Goal: Task Accomplishment & Management: Manage account settings

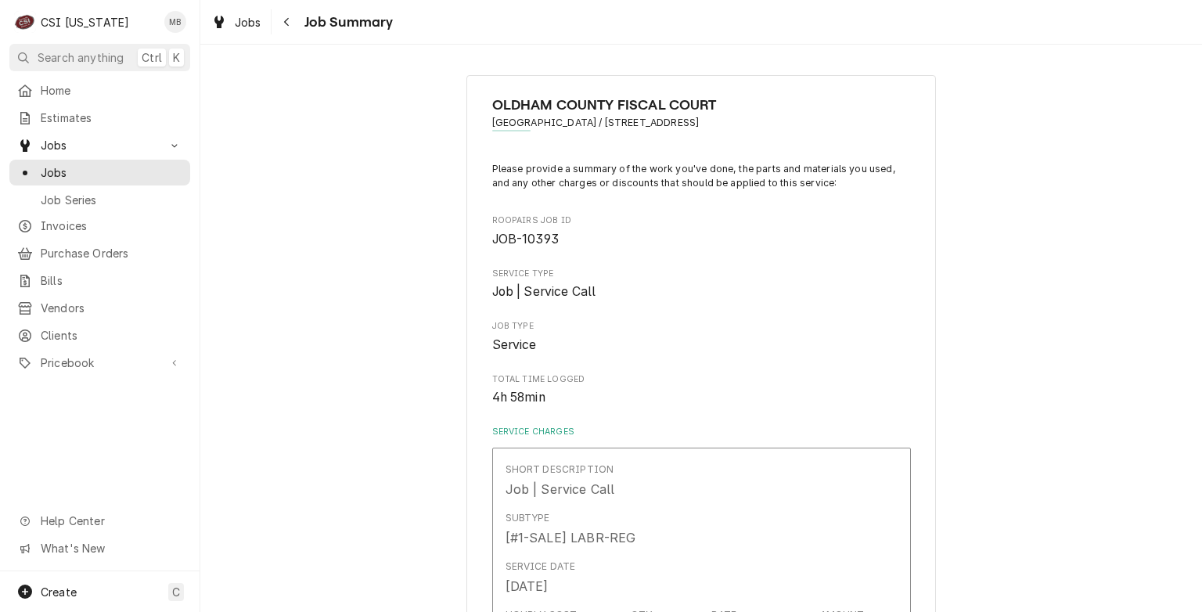
scroll to position [3358, 0]
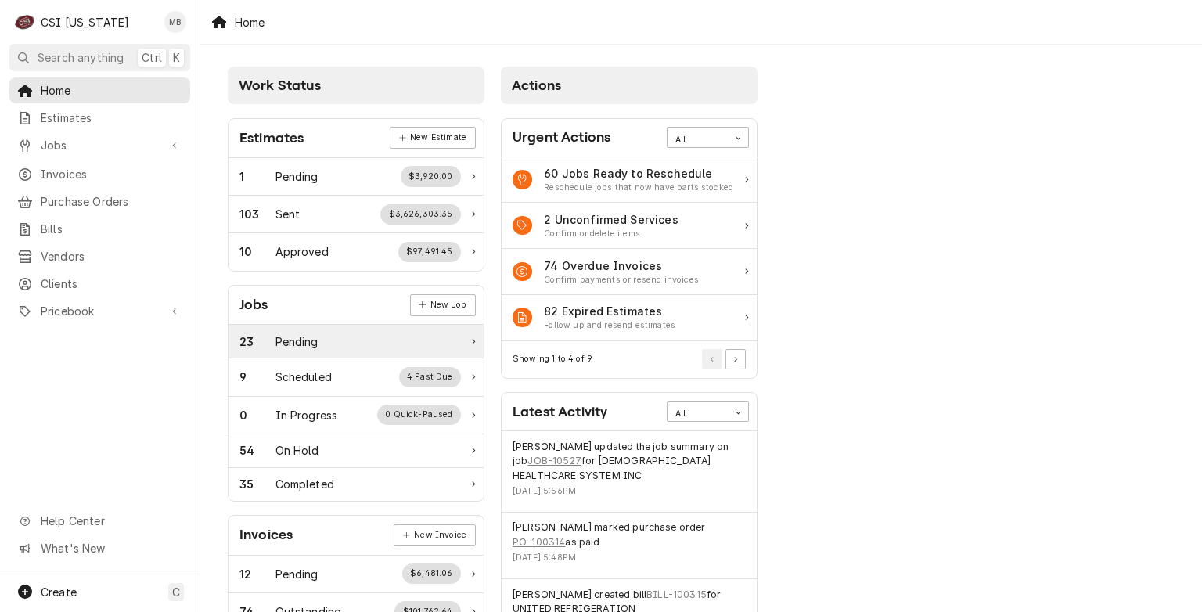
click at [348, 354] on div "23 Pending" at bounding box center [356, 342] width 255 height 34
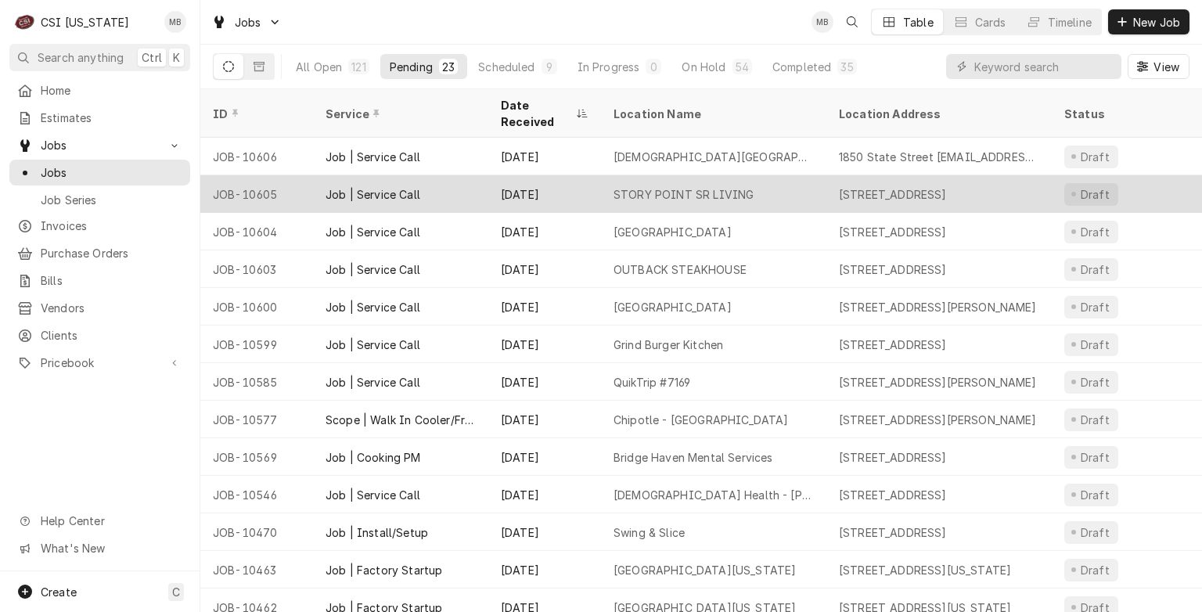
click at [388, 186] on div "Job | Service Call" at bounding box center [373, 194] width 95 height 16
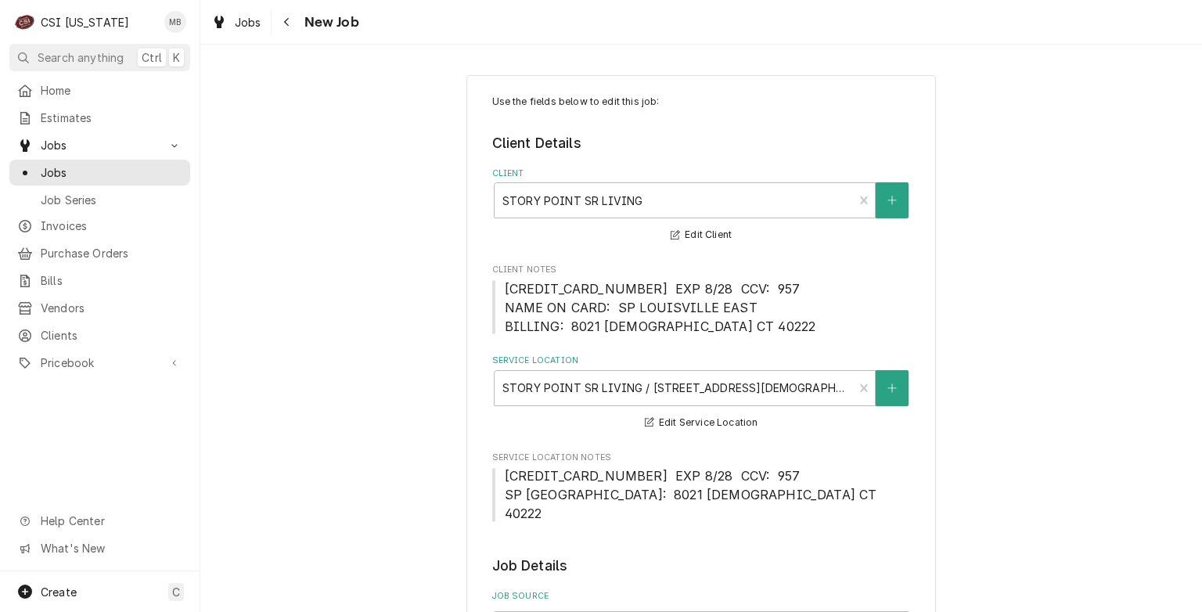
type textarea "x"
click at [114, 172] on span "Jobs" at bounding box center [112, 172] width 142 height 16
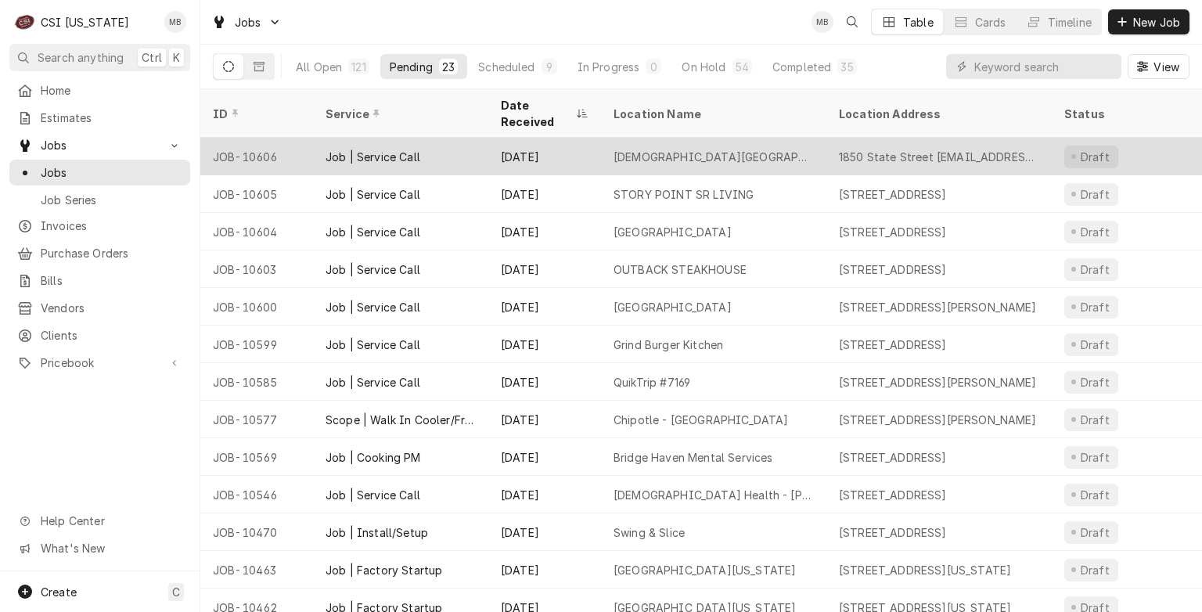
click at [329, 149] on div "Job | Service Call" at bounding box center [373, 157] width 95 height 16
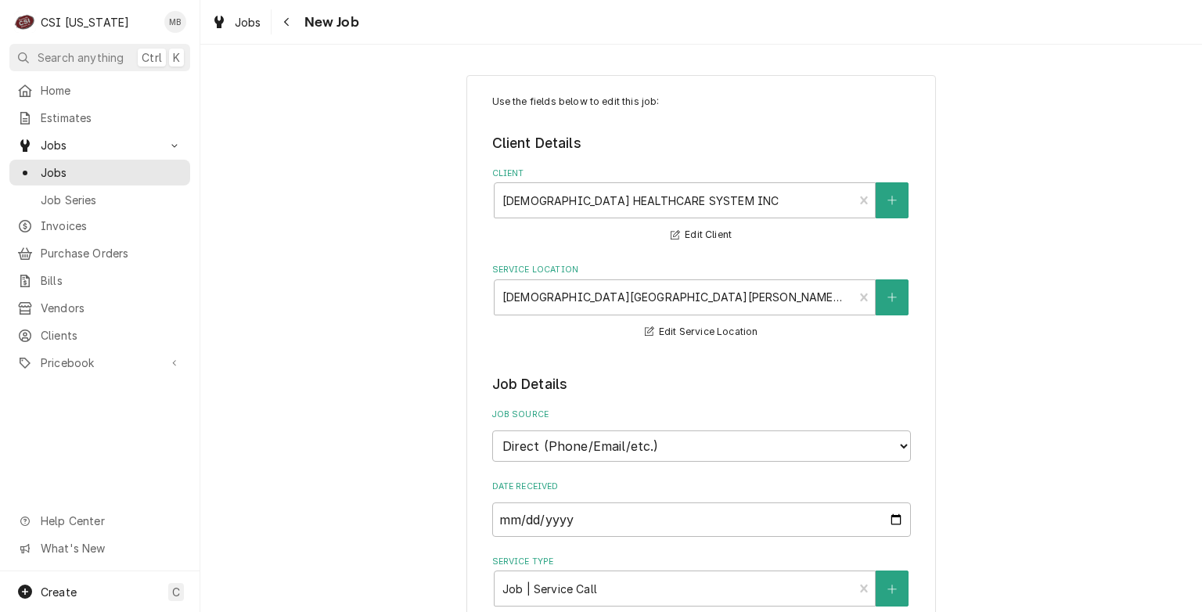
type textarea "x"
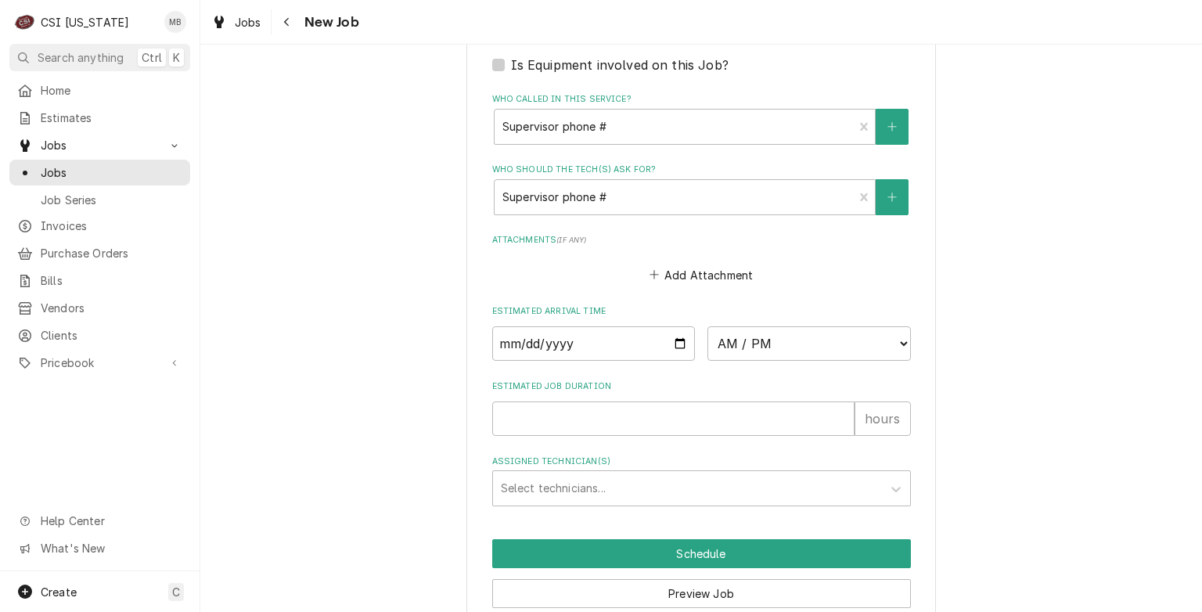
scroll to position [1121, 0]
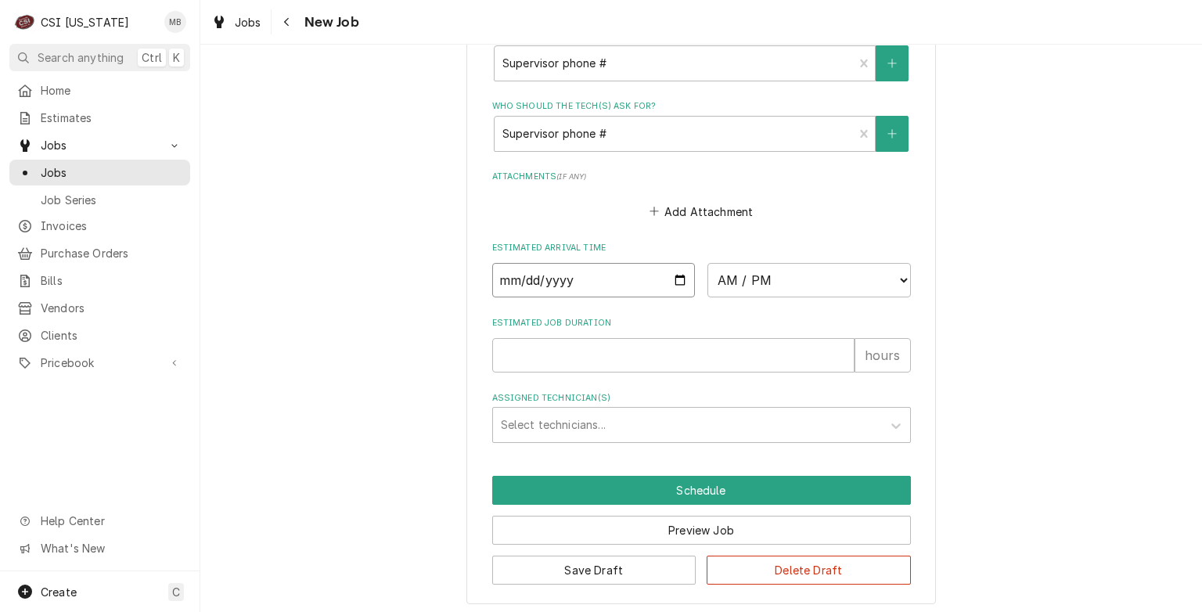
click at [672, 272] on input "Date" at bounding box center [593, 280] width 203 height 34
type input "2025-09-15"
type textarea "x"
click at [837, 286] on select "AM / PM 6:00 AM 6:15 AM 6:30 AM 6:45 AM 7:00 AM 7:15 AM 7:30 AM 7:45 AM 8:00 AM…" at bounding box center [809, 280] width 203 height 34
select select "07:00:00"
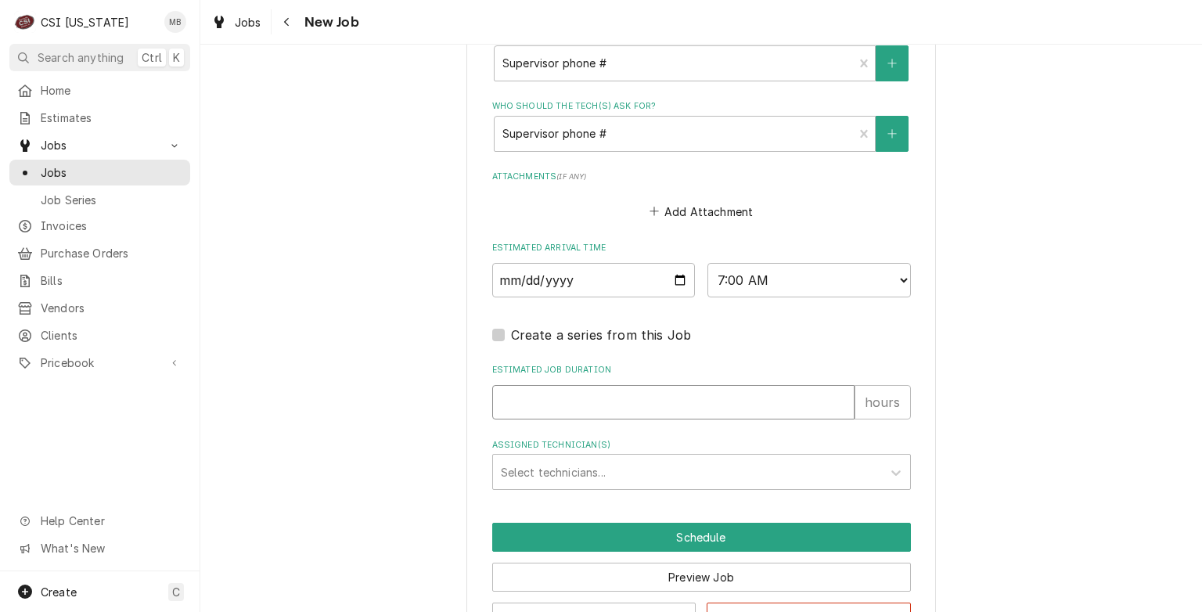
click at [575, 405] on input "Estimated Job Duration" at bounding box center [673, 402] width 362 height 34
type textarea "x"
type input "2"
type textarea "x"
type input "2"
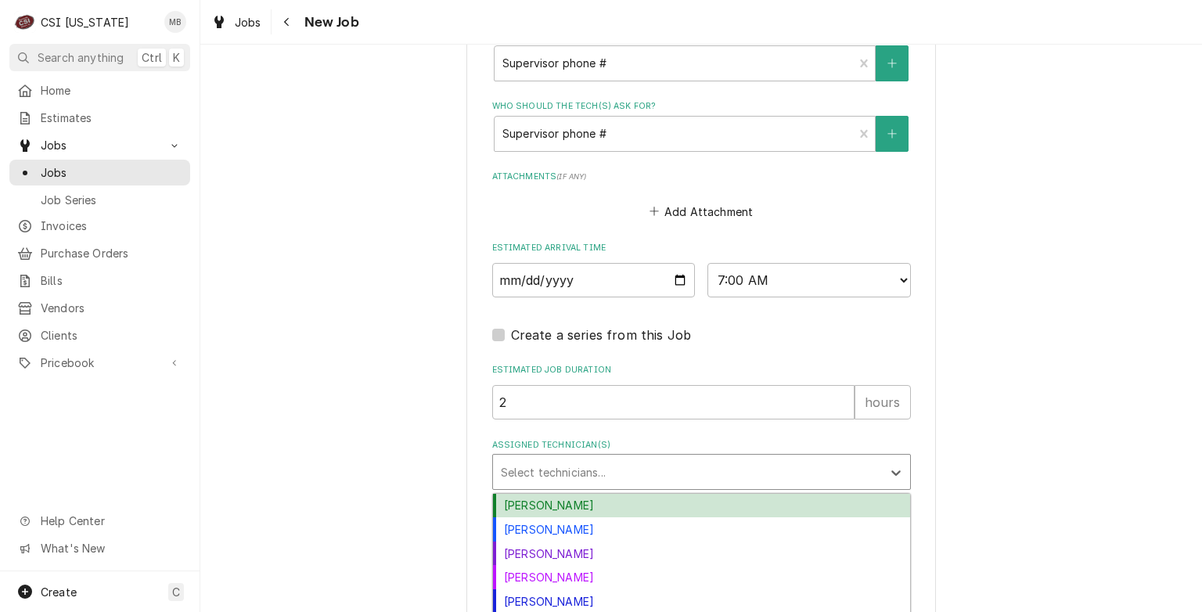
click at [579, 471] on div "Assigned Technician(s)" at bounding box center [687, 472] width 373 height 28
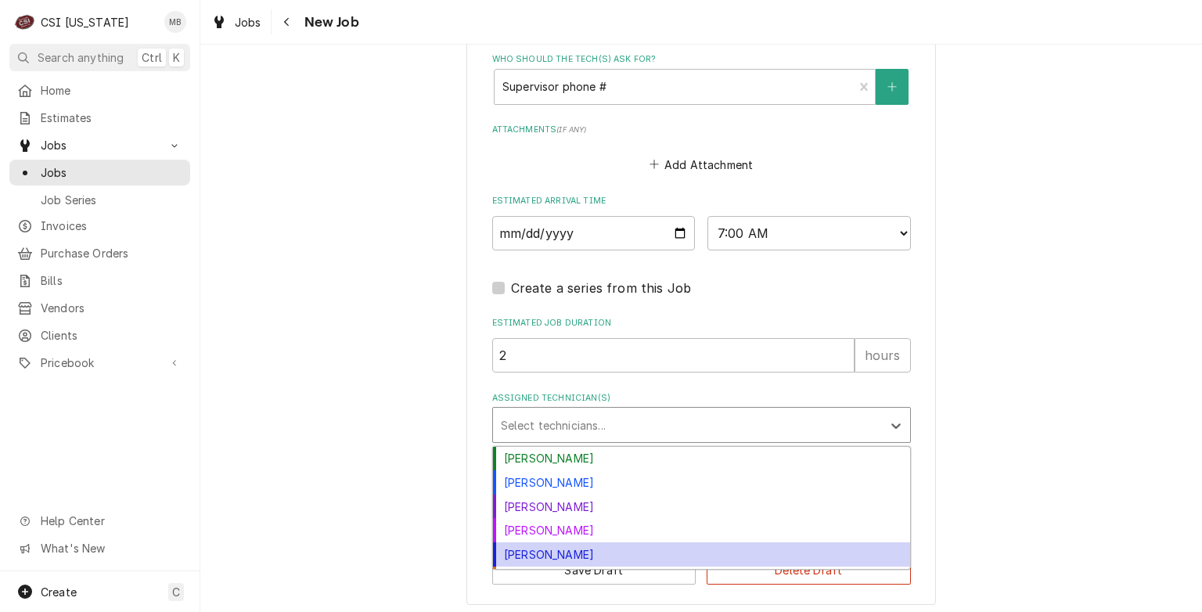
click at [524, 548] on div "Jeff Hartley" at bounding box center [701, 554] width 417 height 24
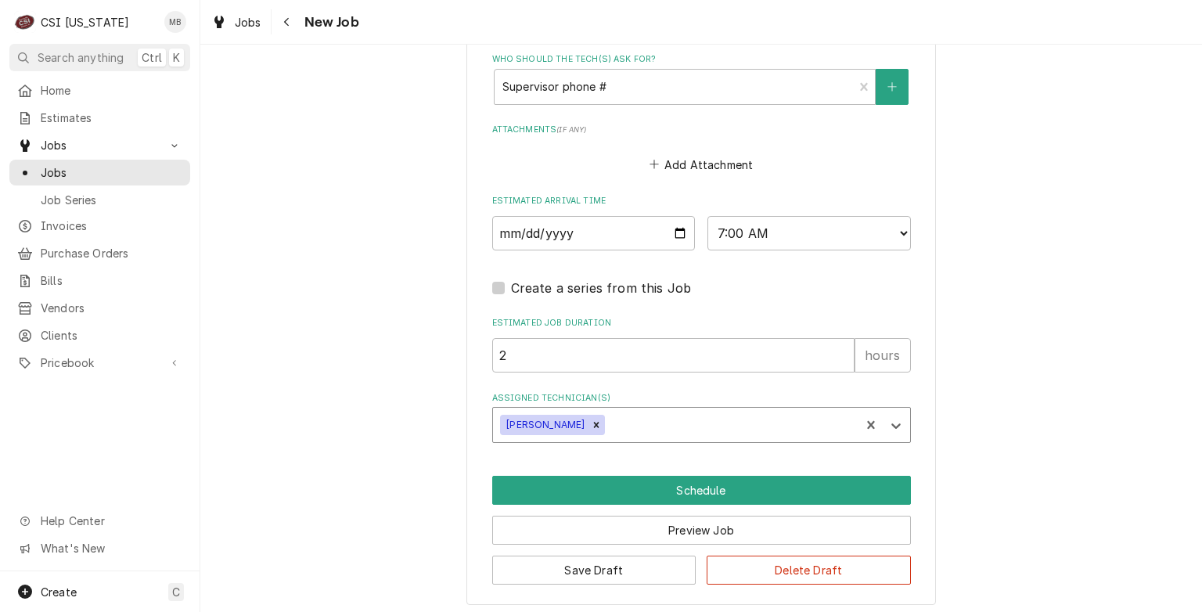
click at [610, 424] on div "Assigned Technician(s)" at bounding box center [730, 425] width 244 height 28
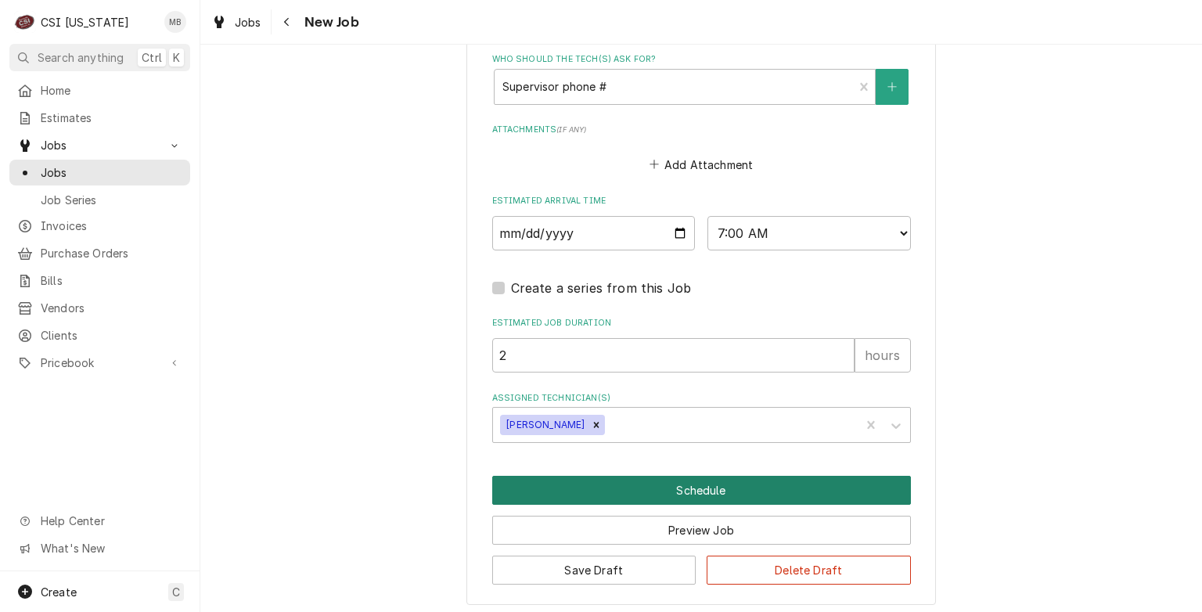
click at [672, 494] on button "Schedule" at bounding box center [701, 490] width 419 height 29
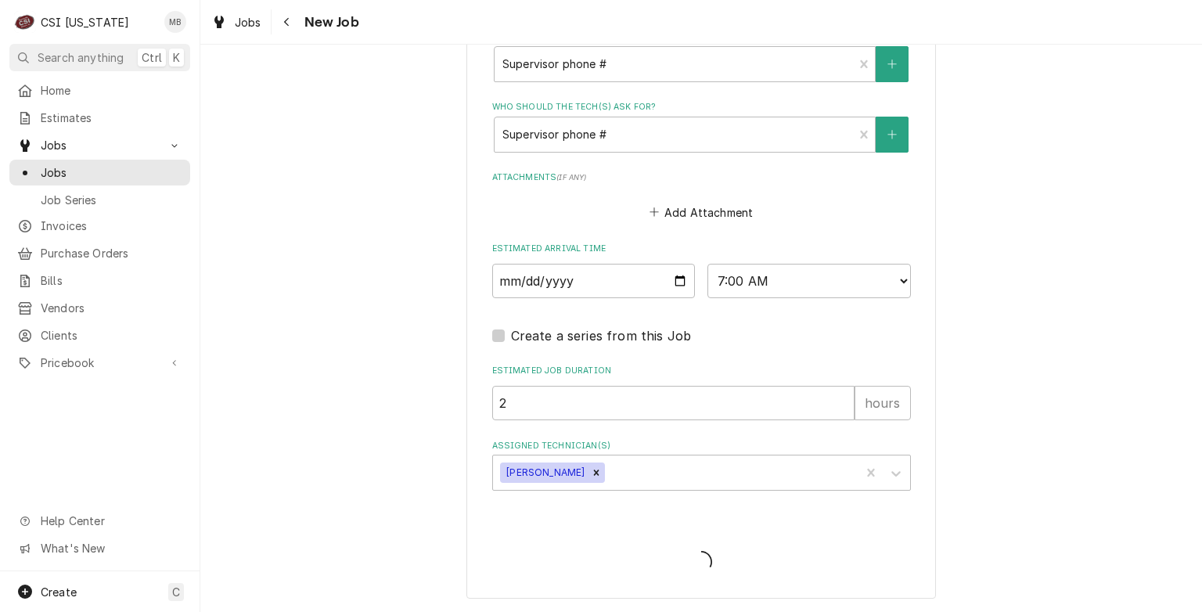
scroll to position [1115, 0]
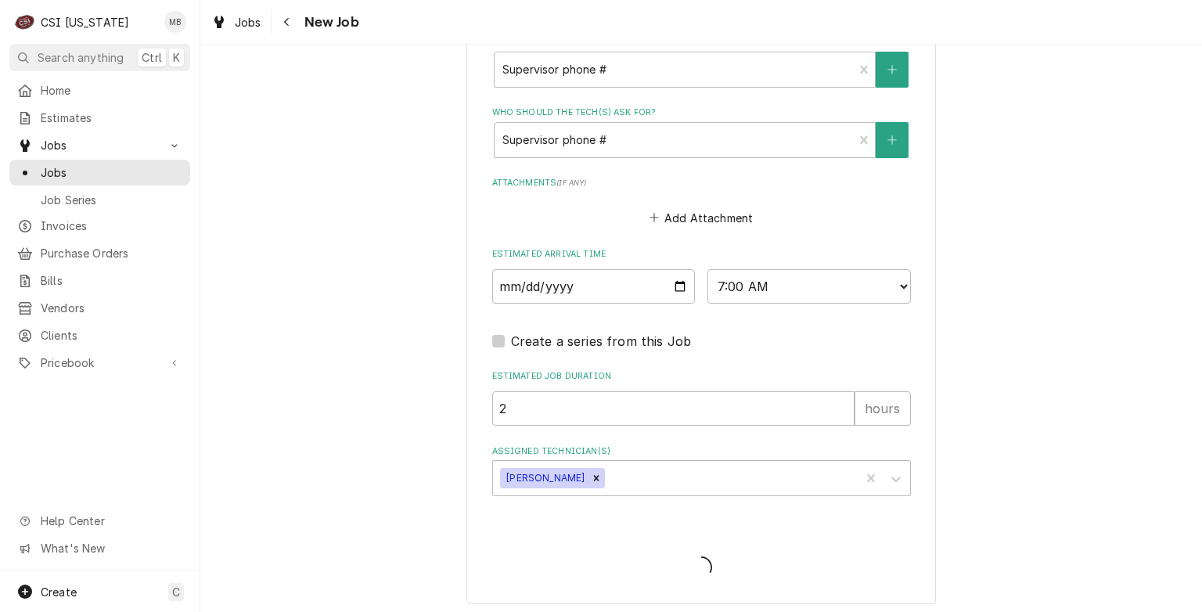
type textarea "x"
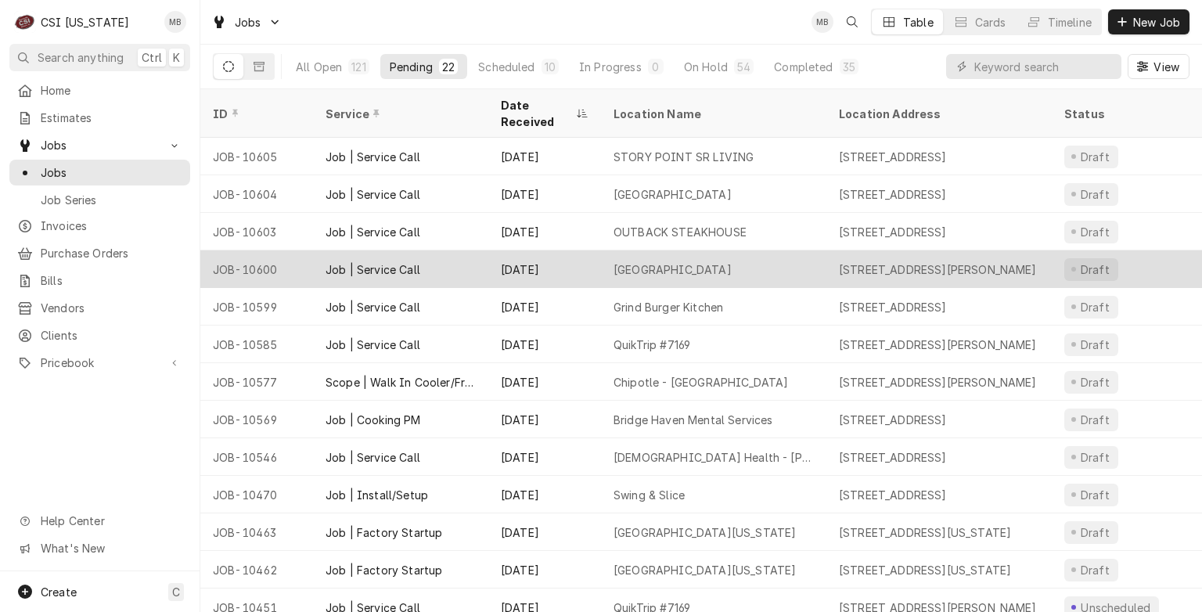
click at [517, 255] on div "Sep 11" at bounding box center [544, 269] width 113 height 38
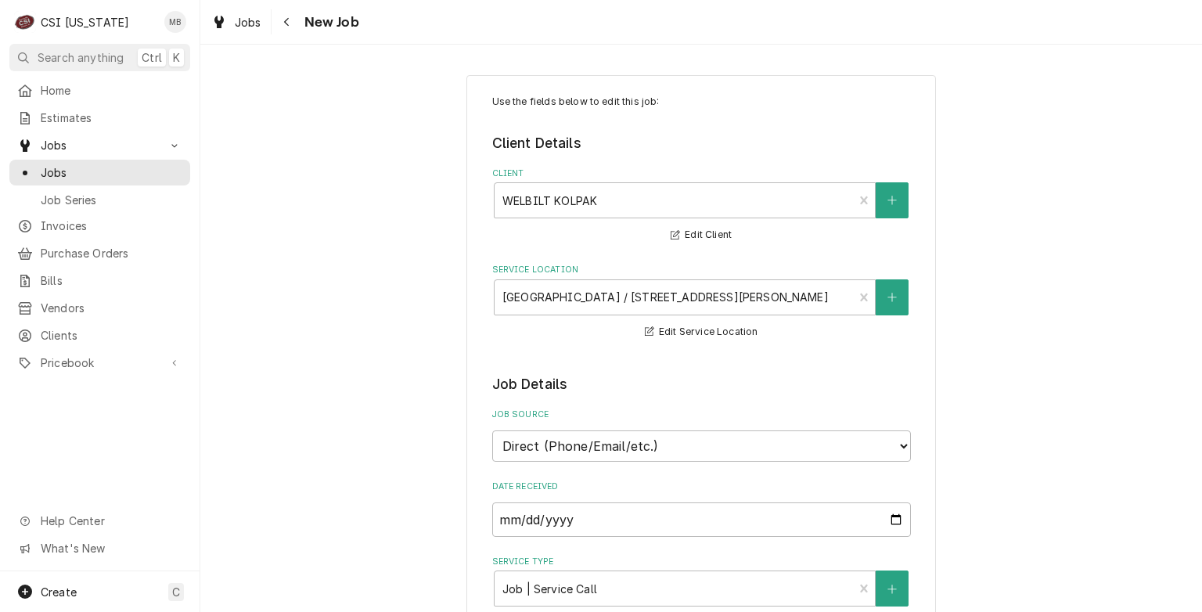
type textarea "x"
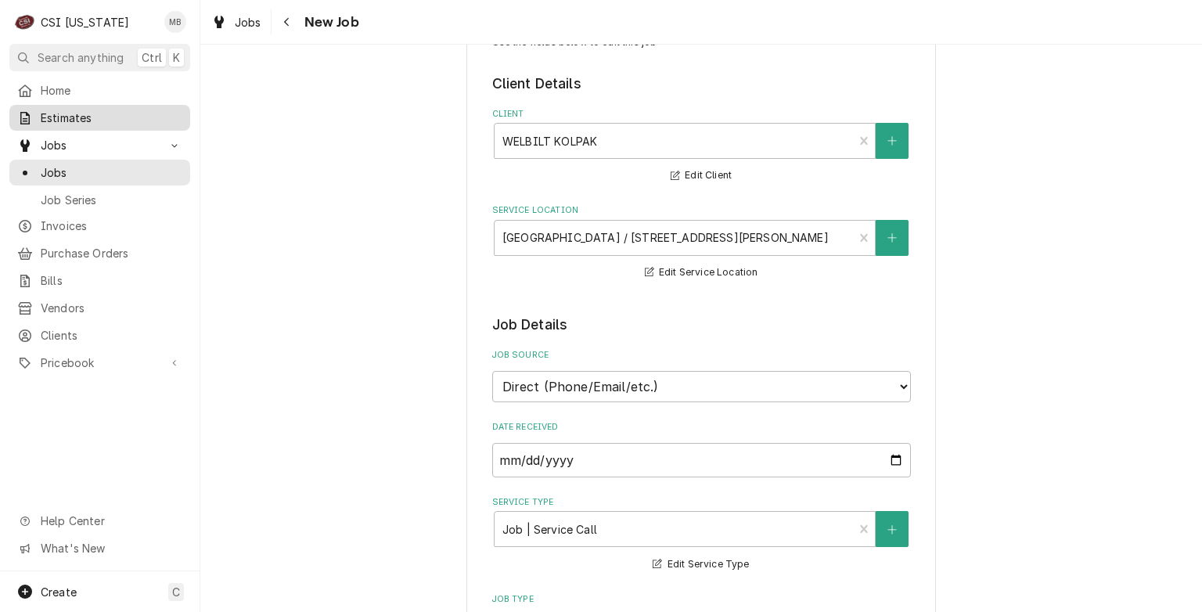
scroll to position [56, 0]
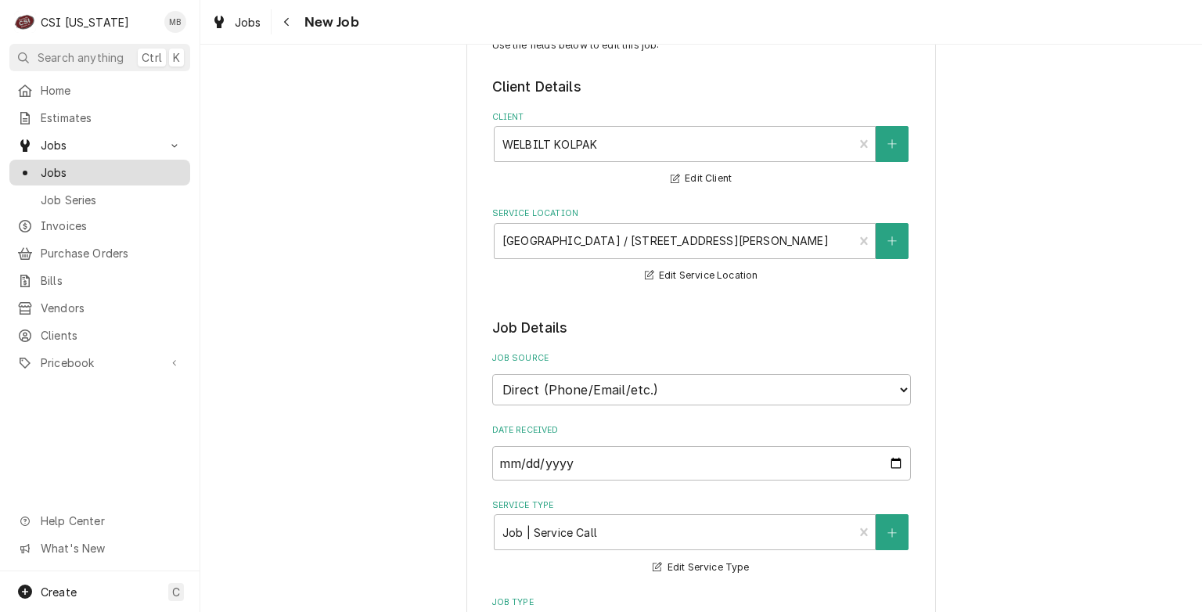
click at [77, 167] on span "Jobs" at bounding box center [112, 172] width 142 height 16
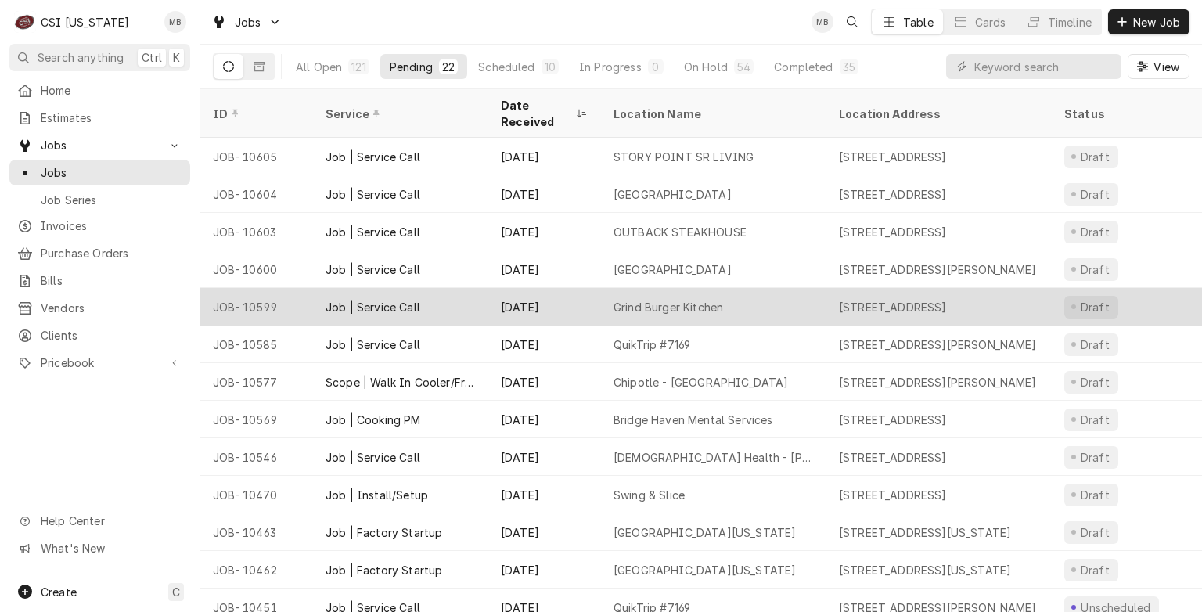
click at [416, 299] on div "Job | Service Call" at bounding box center [373, 307] width 95 height 16
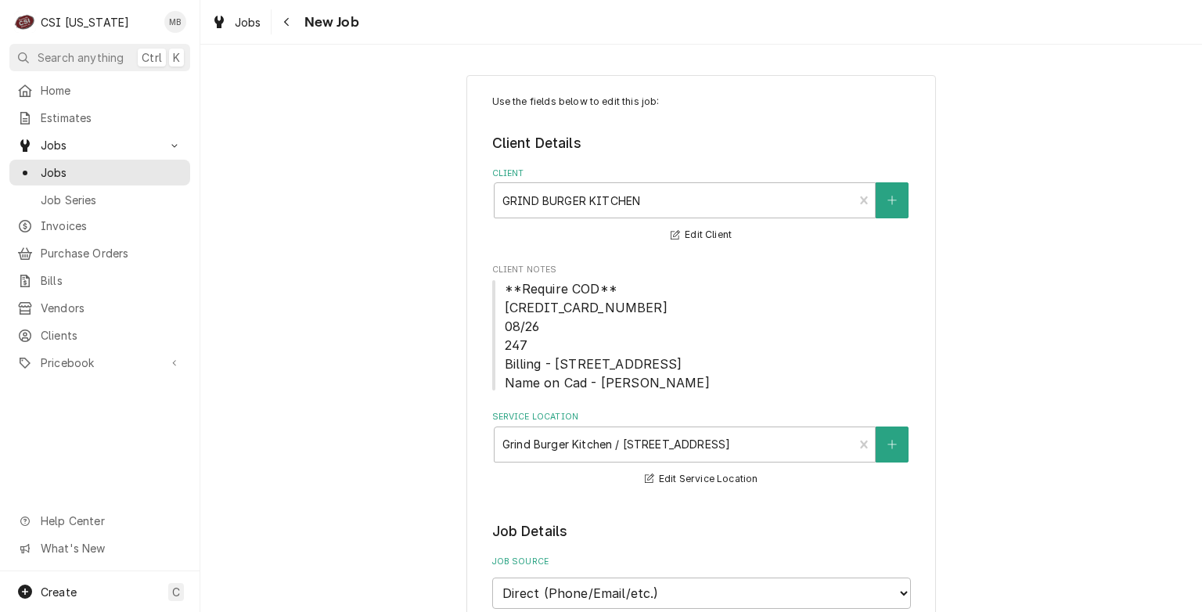
type textarea "x"
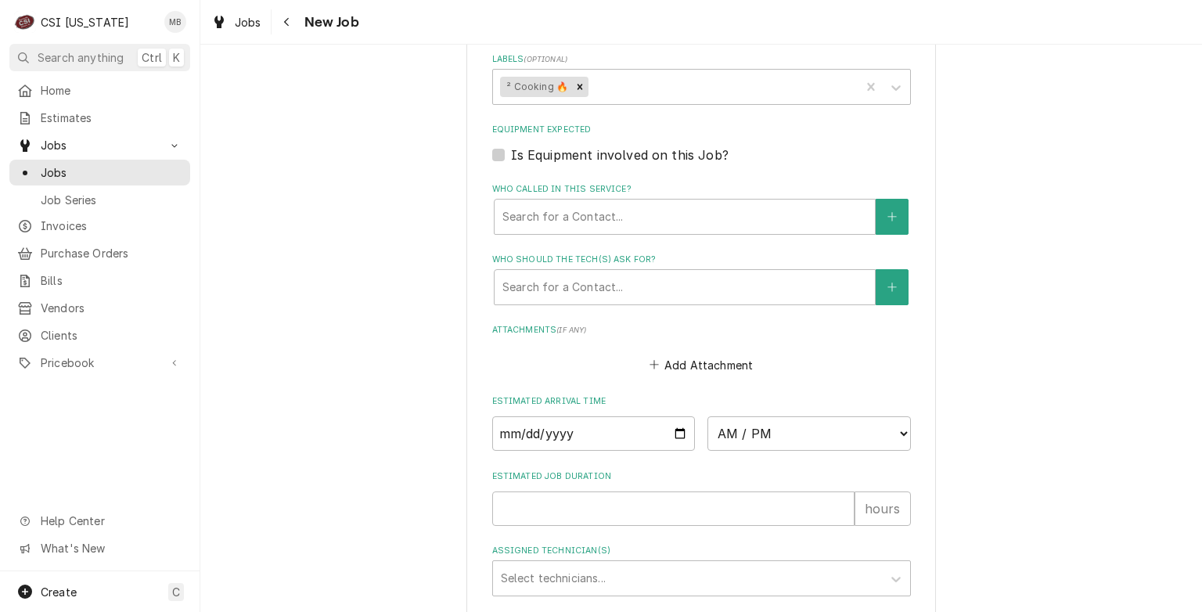
scroll to position [1287, 0]
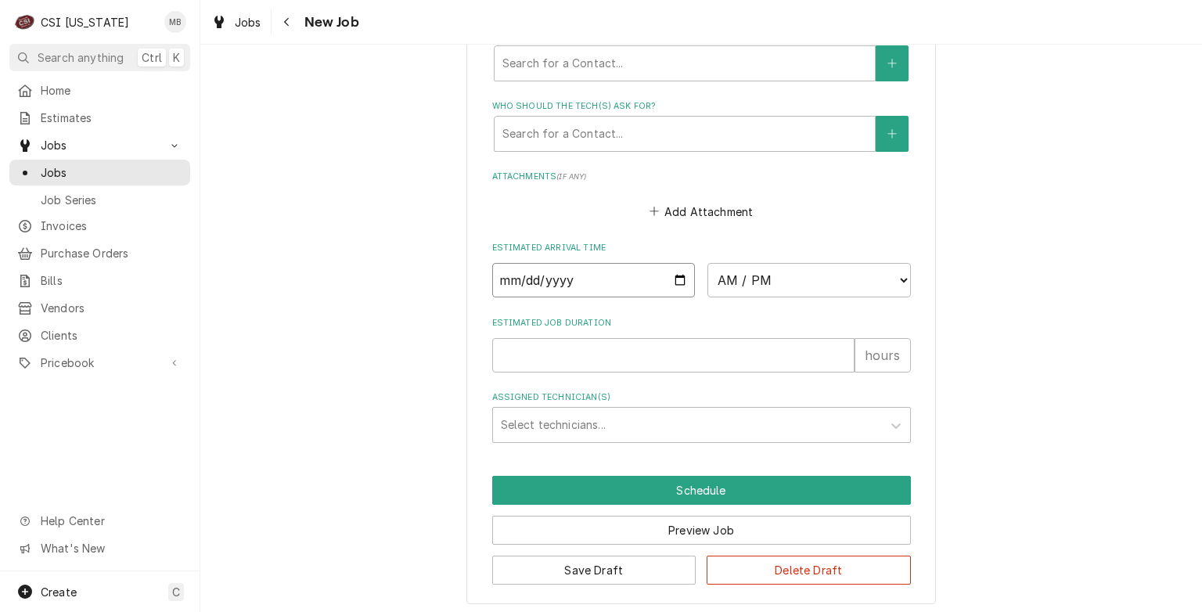
click at [673, 273] on input "Date" at bounding box center [593, 280] width 203 height 34
type input "[DATE]"
type textarea "x"
click at [763, 268] on select "AM / PM 6:00 AM 6:15 AM 6:30 AM 6:45 AM 7:00 AM 7:15 AM 7:30 AM 7:45 AM 8:00 AM…" at bounding box center [809, 280] width 203 height 34
select select "09:00:00"
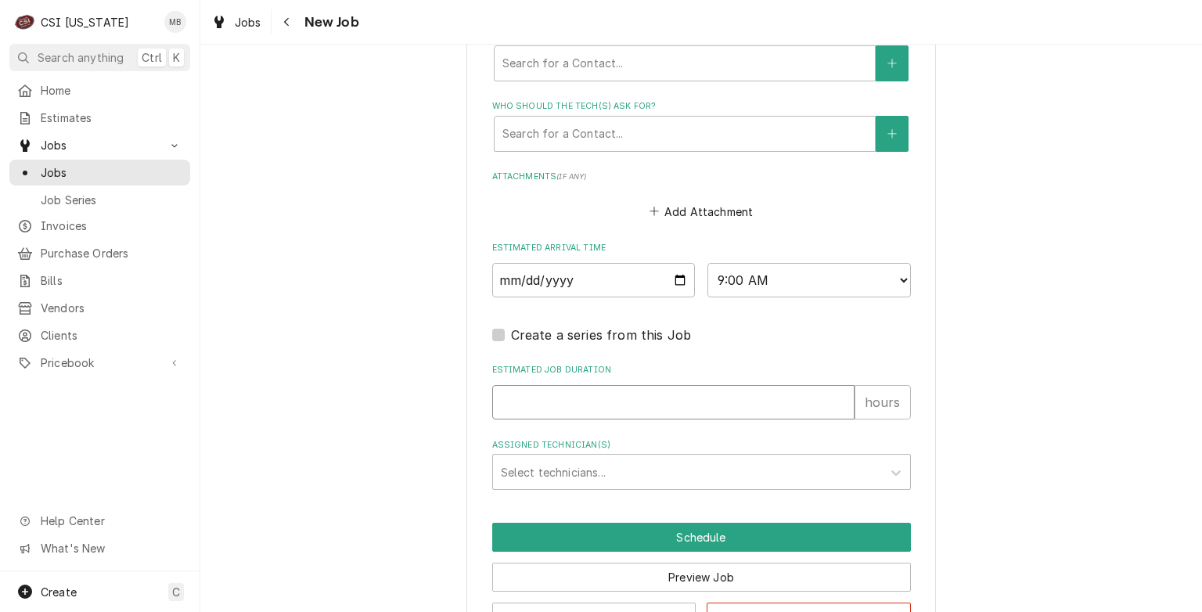
click at [673, 398] on input "Estimated Job Duration" at bounding box center [673, 402] width 362 height 34
type textarea "x"
type input "2"
type textarea "x"
type input "2"
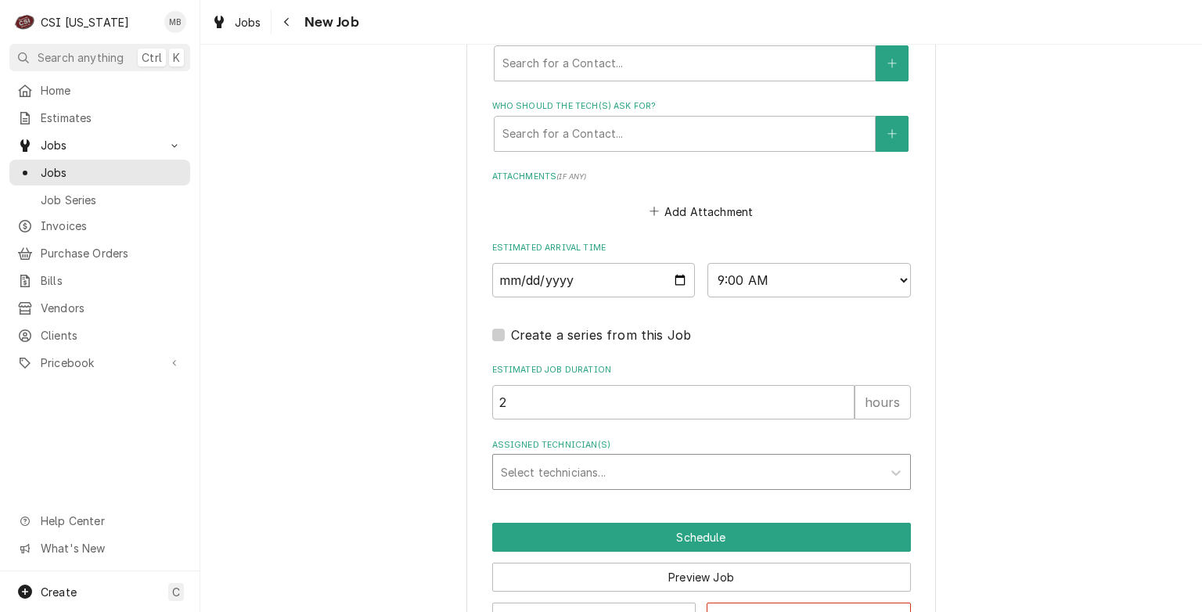
click at [616, 478] on div "Assigned Technician(s)" at bounding box center [687, 472] width 373 height 28
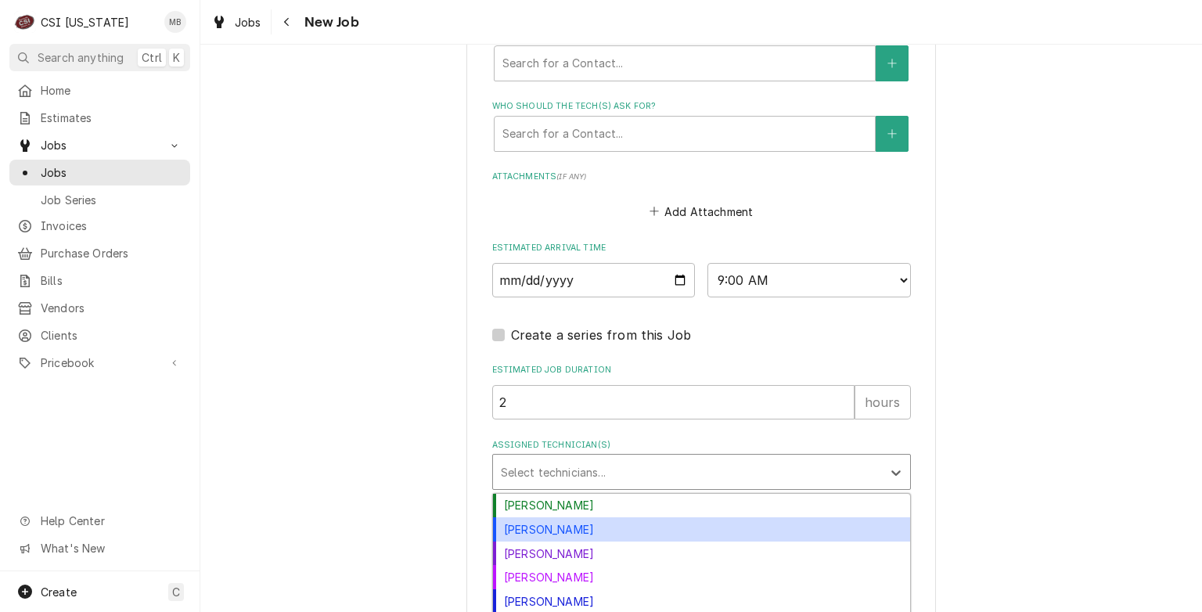
scroll to position [41, 0]
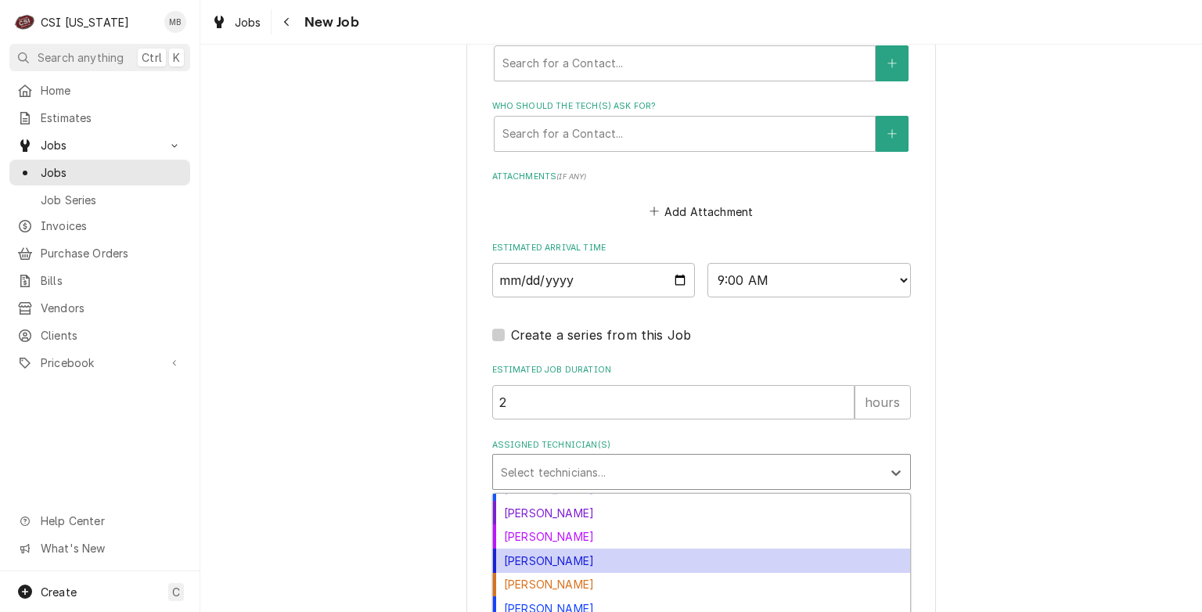
click at [531, 552] on div "[PERSON_NAME]" at bounding box center [701, 561] width 417 height 24
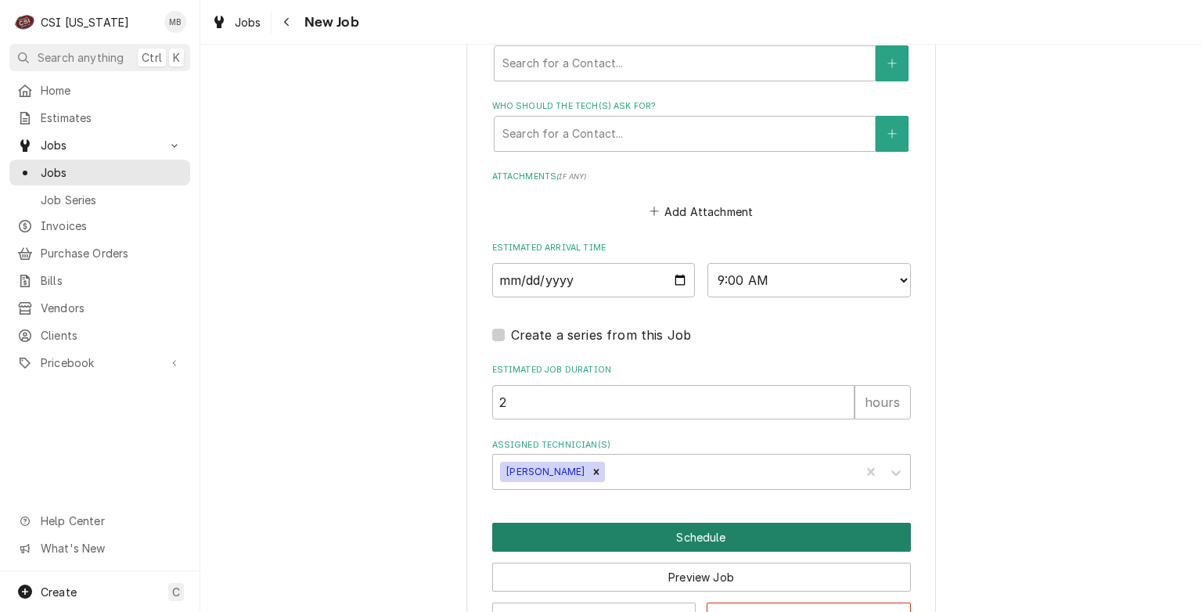
click at [563, 536] on button "Schedule" at bounding box center [701, 537] width 419 height 29
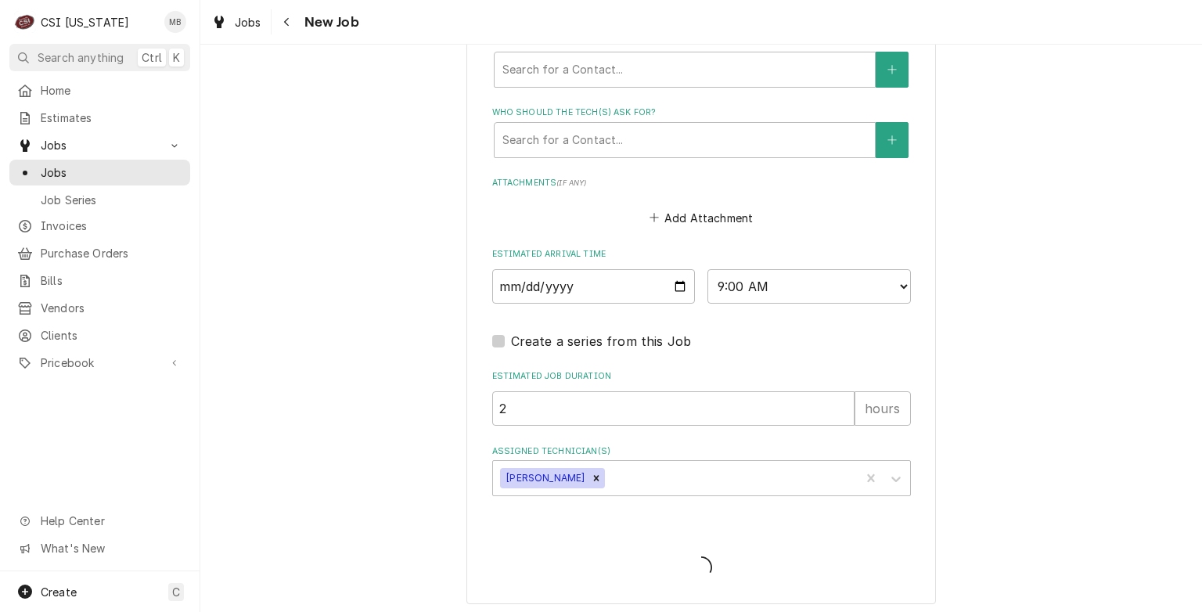
type textarea "x"
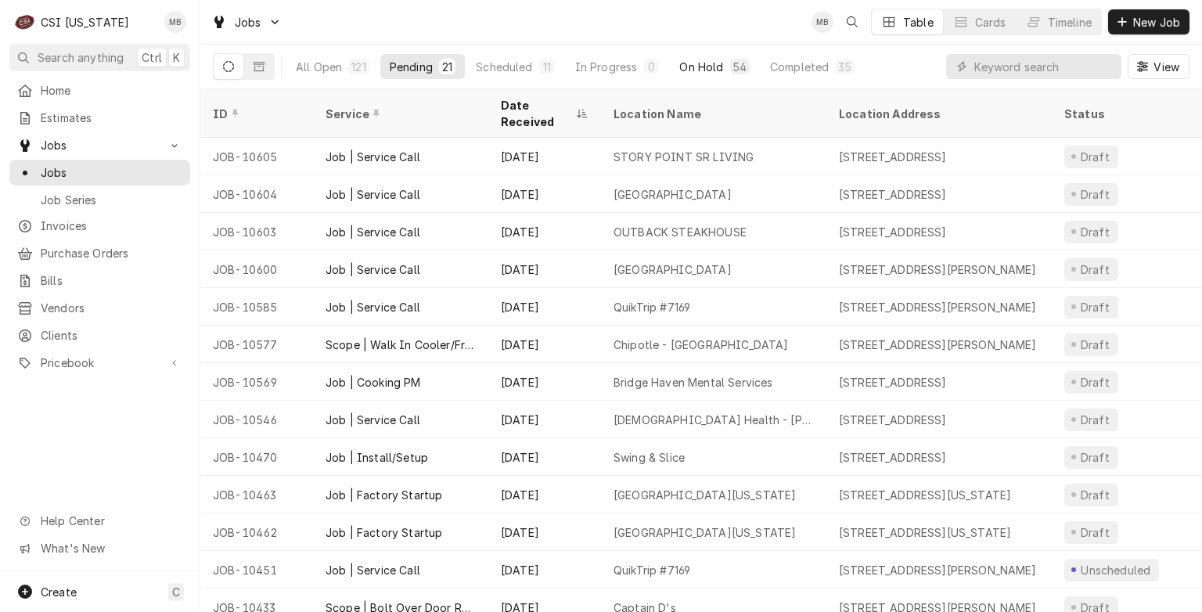
click at [693, 65] on div "On Hold" at bounding box center [701, 67] width 44 height 16
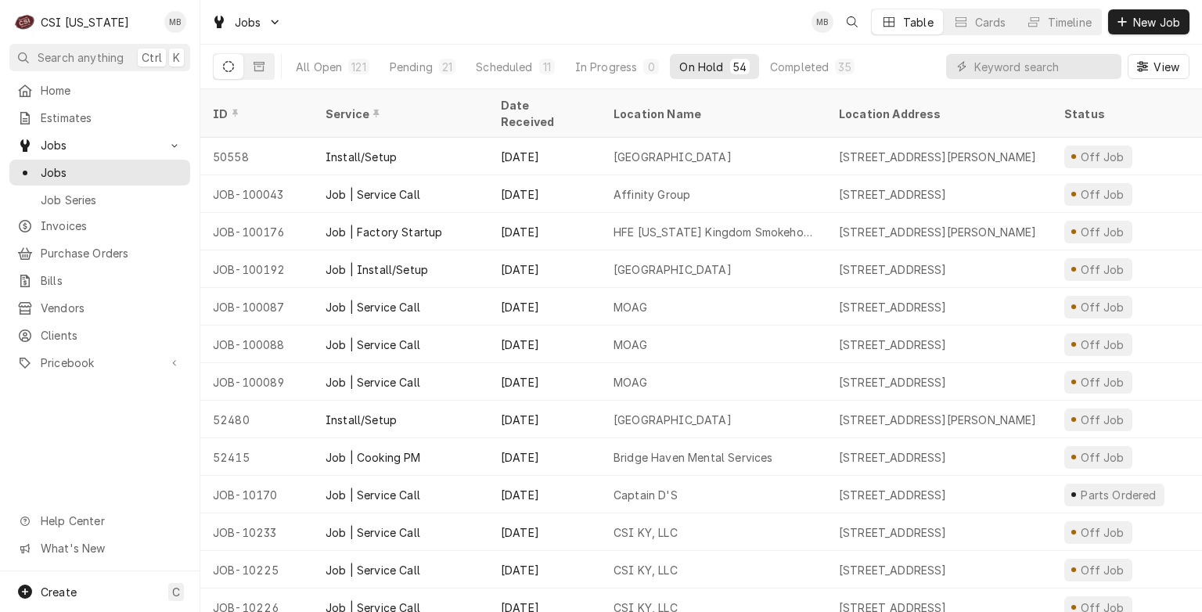
click at [524, 80] on div "All Open 121 Pending 21 Scheduled 11 In Progress 0 On Hold 54 Completed 35" at bounding box center [575, 67] width 578 height 44
click at [525, 63] on div "Scheduled" at bounding box center [504, 67] width 56 height 16
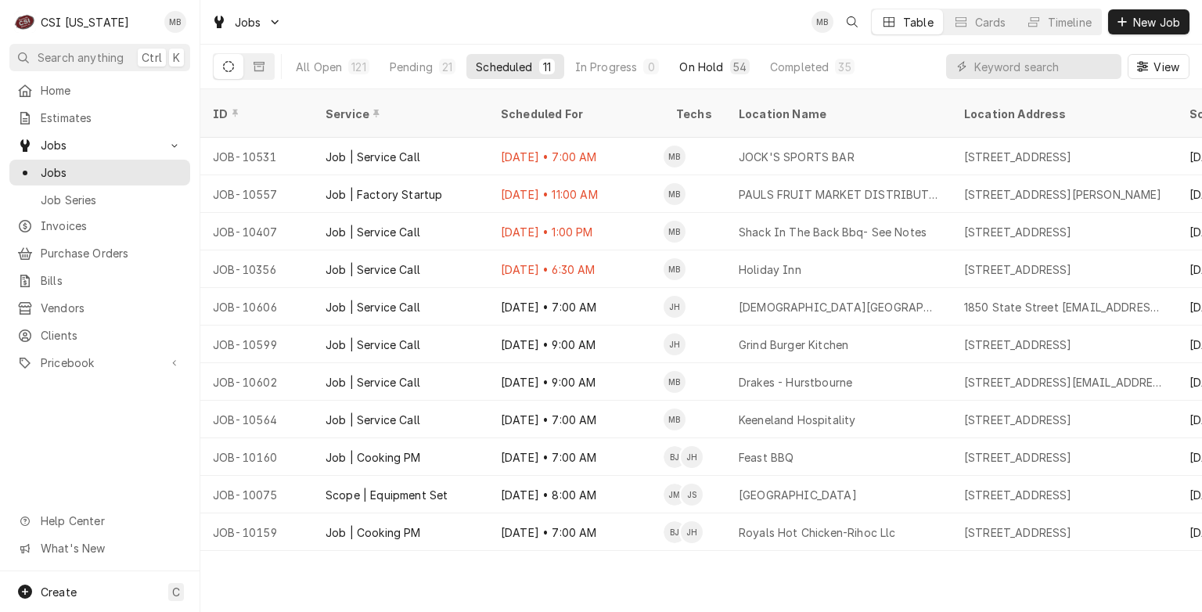
click at [693, 68] on div "On Hold" at bounding box center [701, 67] width 44 height 16
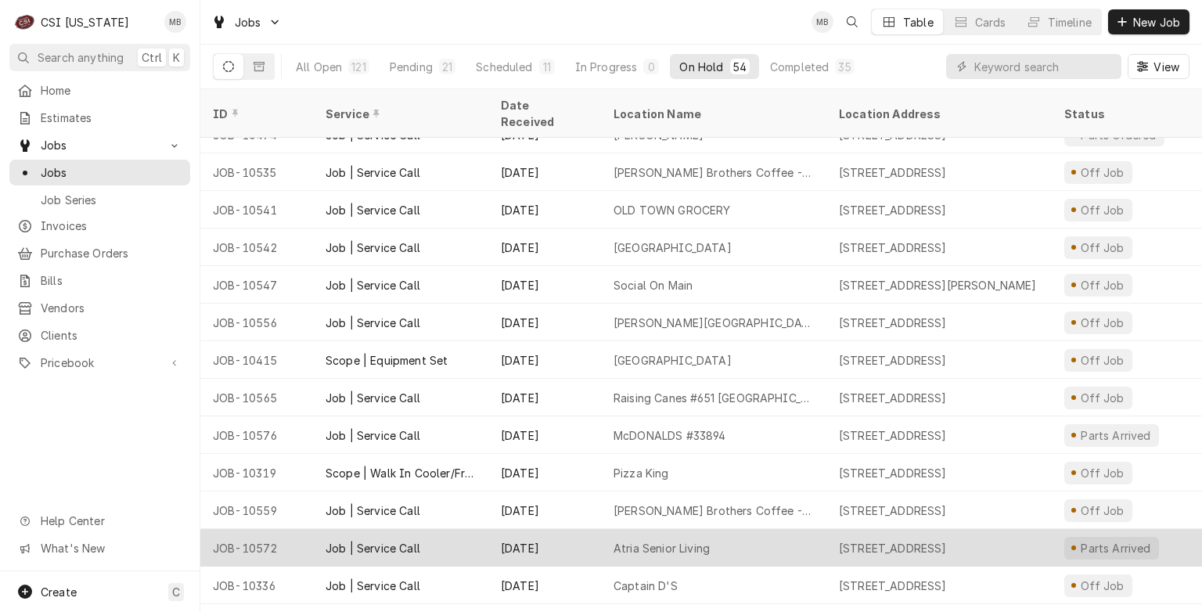
scroll to position [1201, 0]
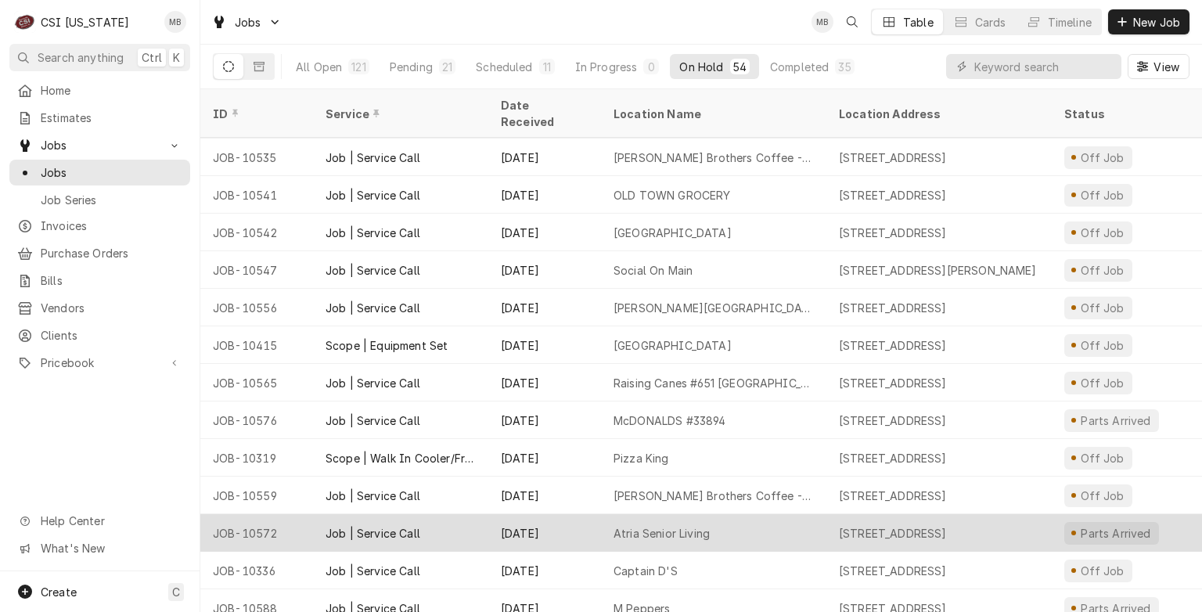
click at [646, 525] on div "Atria Senior Living" at bounding box center [662, 533] width 96 height 16
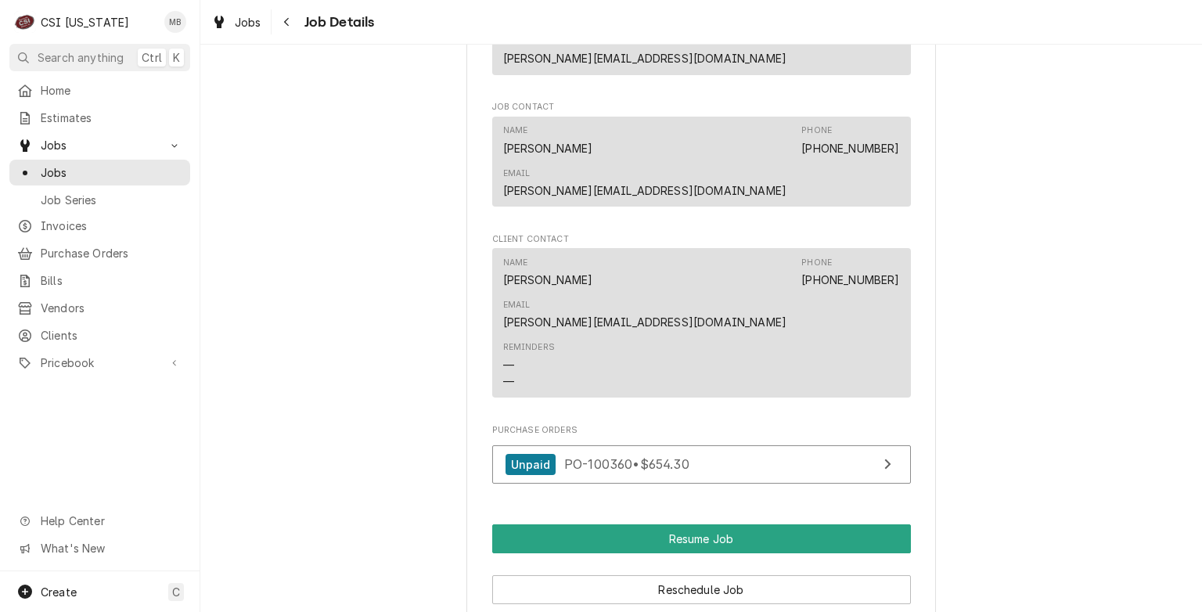
scroll to position [1828, 0]
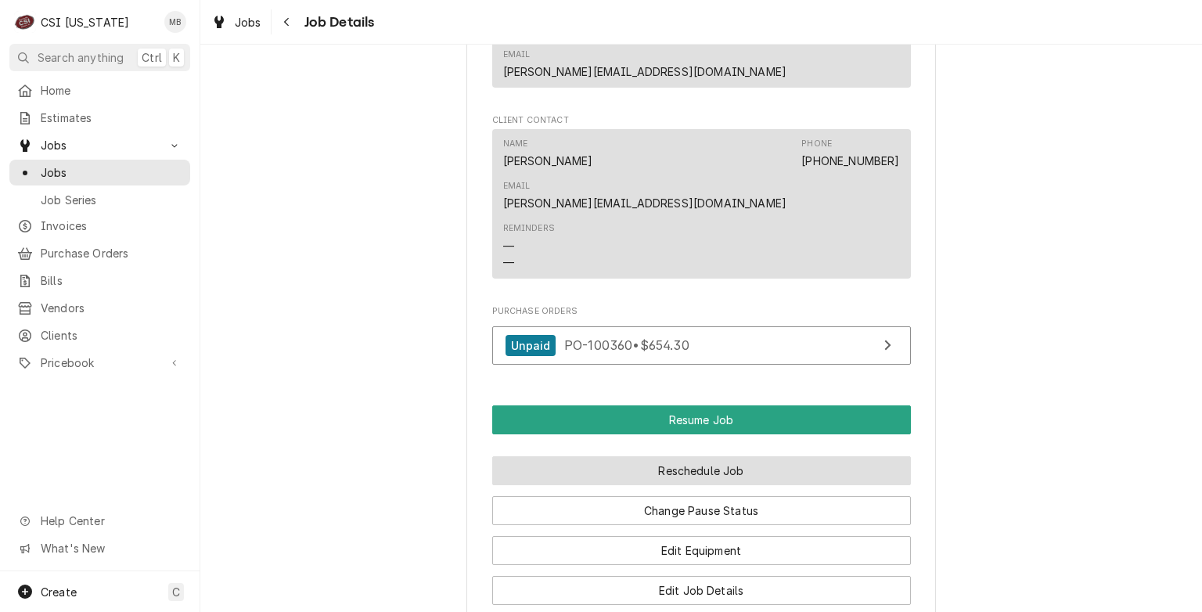
click at [645, 456] on button "Reschedule Job" at bounding box center [701, 470] width 419 height 29
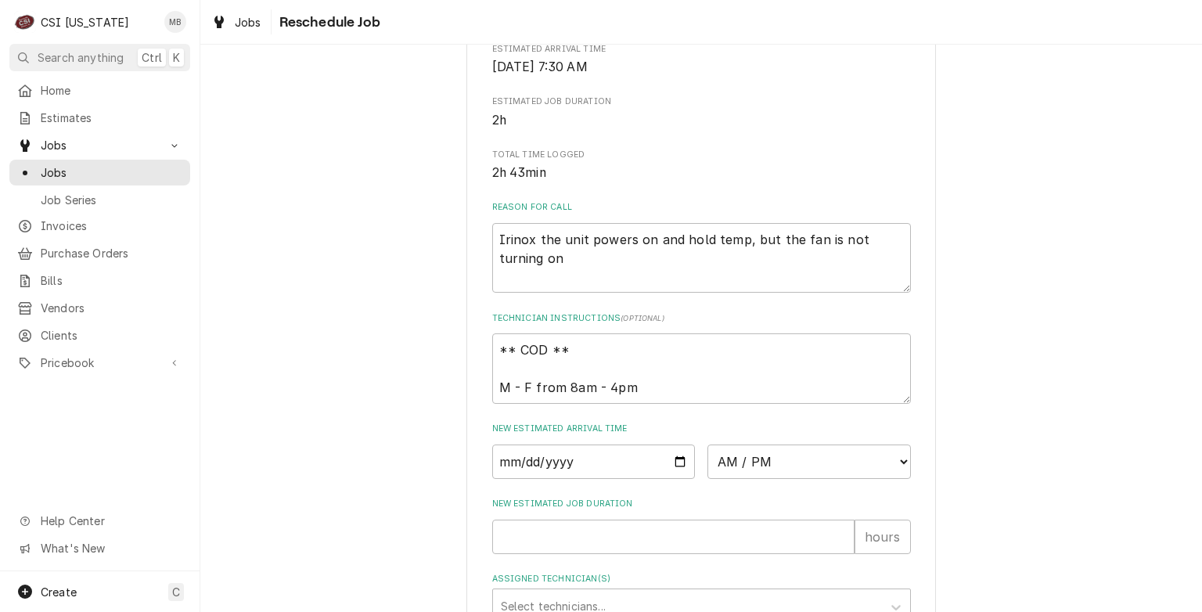
scroll to position [340, 0]
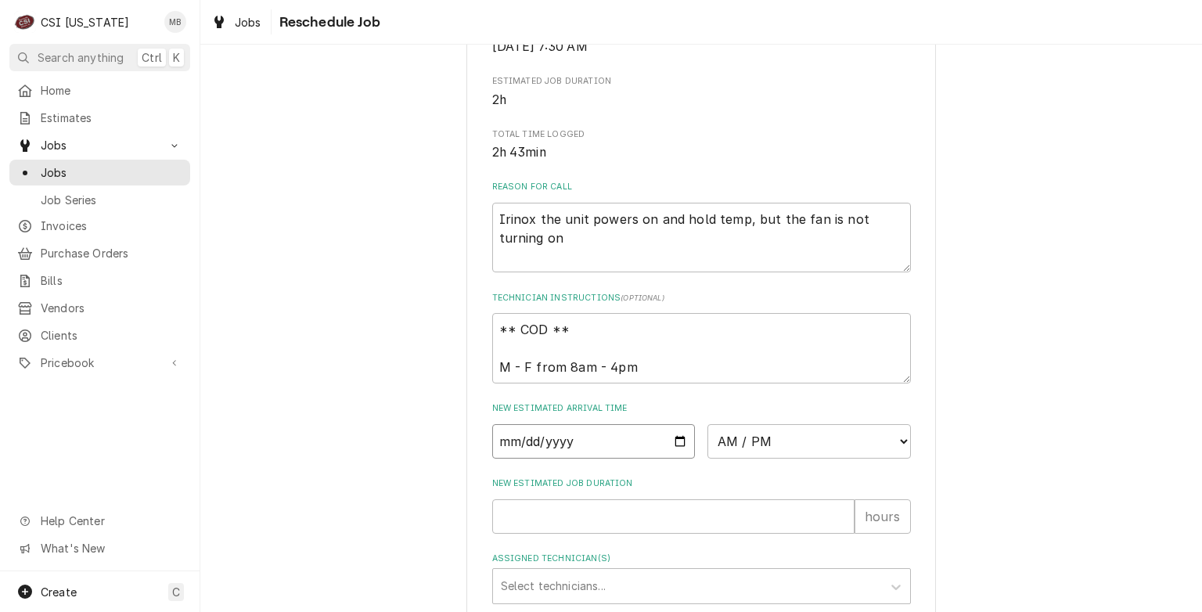
click at [678, 457] on input "Date" at bounding box center [593, 441] width 203 height 34
type input "2025-09-15"
type textarea "x"
click at [755, 459] on select "AM / PM 6:00 AM 6:15 AM 6:30 AM 6:45 AM 7:00 AM 7:15 AM 7:30 AM 7:45 AM 8:00 AM…" at bounding box center [809, 441] width 203 height 34
select select "07:00:00"
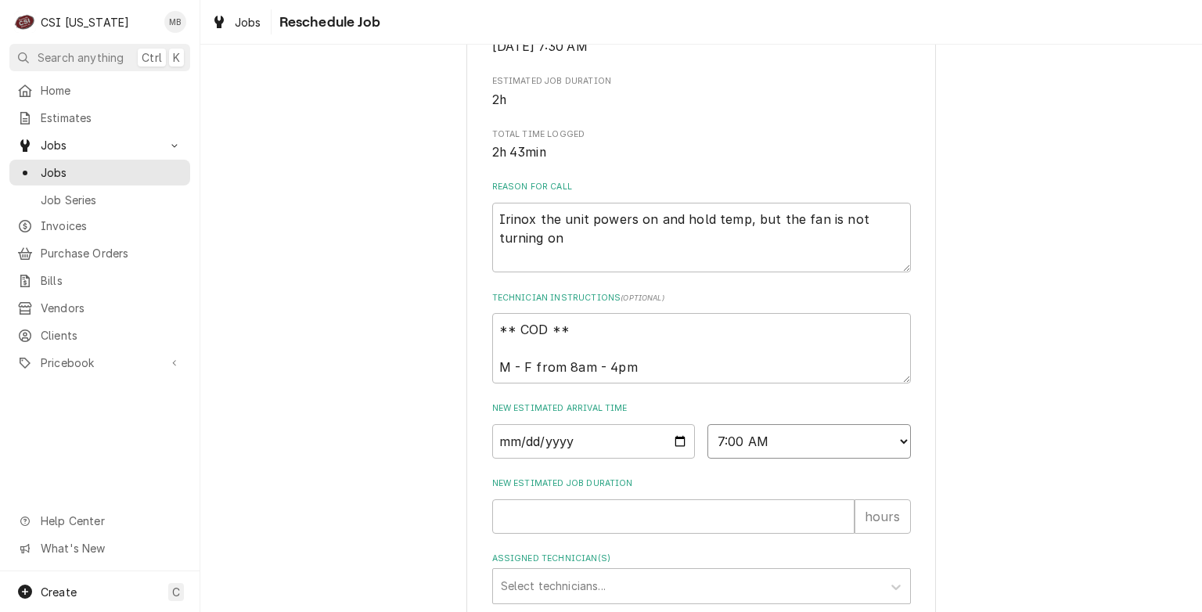
click at [708, 441] on select "AM / PM 6:00 AM 6:15 AM 6:30 AM 6:45 AM 7:00 AM 7:15 AM 7:30 AM 7:45 AM 8:00 AM…" at bounding box center [809, 441] width 203 height 34
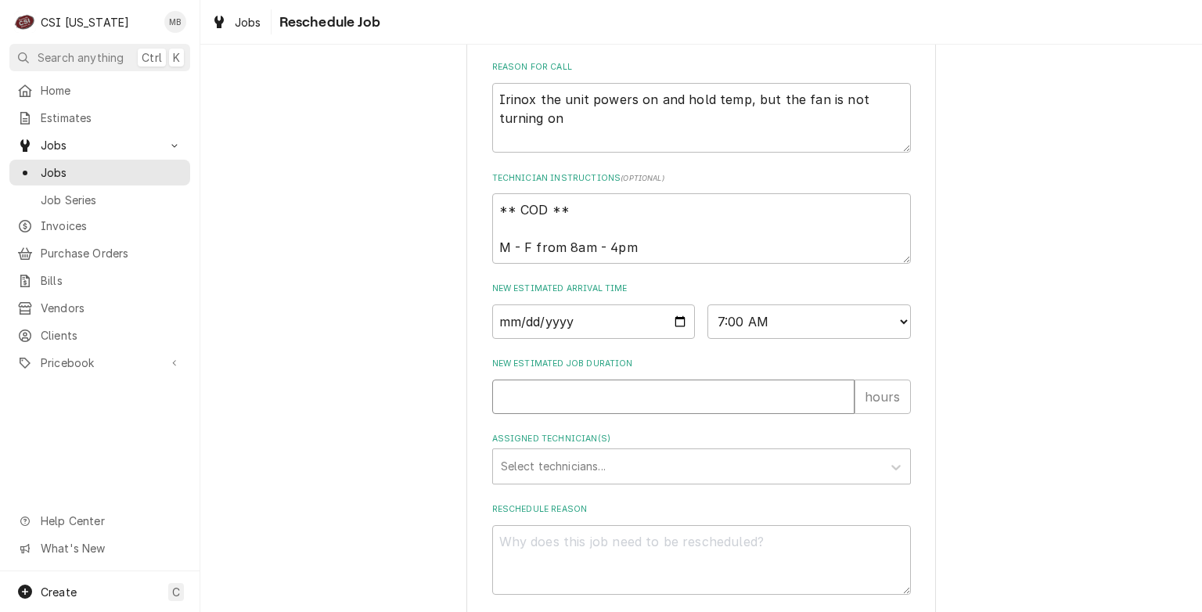
click at [621, 414] on input "New Estimated Job Duration" at bounding box center [673, 397] width 362 height 34
type textarea "x"
type input "2"
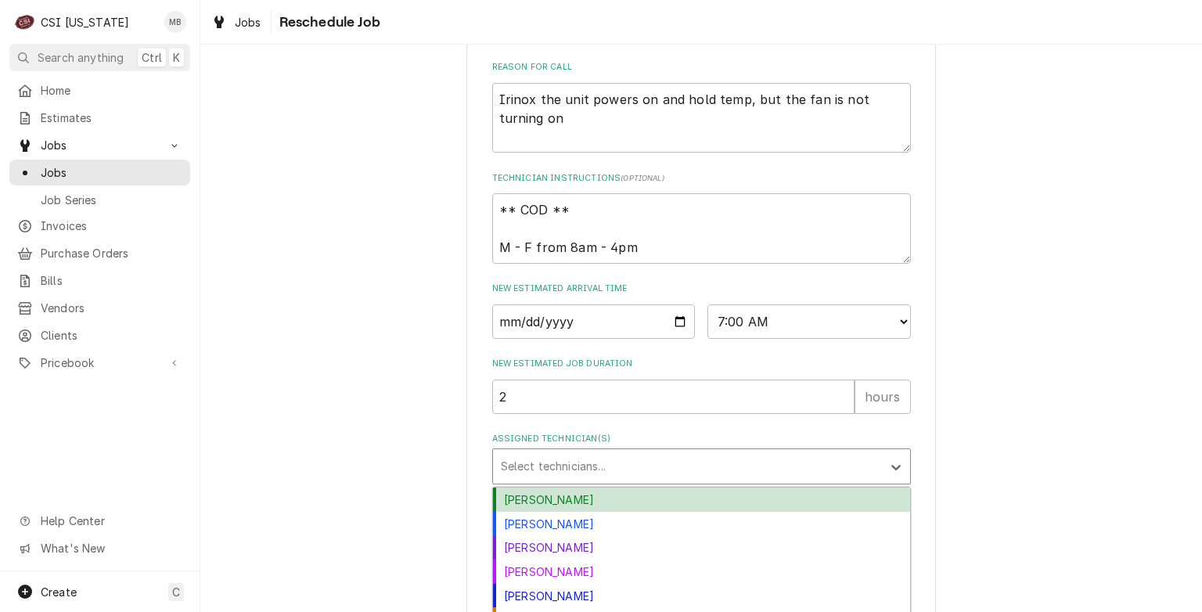
click at [619, 477] on div "Assigned Technician(s)" at bounding box center [687, 466] width 373 height 28
click at [608, 512] on div "[PERSON_NAME]" at bounding box center [701, 500] width 417 height 24
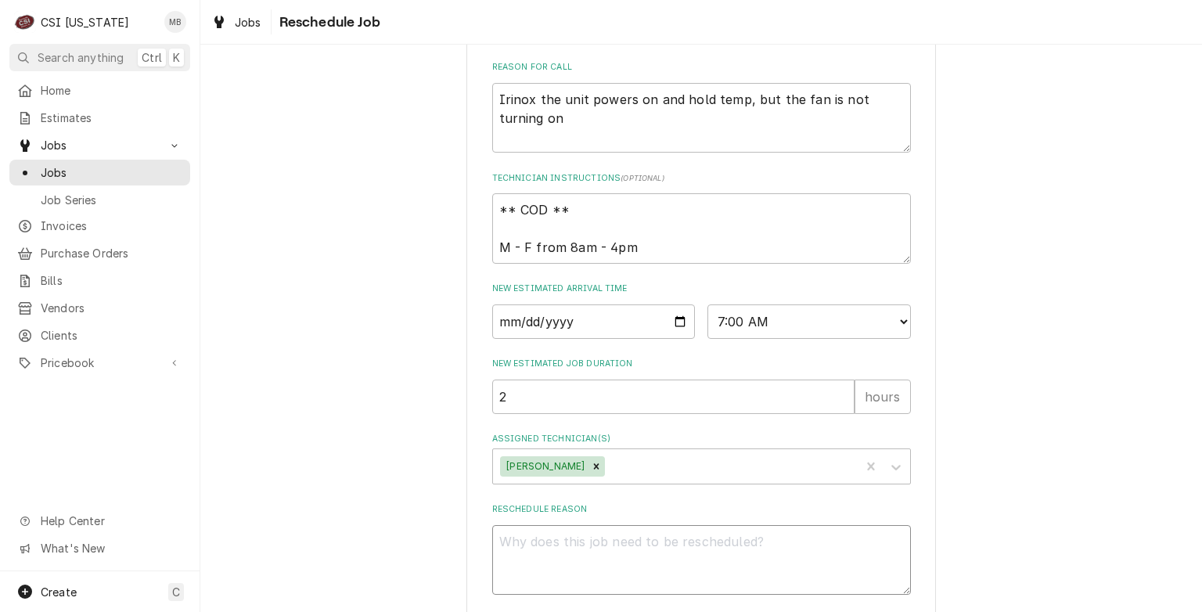
click at [600, 560] on textarea "Reschedule Reason" at bounding box center [701, 560] width 419 height 70
type textarea "x"
type textarea "p"
type textarea "x"
type textarea "pa"
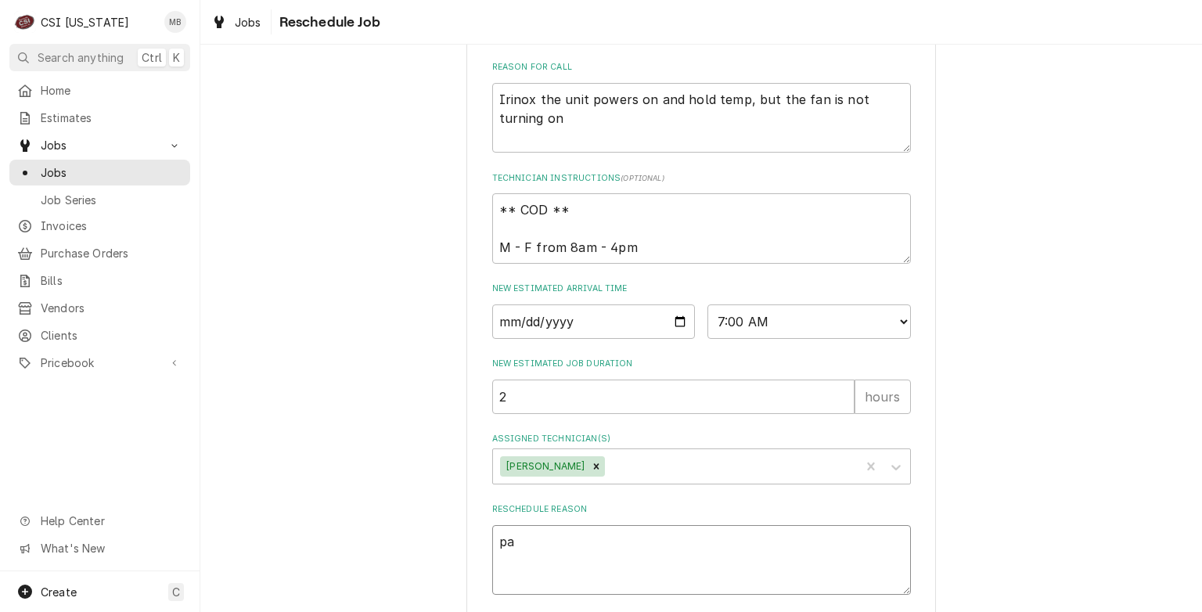
type textarea "x"
type textarea "pat"
type textarea "x"
type textarea "pa"
type textarea "x"
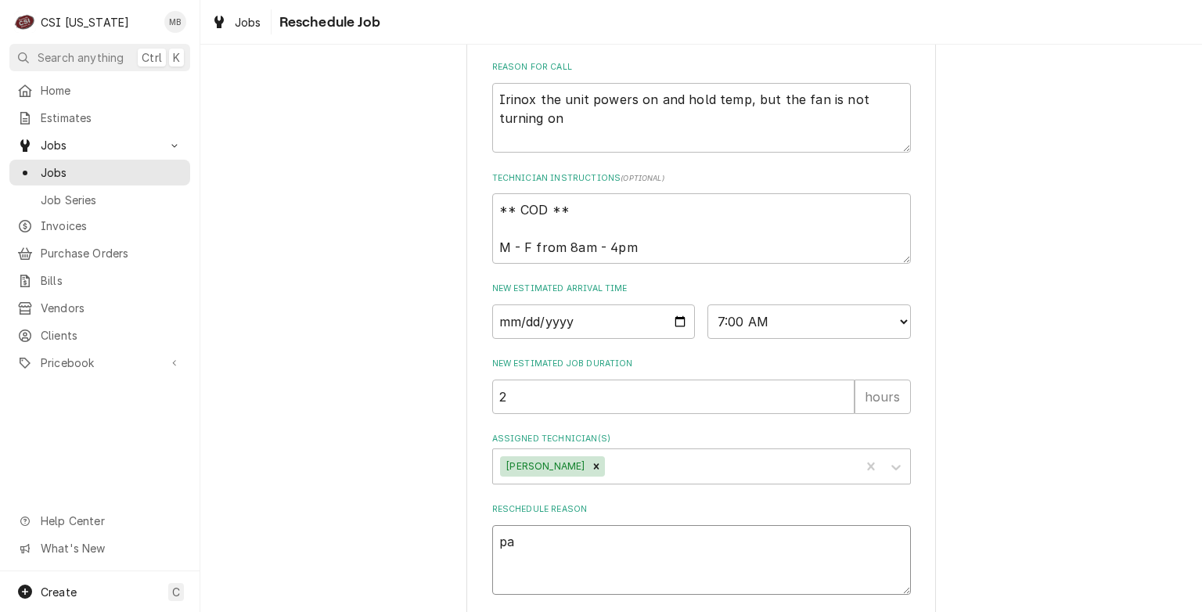
type textarea "p"
type textarea "x"
type textarea "P"
type textarea "x"
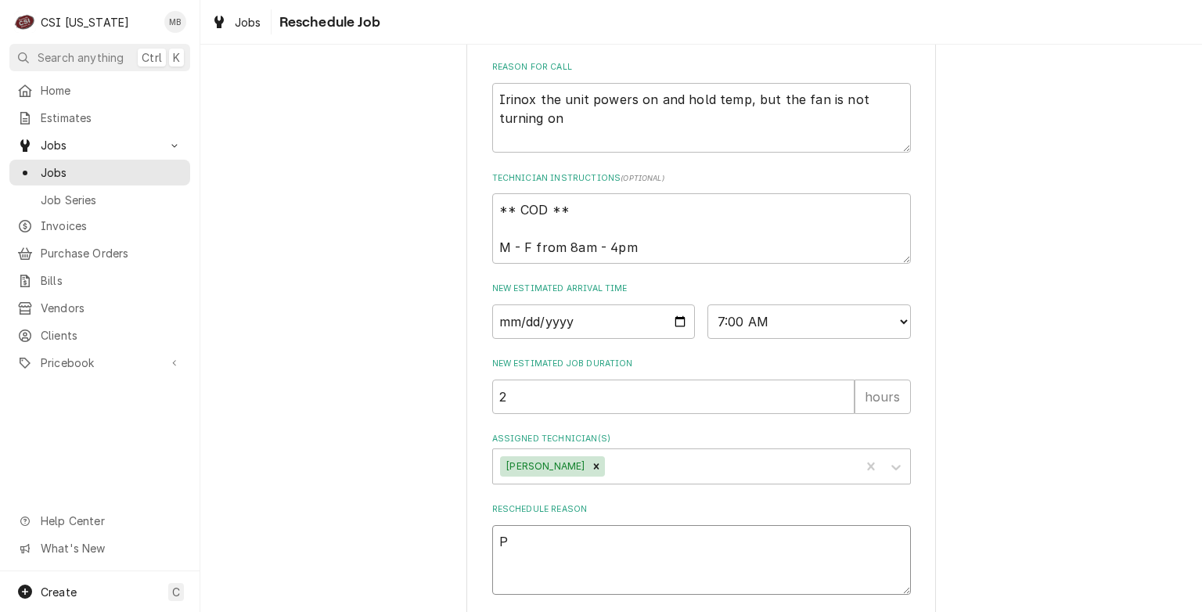
type textarea "PA"
type textarea "x"
type textarea "PAR"
type textarea "x"
type textarea "PART"
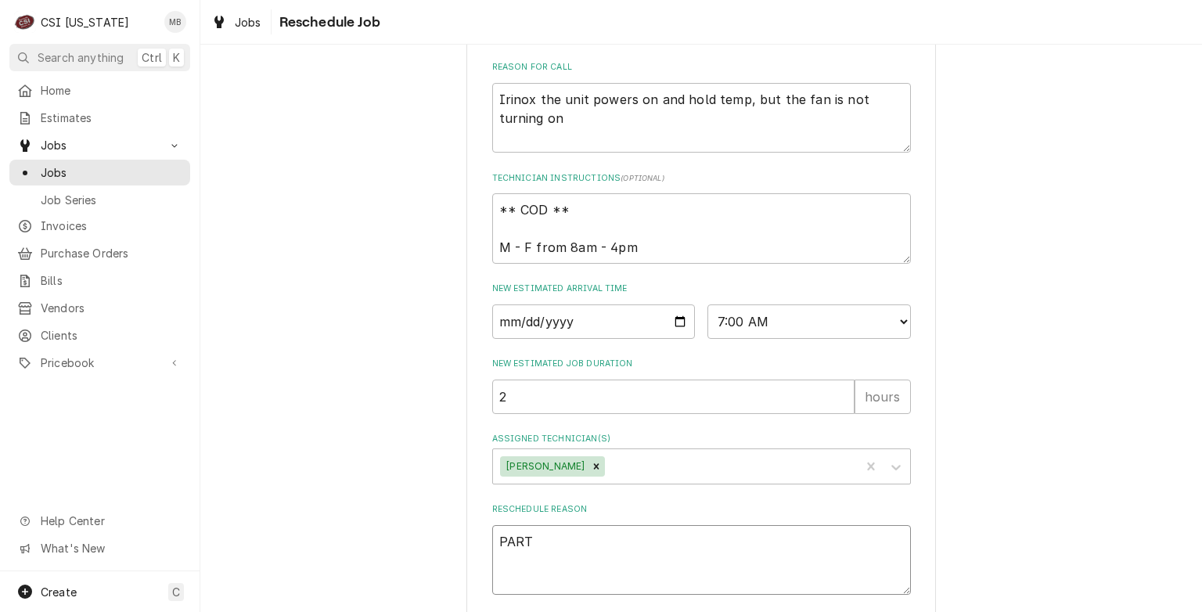
type textarea "x"
type textarea "PARTS"
type textarea "x"
type textarea "PARTS A"
type textarea "x"
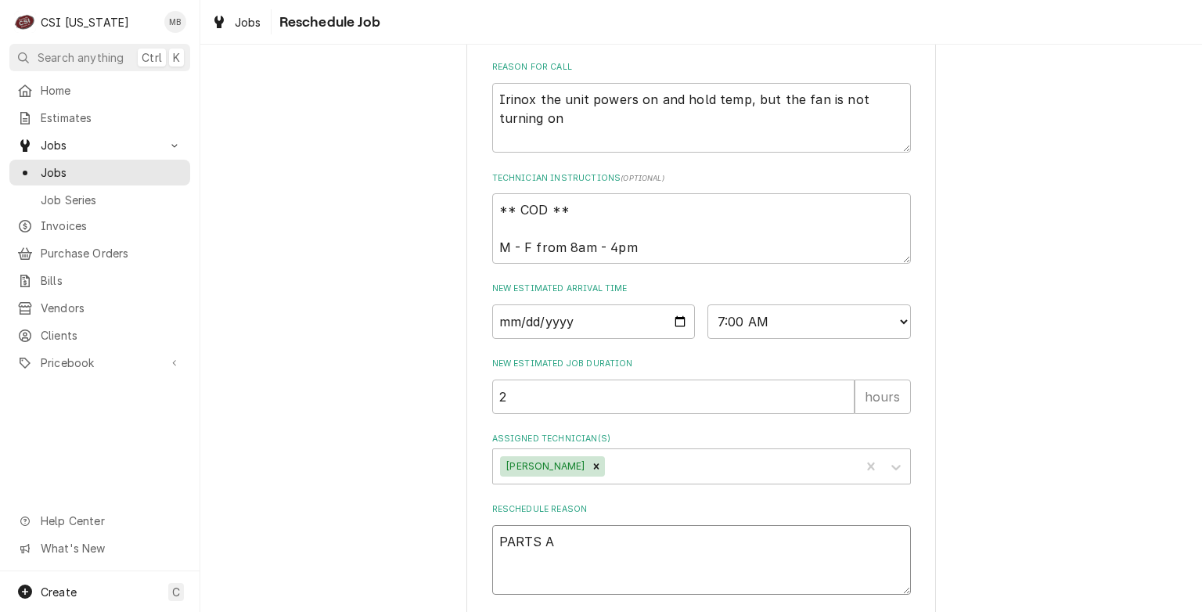
type textarea "PARTS AR"
type textarea "x"
type textarea "PARTS ARR"
type textarea "x"
type textarea "PARTS ARRI"
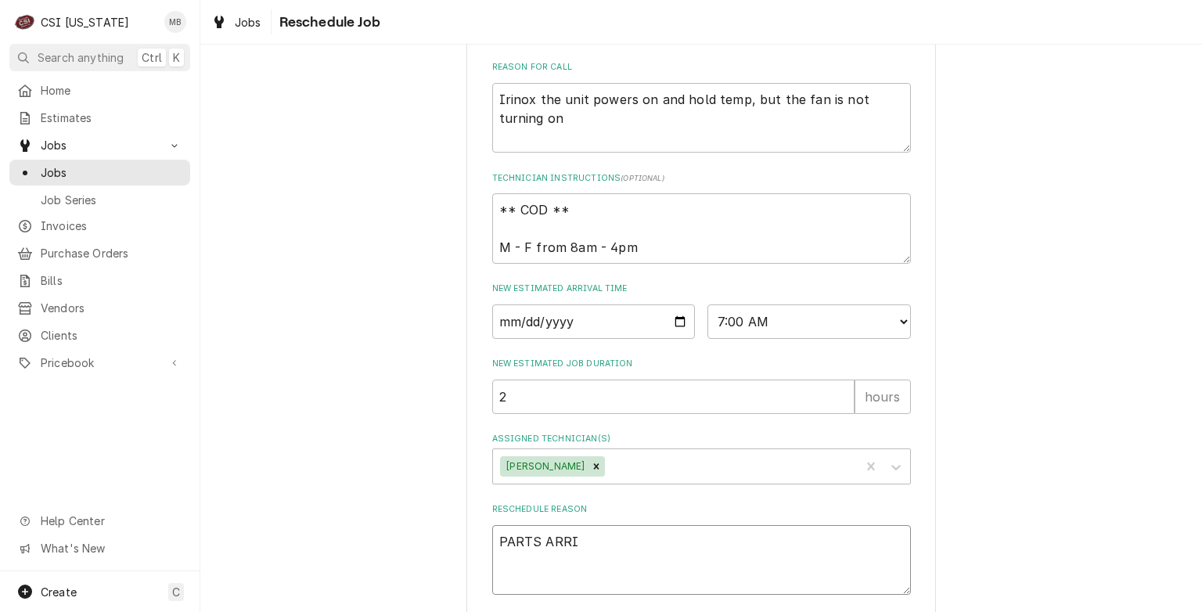
type textarea "x"
type textarea "PARTS ARRIV"
type textarea "x"
type textarea "PARTS ARRIVE"
type textarea "x"
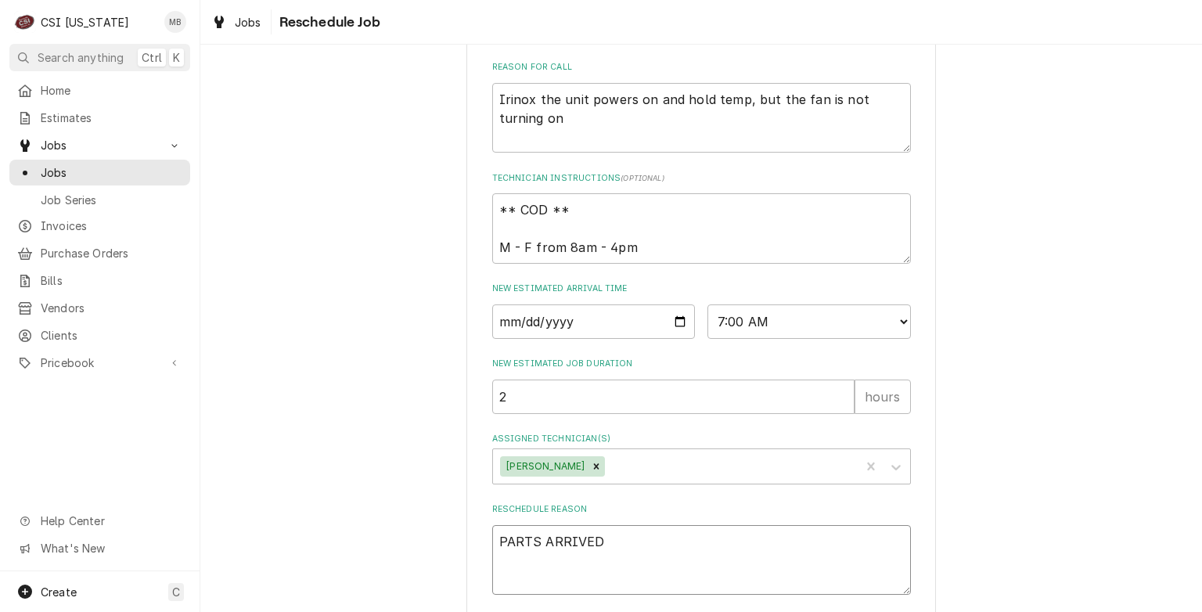
scroll to position [556, 0]
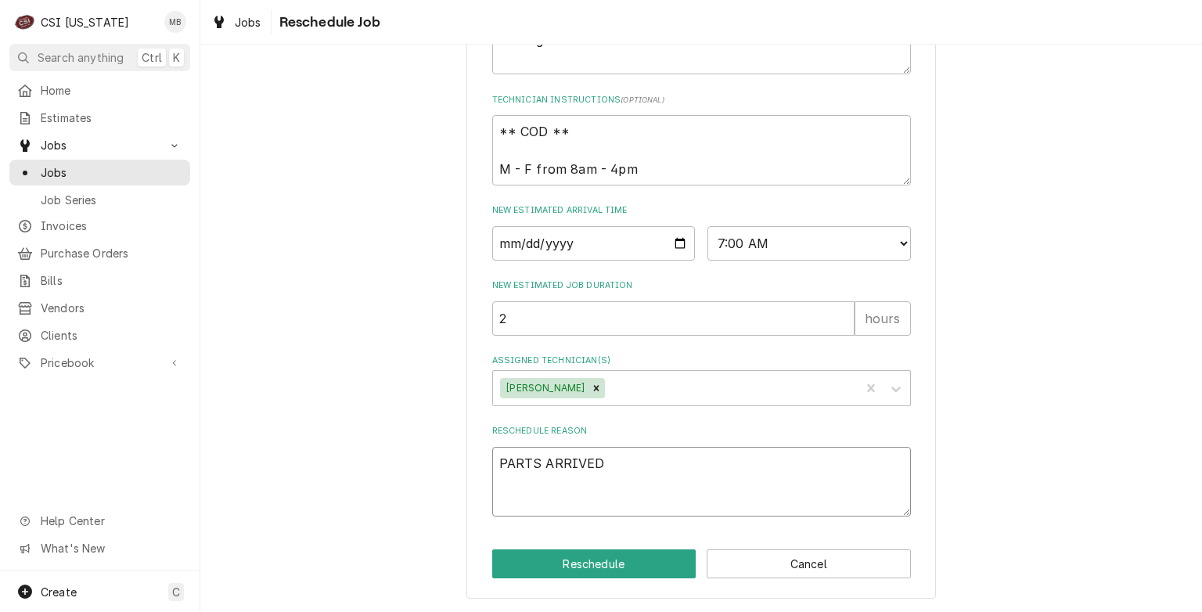
type textarea "PARTS ARRIVED"
click at [600, 560] on button "Reschedule" at bounding box center [594, 563] width 204 height 29
type textarea "x"
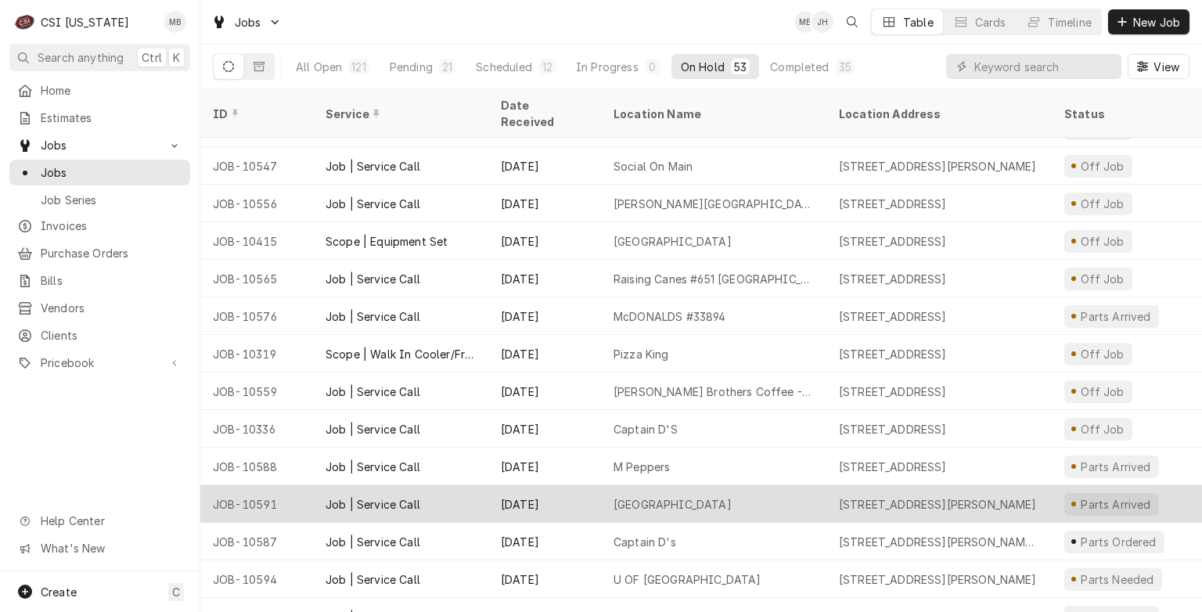
scroll to position [1306, 0]
click at [585, 486] on div "Sep 9" at bounding box center [544, 503] width 113 height 38
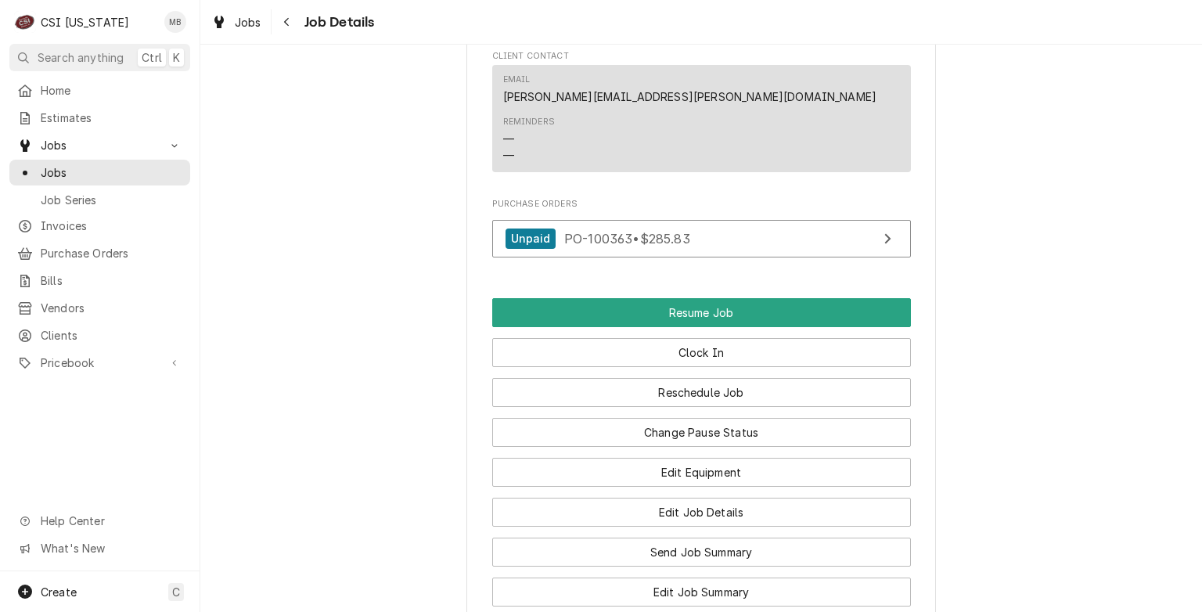
scroll to position [1853, 0]
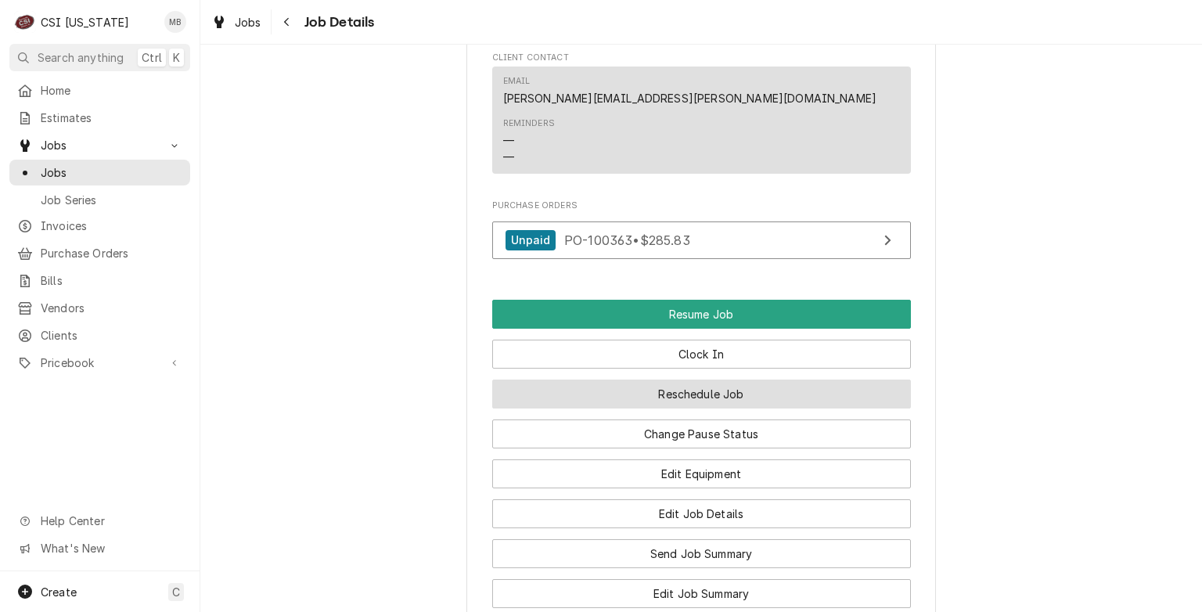
click at [678, 409] on button "Reschedule Job" at bounding box center [701, 394] width 419 height 29
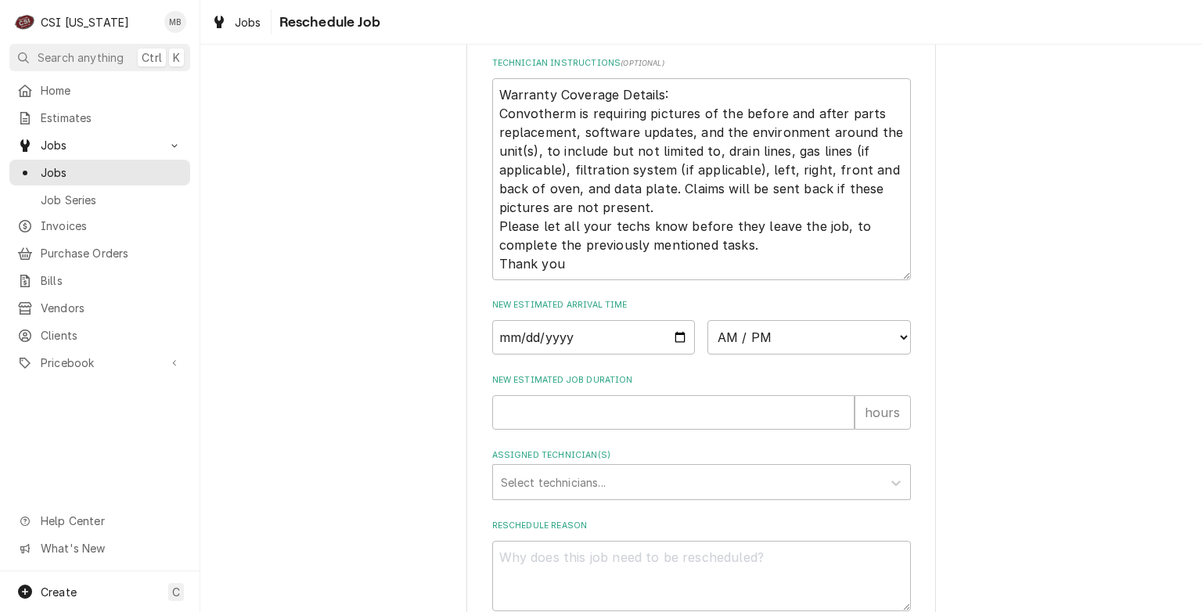
scroll to position [765, 0]
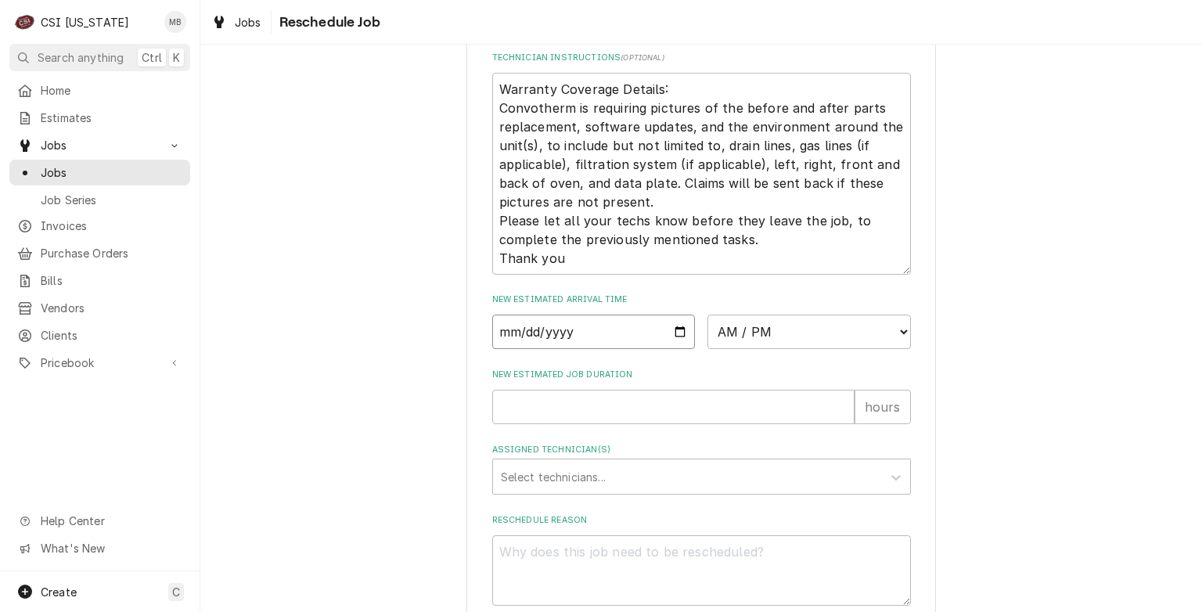
click at [671, 349] on input "Date" at bounding box center [593, 332] width 203 height 34
type textarea "x"
type input "[DATE]"
click at [736, 349] on select "AM / PM 6:00 AM 6:15 AM 6:30 AM 6:45 AM 7:00 AM 7:15 AM 7:30 AM 7:45 AM 8:00 AM…" at bounding box center [809, 332] width 203 height 34
select select "09:00:00"
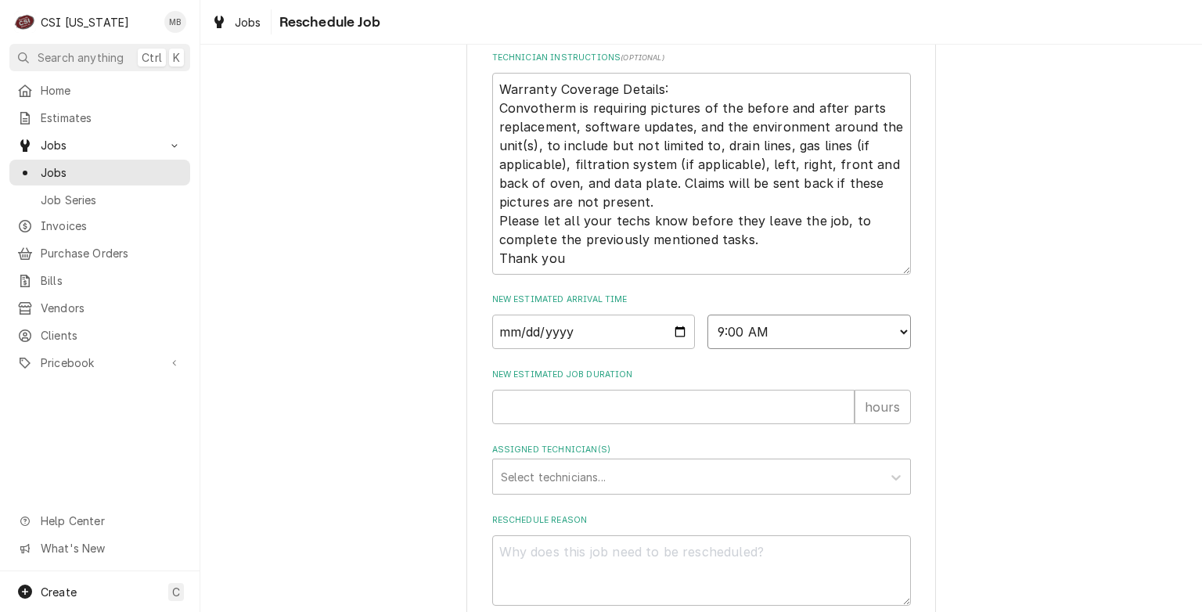
click at [708, 333] on select "AM / PM 6:00 AM 6:15 AM 6:30 AM 6:45 AM 7:00 AM 7:15 AM 7:30 AM 7:45 AM 8:00 AM…" at bounding box center [809, 332] width 203 height 34
click at [591, 424] on input "New Estimated Job Duration" at bounding box center [673, 407] width 362 height 34
type textarea "x"
type input "2"
click at [573, 491] on div "Assigned Technician(s)" at bounding box center [687, 477] width 373 height 28
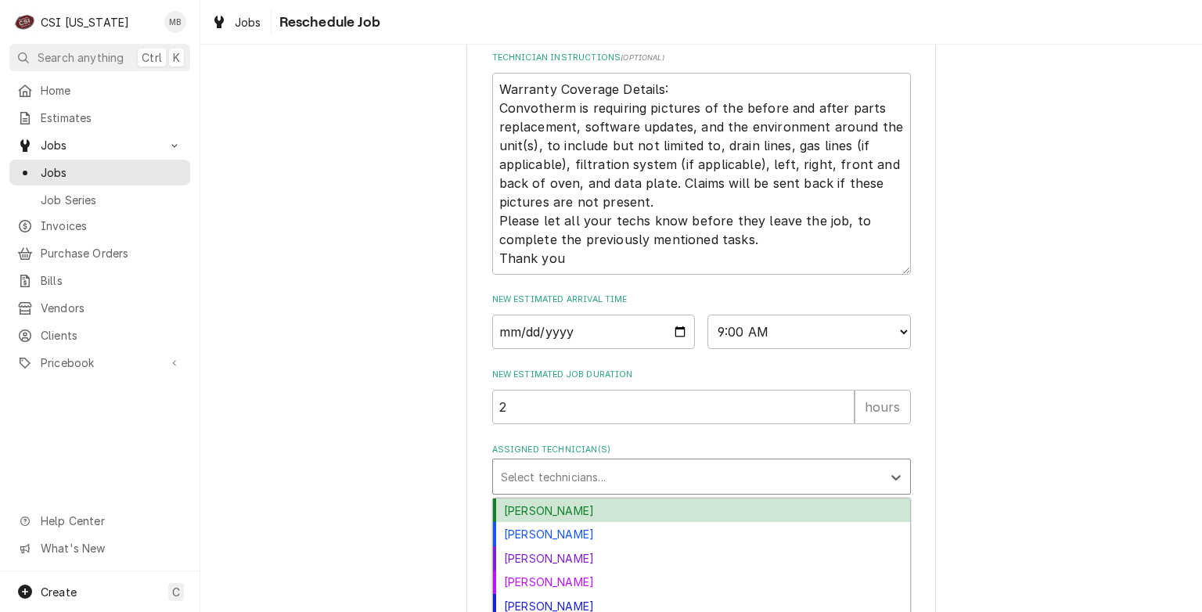
click at [563, 523] on div "[PERSON_NAME]" at bounding box center [701, 511] width 417 height 24
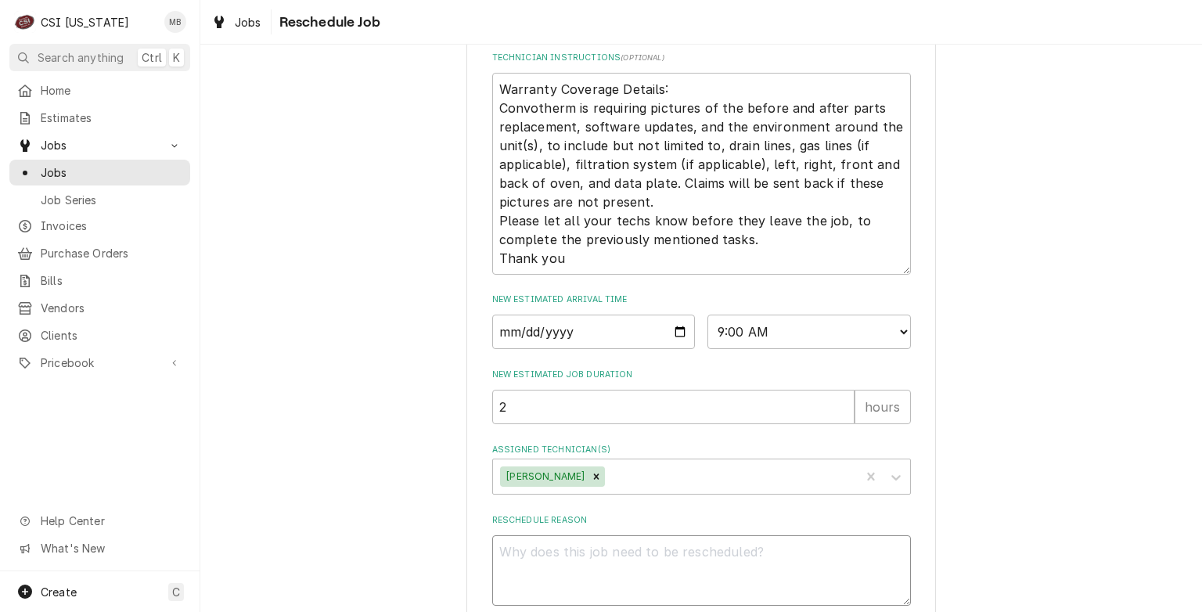
click at [551, 564] on textarea "Reschedule Reason" at bounding box center [701, 570] width 419 height 70
type textarea "x"
type textarea "P"
type textarea "x"
type textarea "PA"
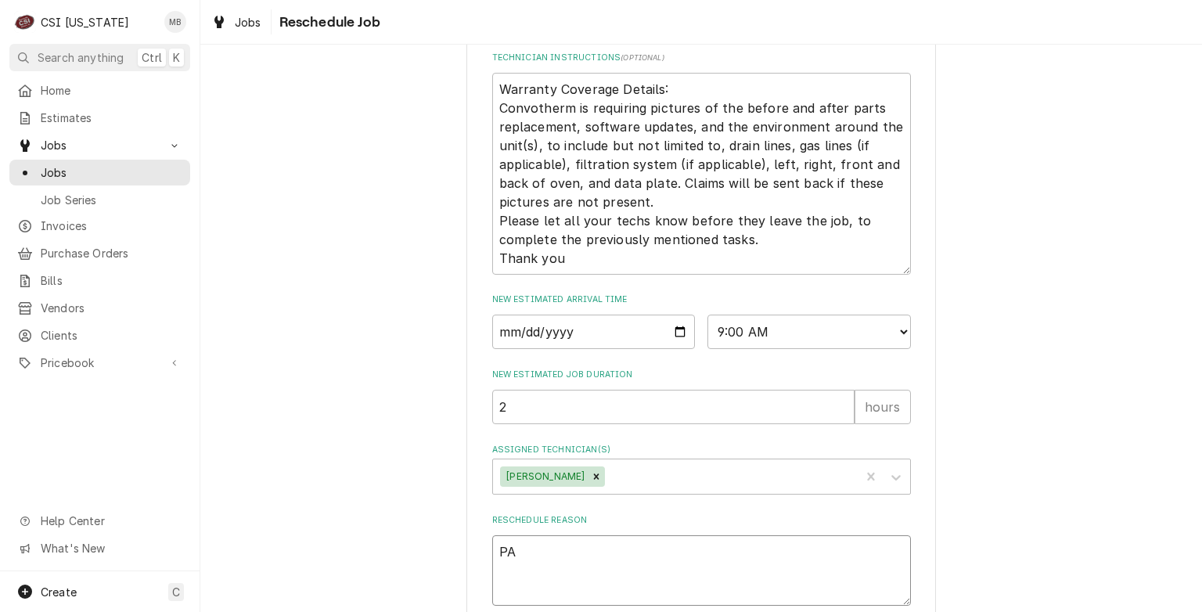
type textarea "x"
type textarea "PAT"
type textarea "x"
type textarea "PA"
type textarea "x"
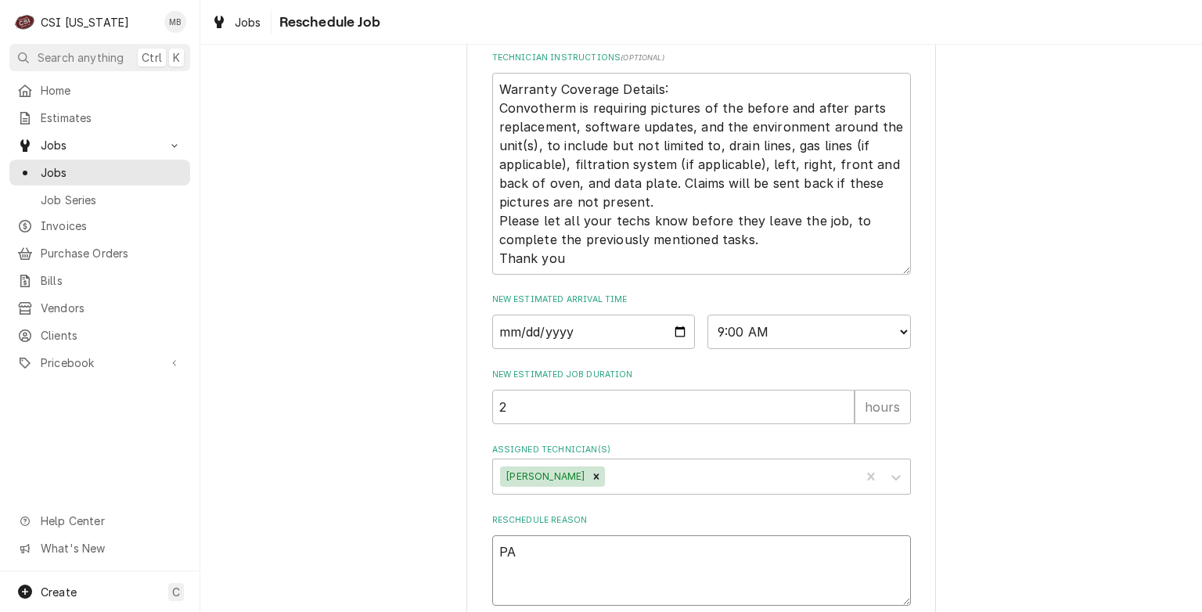
type textarea "PAR"
type textarea "x"
type textarea "PARS"
type textarea "x"
type textarea "PARS"
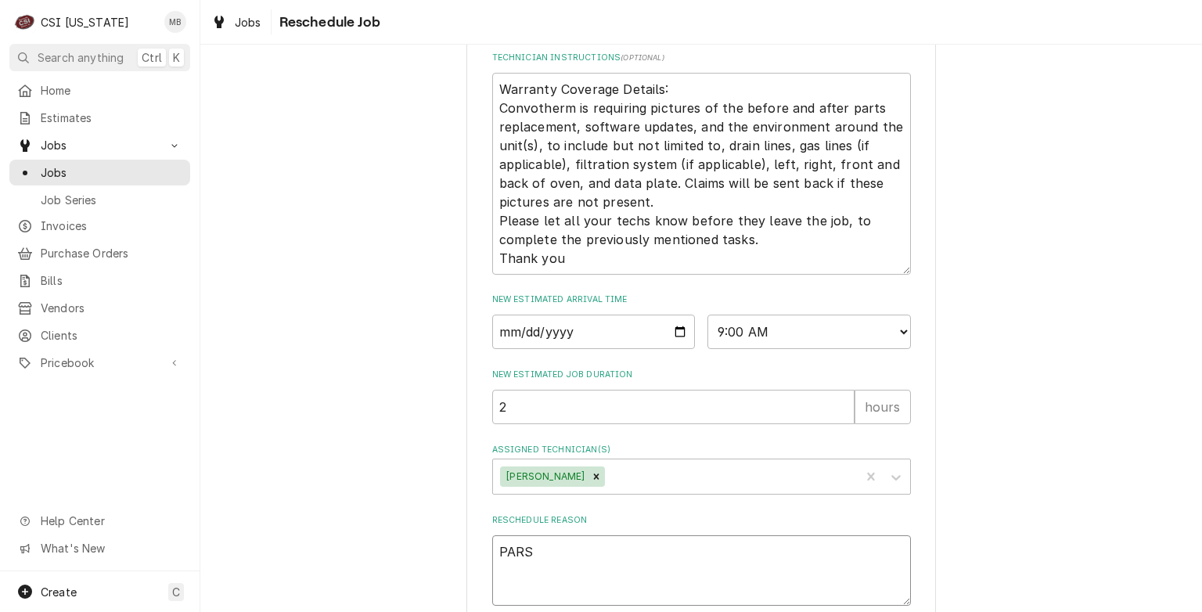
type textarea "x"
type textarea "PARS"
type textarea "x"
type textarea "PAR"
type textarea "x"
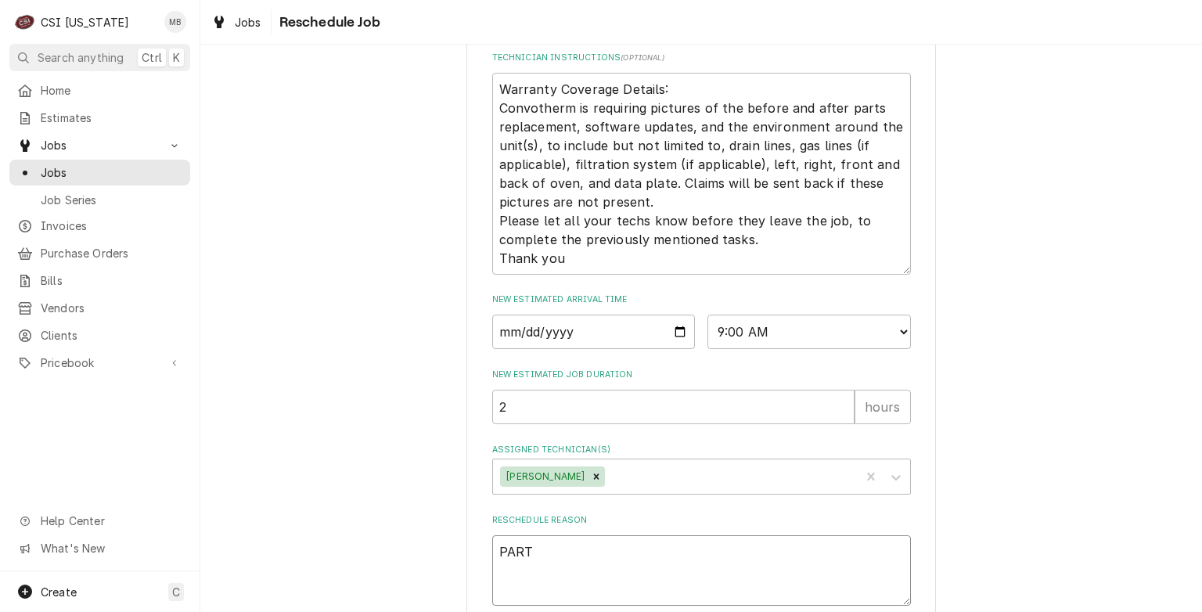
type textarea "PARTS"
type textarea "x"
type textarea "PARTS"
type textarea "x"
type textarea "PARTS AR"
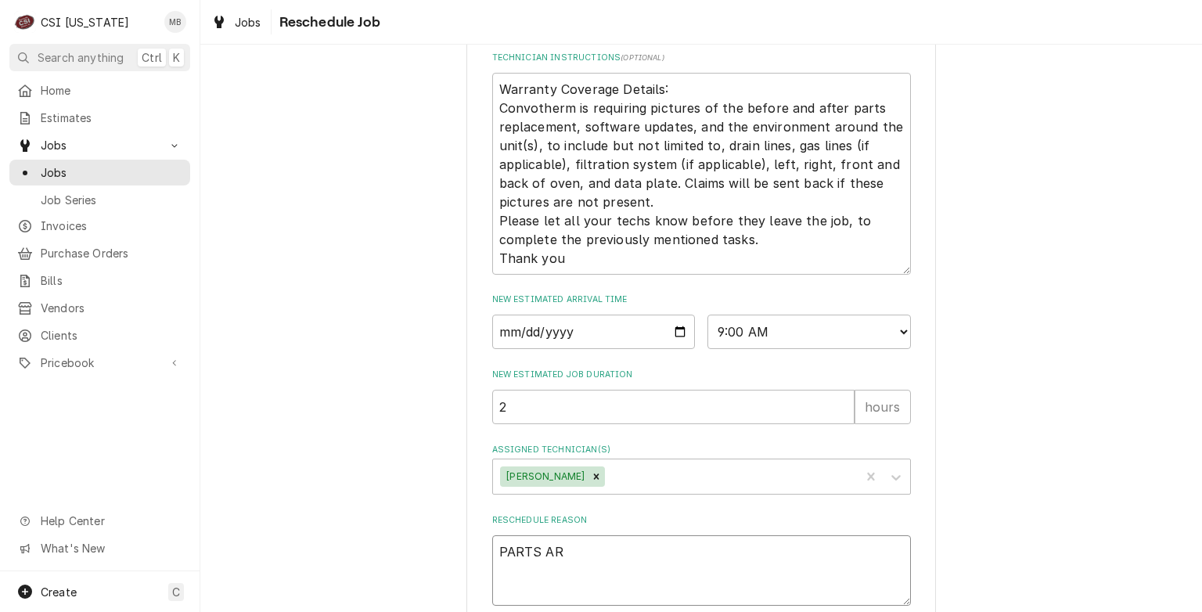
type textarea "x"
type textarea "PARTS ARR"
type textarea "x"
type textarea "PARTS ARRI"
type textarea "x"
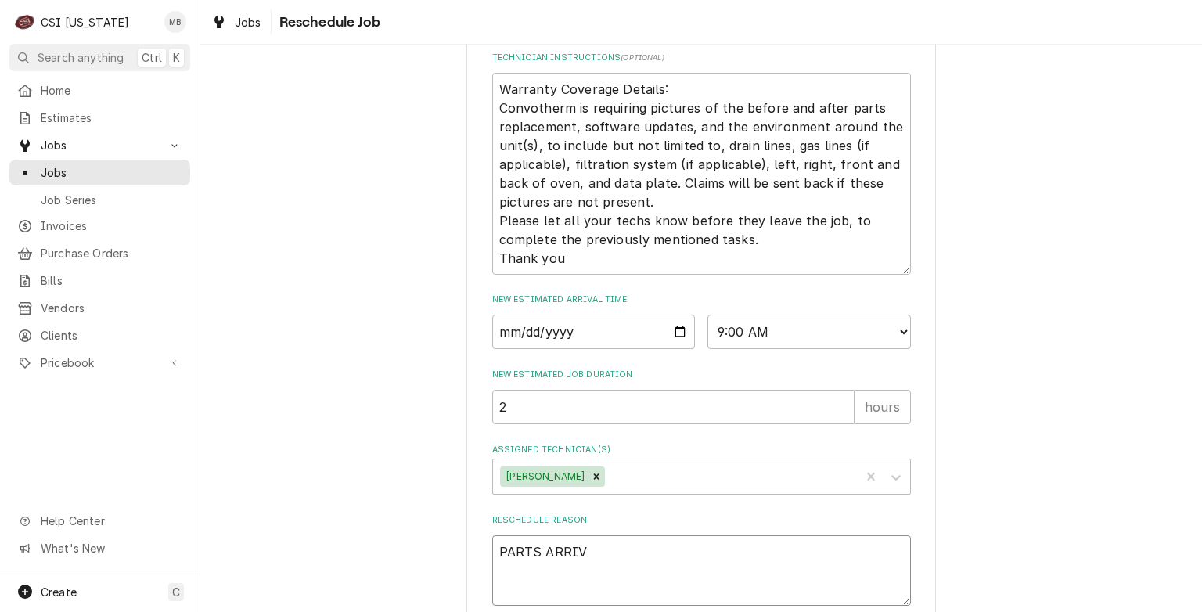
type textarea "PARTS ARRIVE"
type textarea "x"
type textarea "PARTS ARRIVEW"
type textarea "x"
type textarea "PARTS ARRIVEWD"
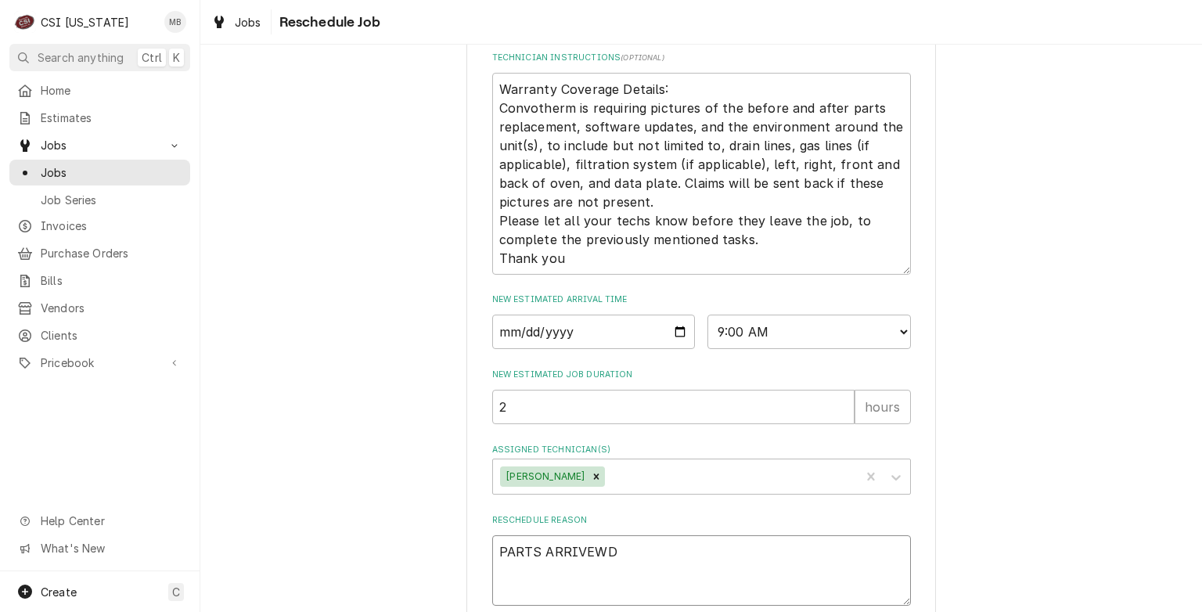
type textarea "x"
type textarea "PARTS ARRIVEW"
type textarea "x"
type textarea "PARTS ARRIVE"
type textarea "x"
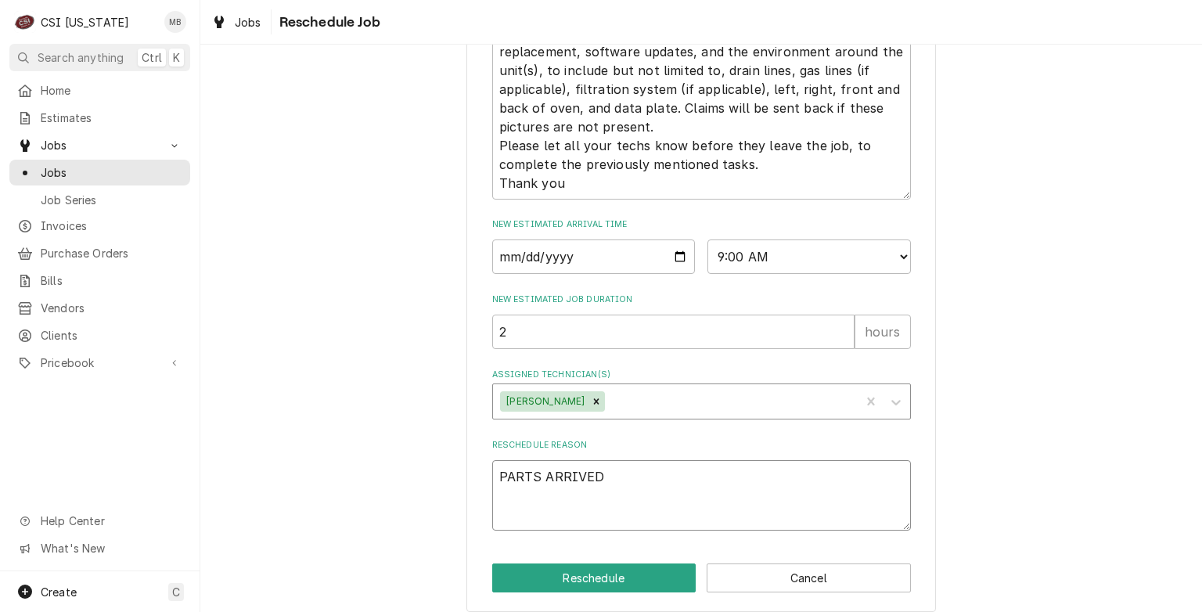
scroll to position [871, 0]
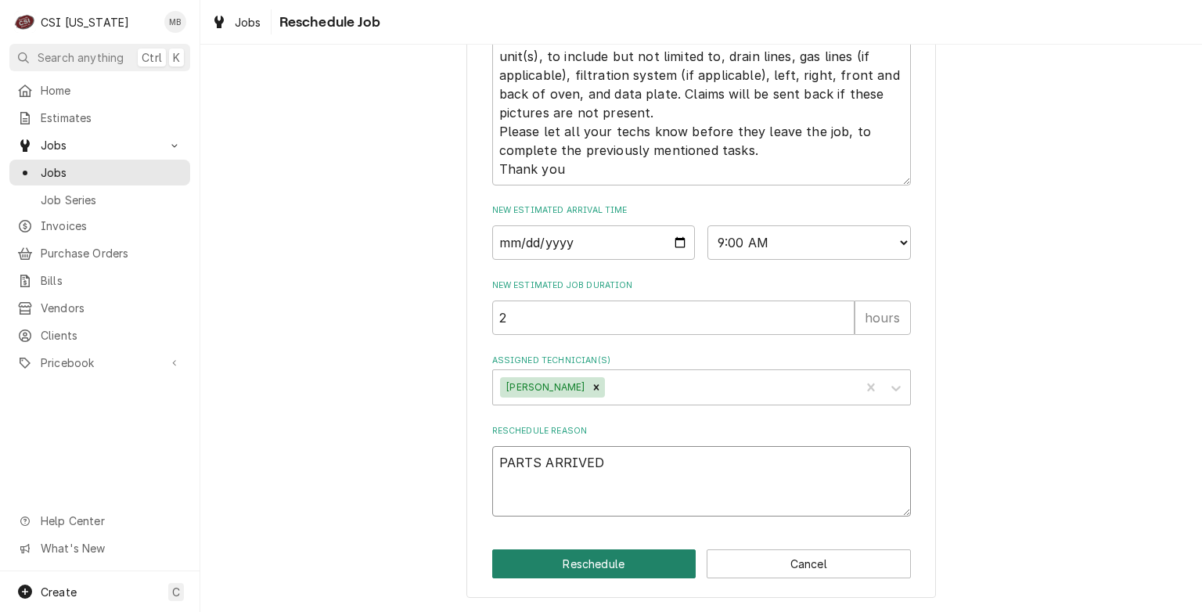
type textarea "PARTS ARRIVED"
click at [570, 564] on button "Reschedule" at bounding box center [594, 563] width 204 height 29
type textarea "x"
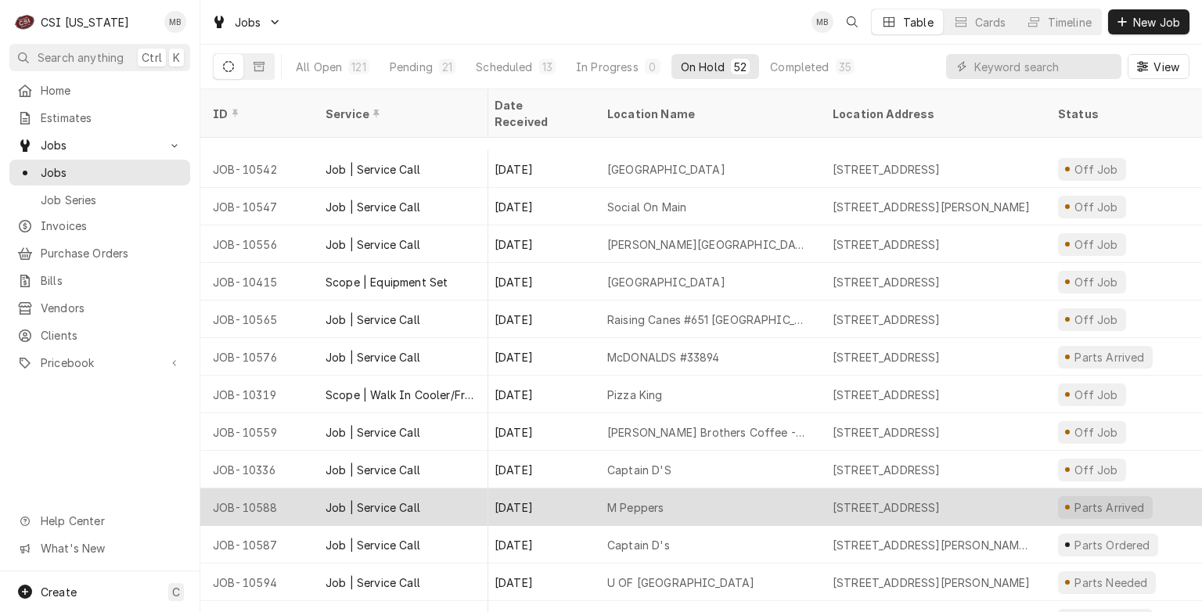
scroll to position [1334, 6]
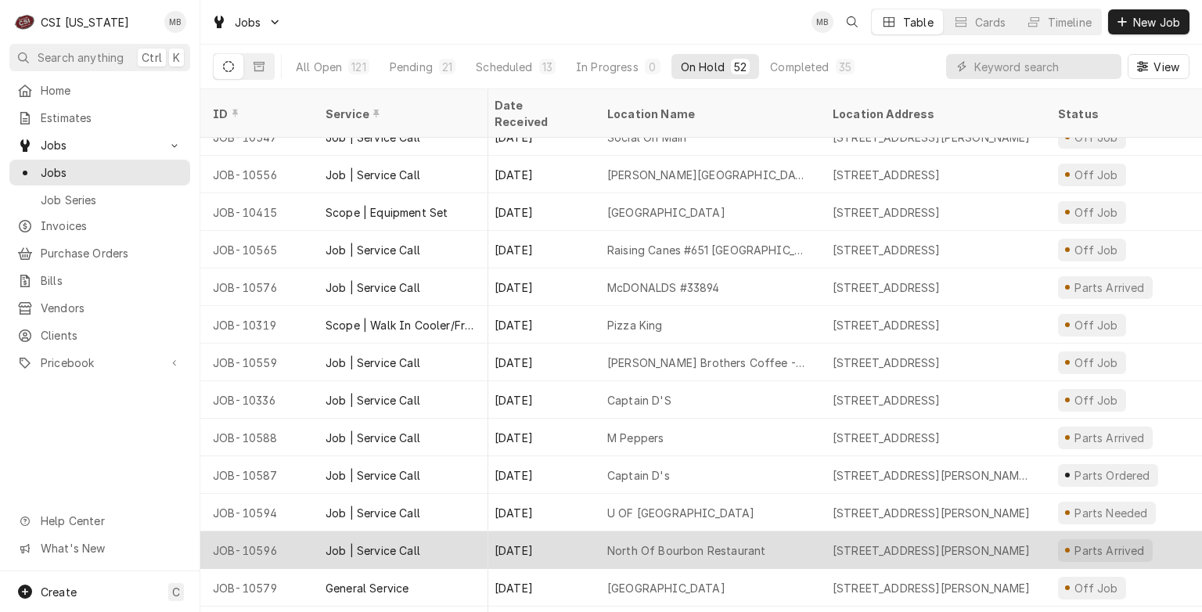
click at [575, 534] on div "Sep 10" at bounding box center [538, 550] width 113 height 38
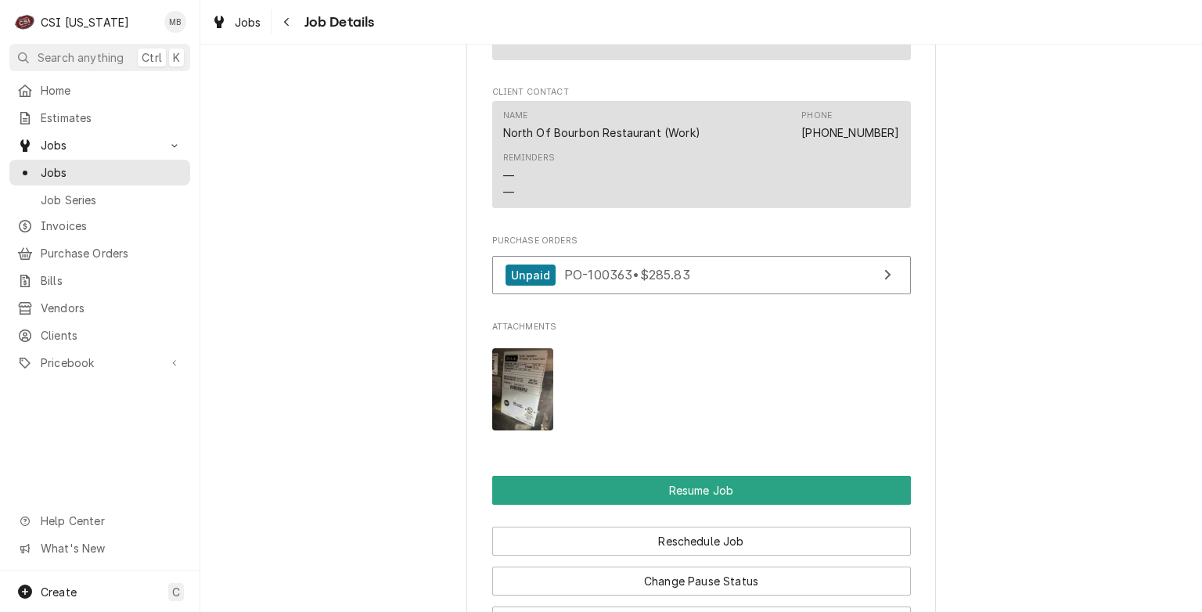
scroll to position [1727, 0]
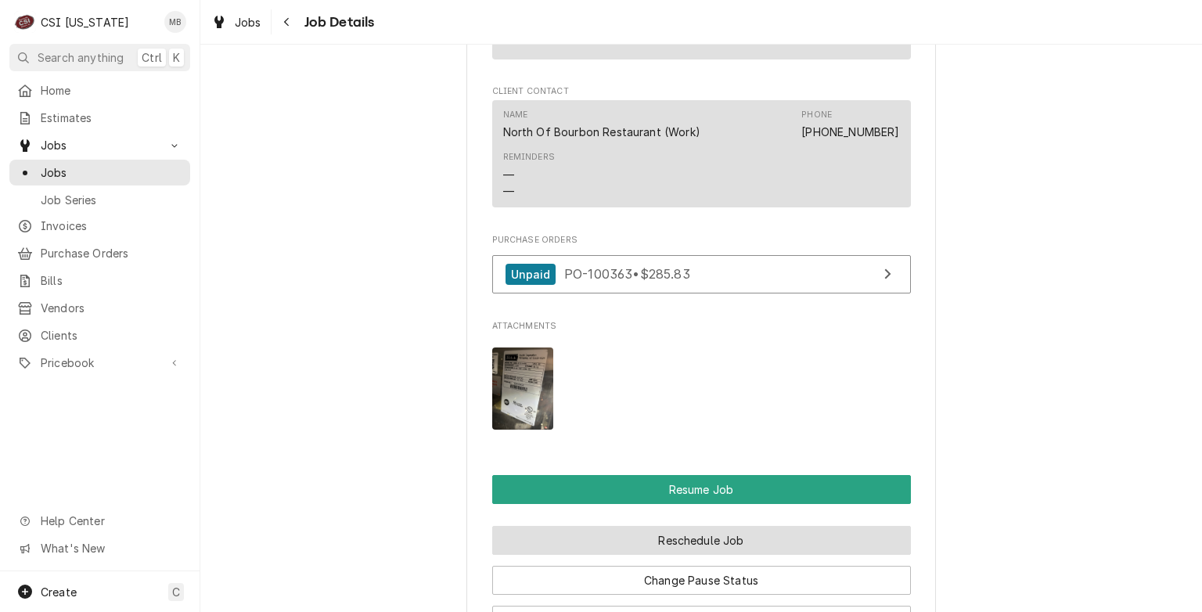
click at [677, 535] on button "Reschedule Job" at bounding box center [701, 540] width 419 height 29
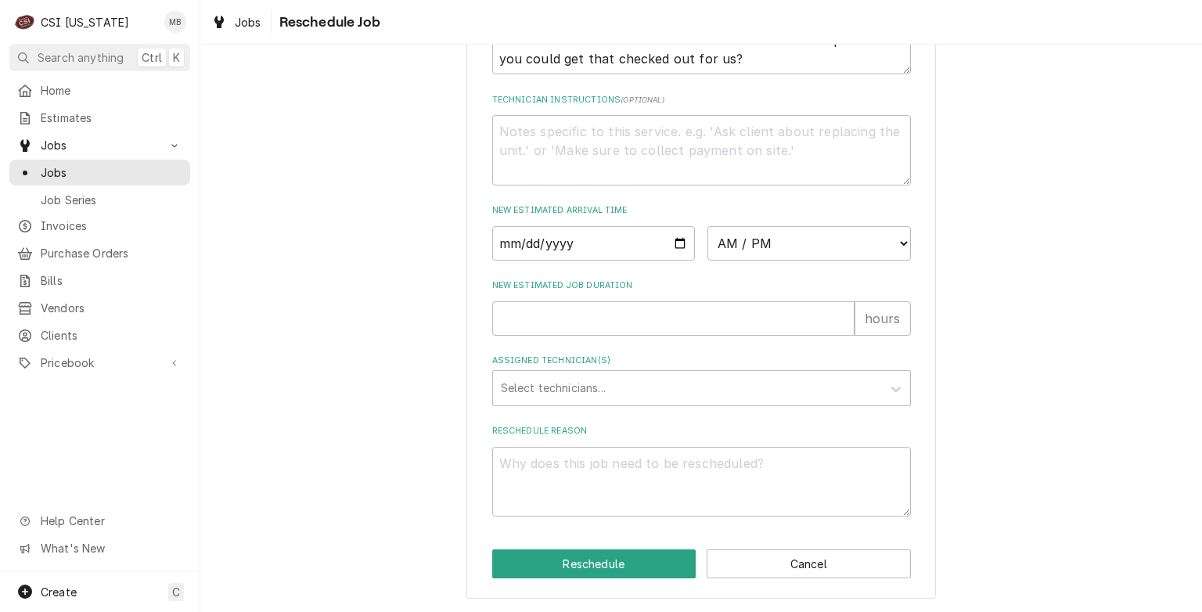
scroll to position [574, 0]
click at [669, 236] on input "Date" at bounding box center [593, 243] width 203 height 34
type textarea "x"
type input "[DATE]"
click at [751, 261] on select "AM / PM 6:00 AM 6:15 AM 6:30 AM 6:45 AM 7:00 AM 7:15 AM 7:30 AM 7:45 AM 8:00 AM…" at bounding box center [809, 243] width 203 height 34
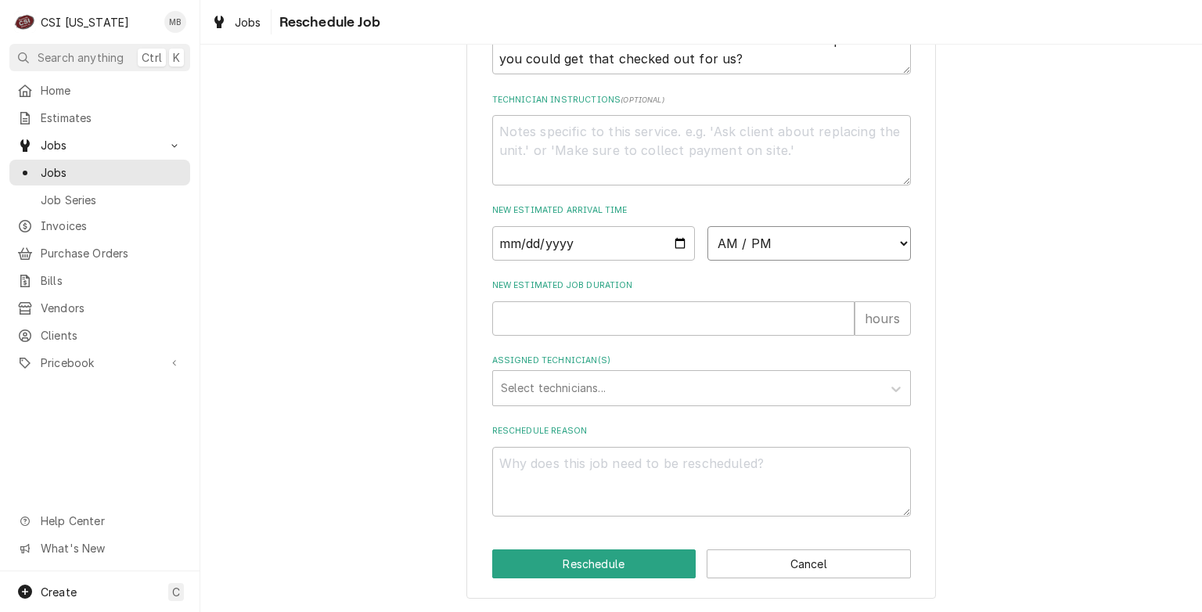
select select "11:00:00"
click at [708, 227] on select "AM / PM 6:00 AM 6:15 AM 6:30 AM 6:45 AM 7:00 AM 7:15 AM 7:30 AM 7:45 AM 8:00 AM…" at bounding box center [809, 243] width 203 height 34
click at [573, 321] on input "New Estimated Job Duration" at bounding box center [673, 318] width 362 height 34
type textarea "x"
type input "2"
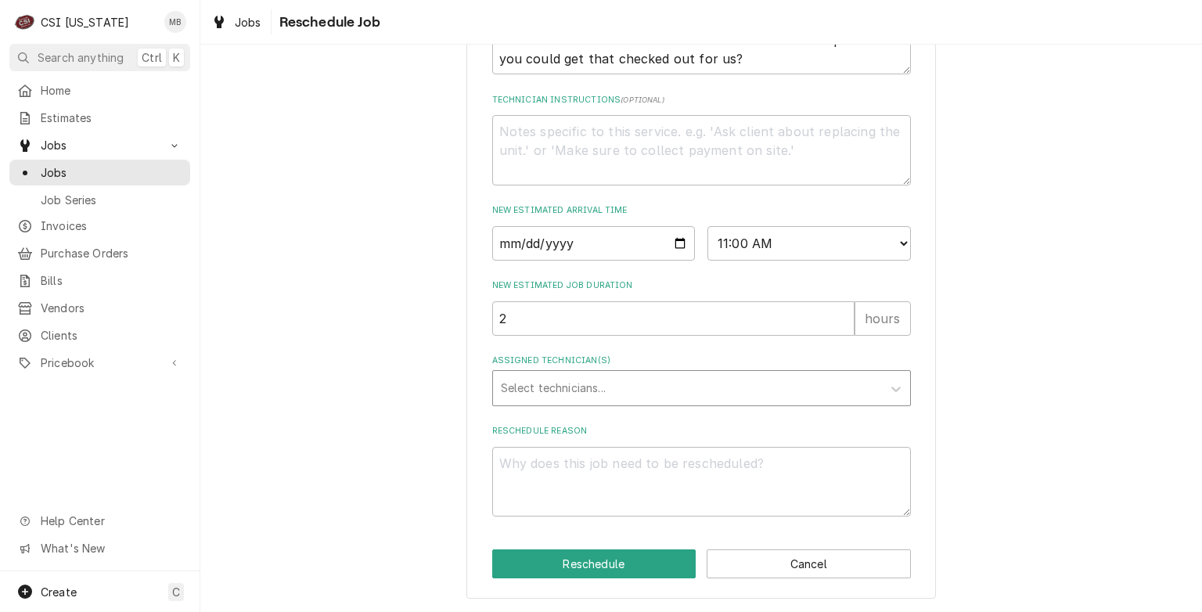
click at [574, 387] on div "Assigned Technician(s)" at bounding box center [687, 388] width 373 height 28
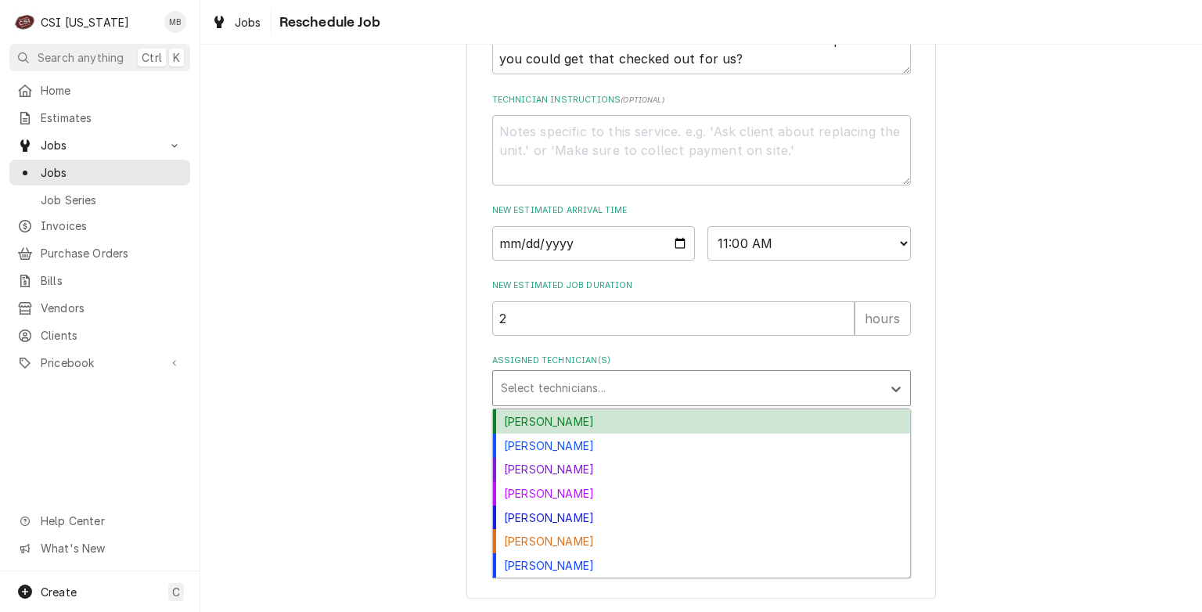
click at [561, 417] on div "Bryant Jolley" at bounding box center [701, 421] width 417 height 24
type textarea "x"
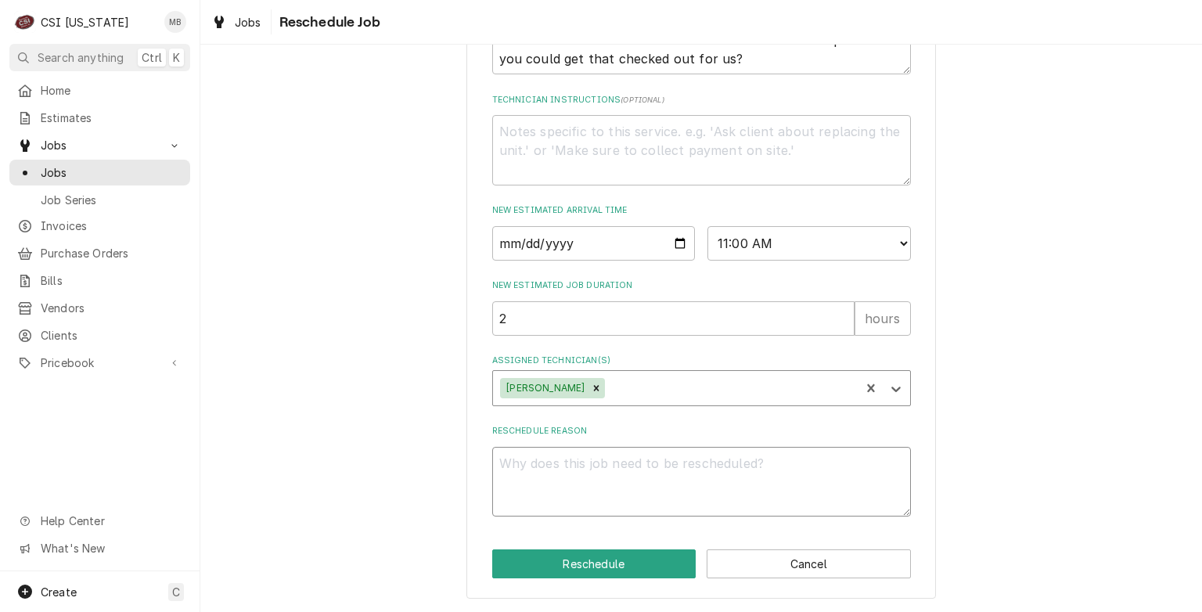
click at [560, 475] on textarea "Reschedule Reason" at bounding box center [701, 482] width 419 height 70
type textarea "P"
type textarea "x"
type textarea "P["
type textarea "x"
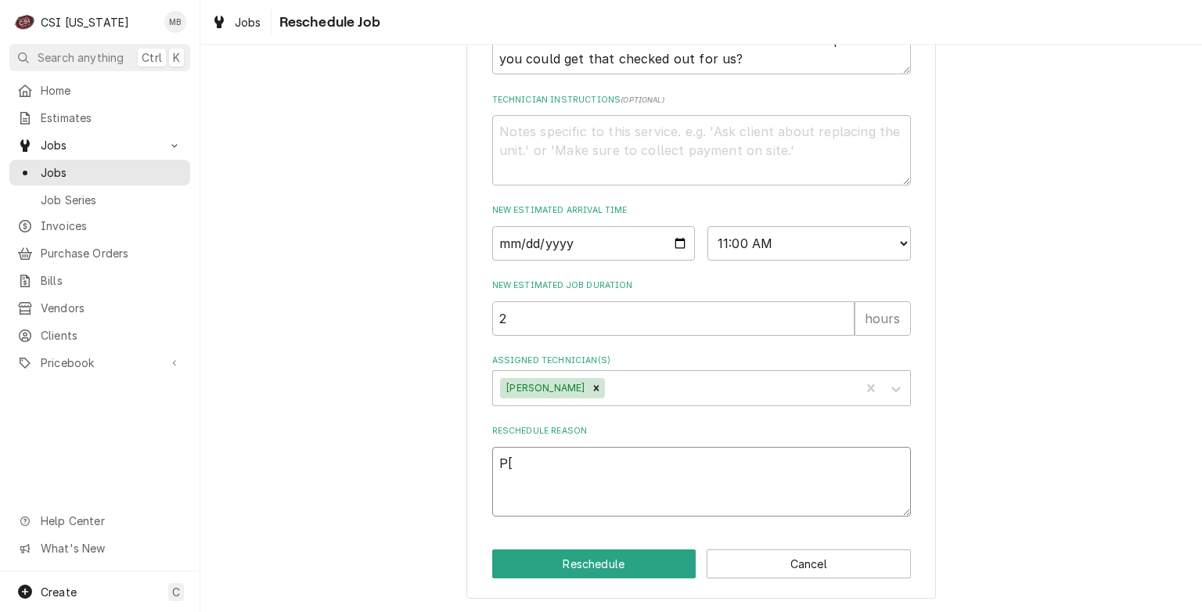
type textarea "P"
type textarea "x"
type textarea "PA"
type textarea "x"
type textarea "PAR"
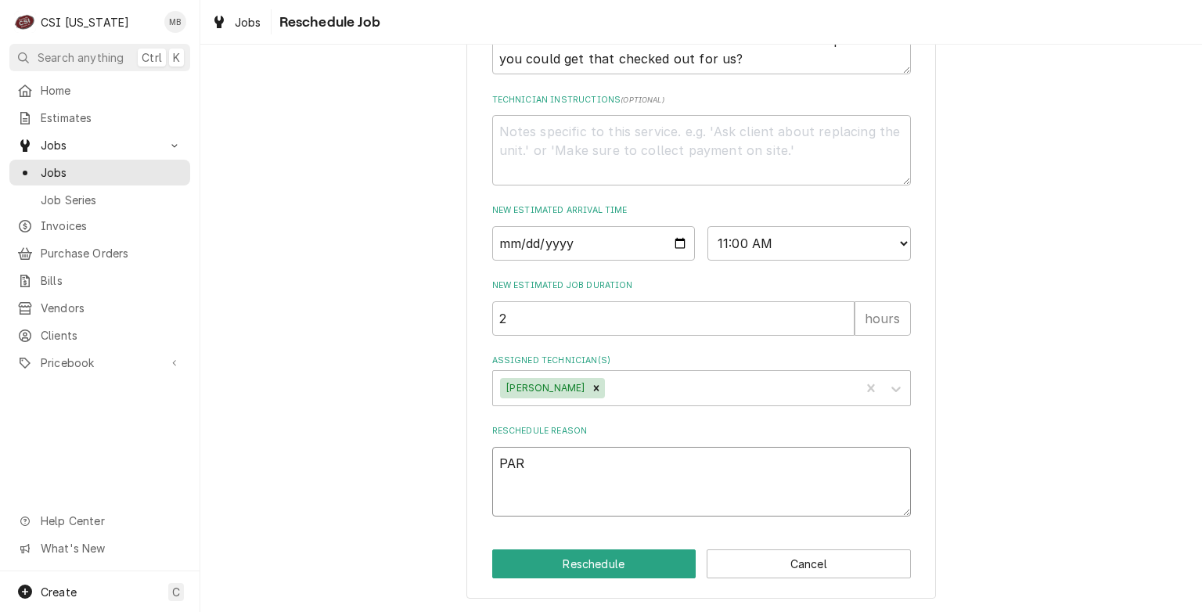
type textarea "x"
type textarea "PART"
type textarea "x"
type textarea "PARTS"
type textarea "x"
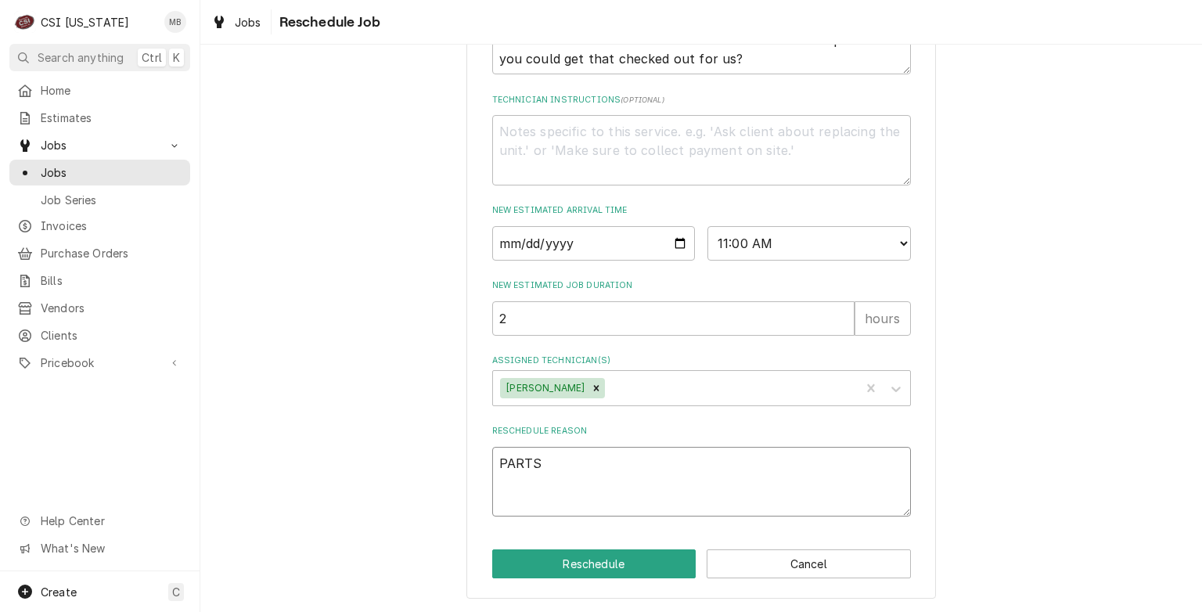
type textarea "PARTS"
type textarea "x"
type textarea "PARTS A"
type textarea "x"
type textarea "PARTS AR"
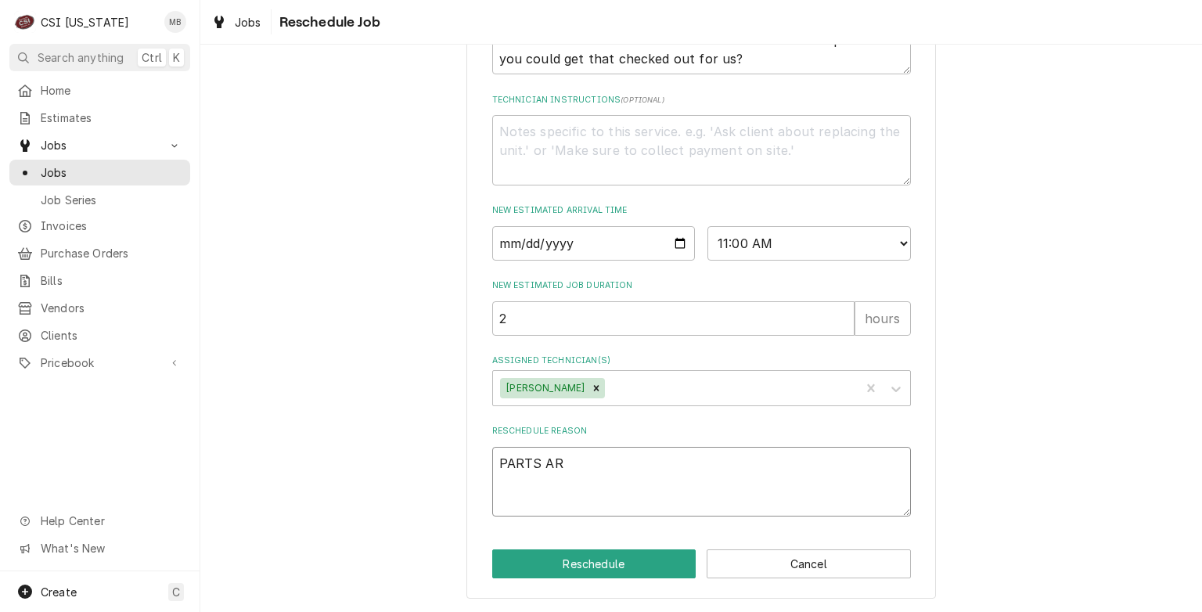
type textarea "x"
type textarea "PARTS ARR"
type textarea "x"
type textarea "PARTS ARRI"
type textarea "x"
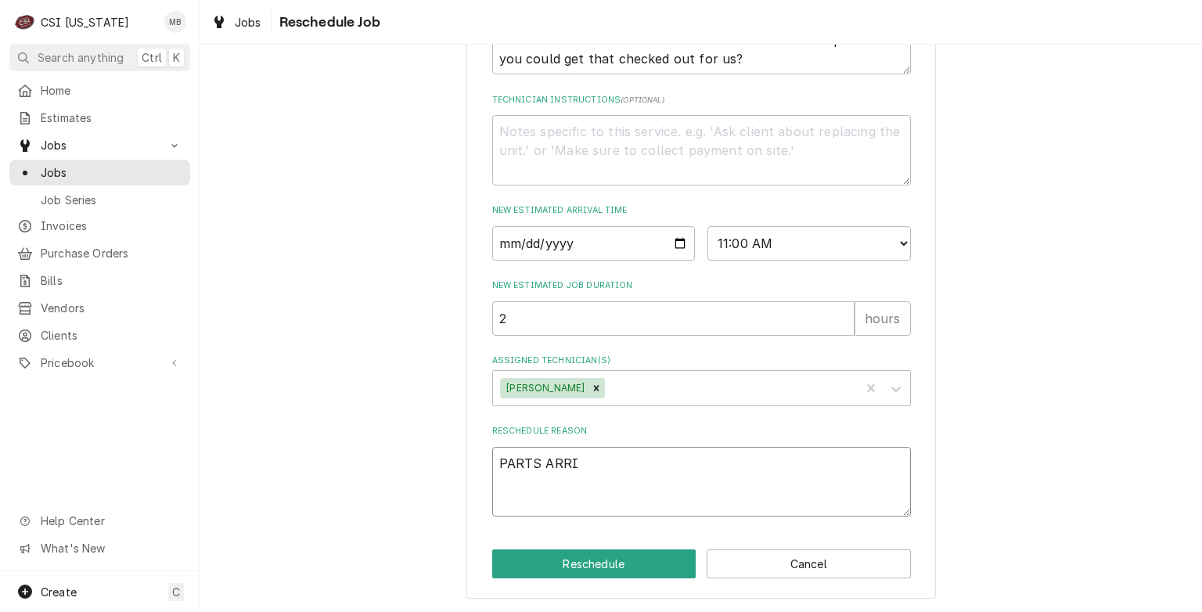
type textarea "PARTS ARRIV"
type textarea "x"
type textarea "PARTS ARRIVE"
type textarea "x"
type textarea "PARTS ARRIVED"
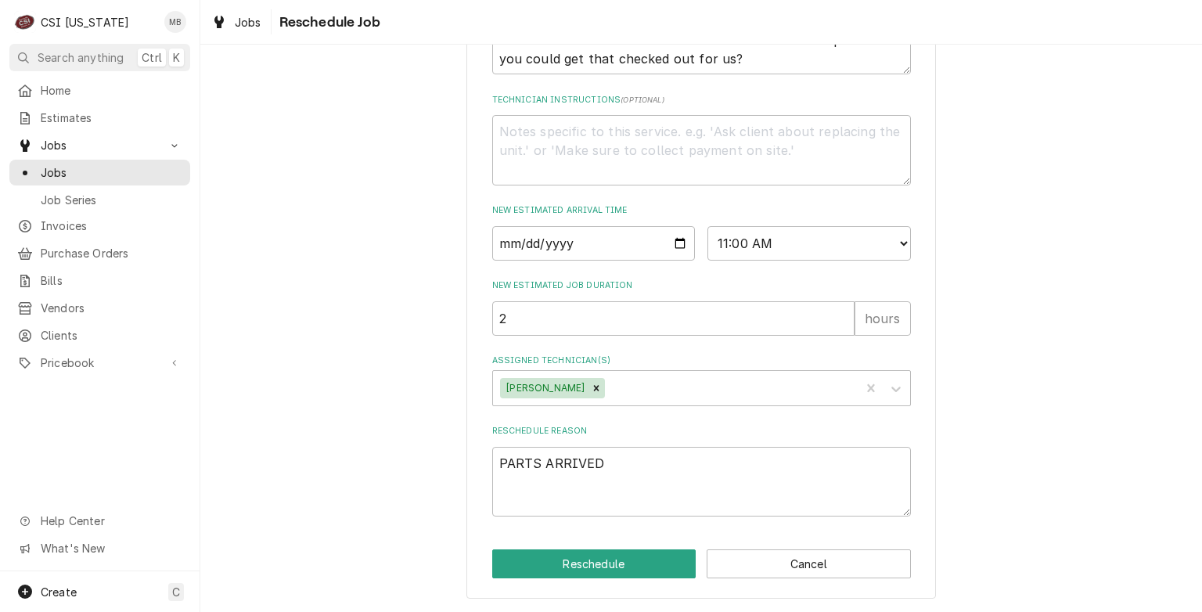
click at [574, 582] on div "Please provide some additional details to reschedule this job. Roopairs Job ID …" at bounding box center [701, 58] width 470 height 1081
click at [571, 567] on button "Reschedule" at bounding box center [594, 563] width 204 height 29
type textarea "x"
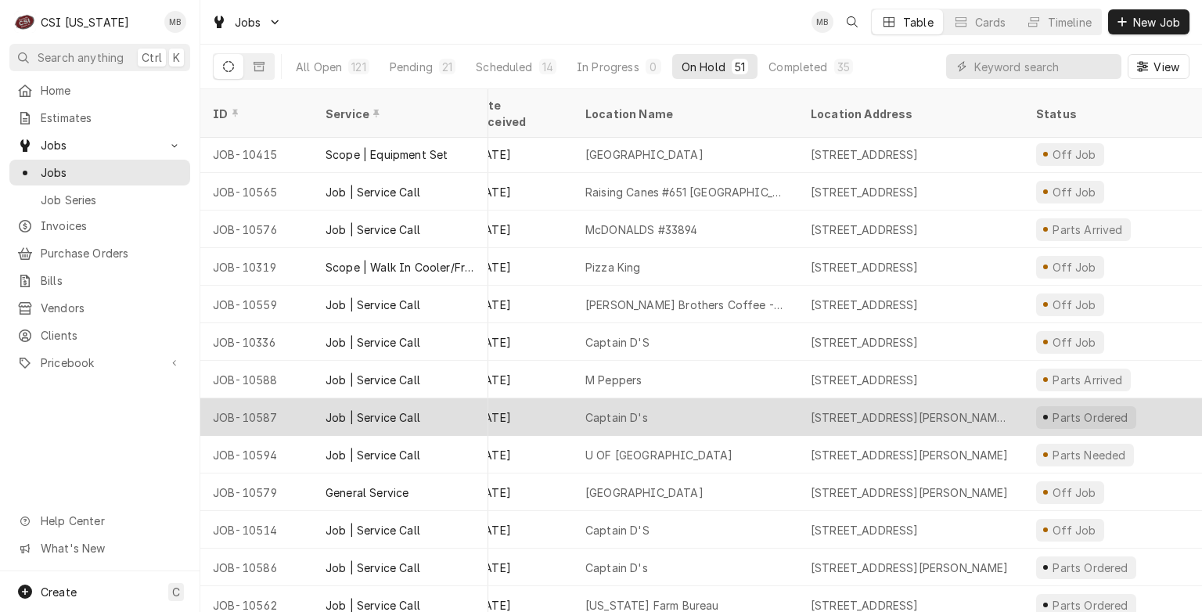
scroll to position [1393, 28]
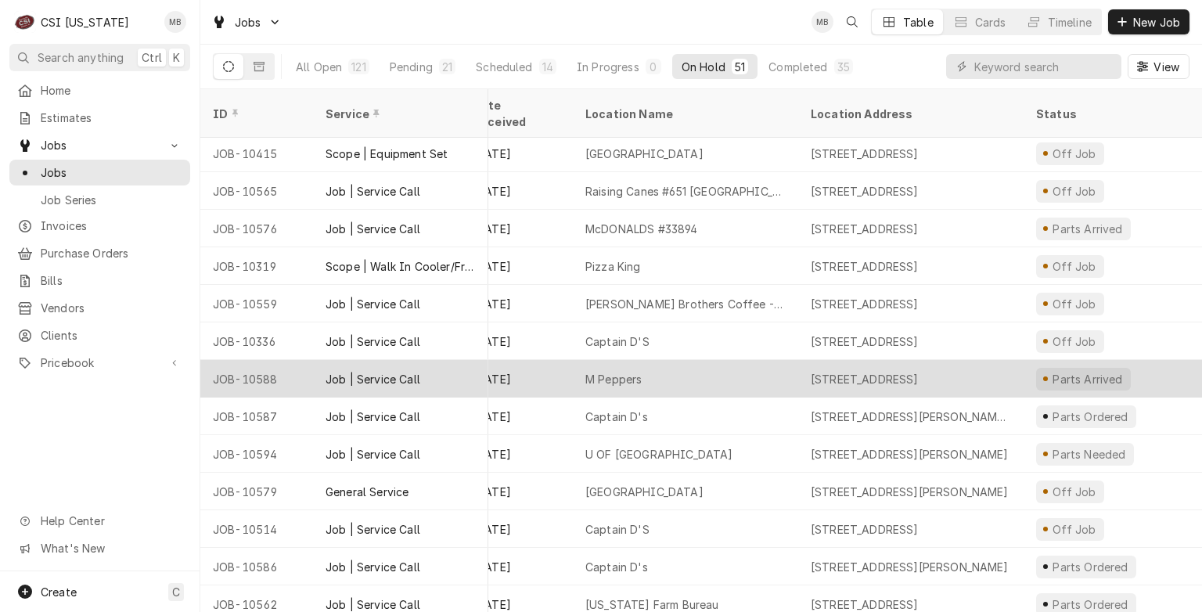
click at [571, 371] on div "[DATE]" at bounding box center [516, 379] width 113 height 38
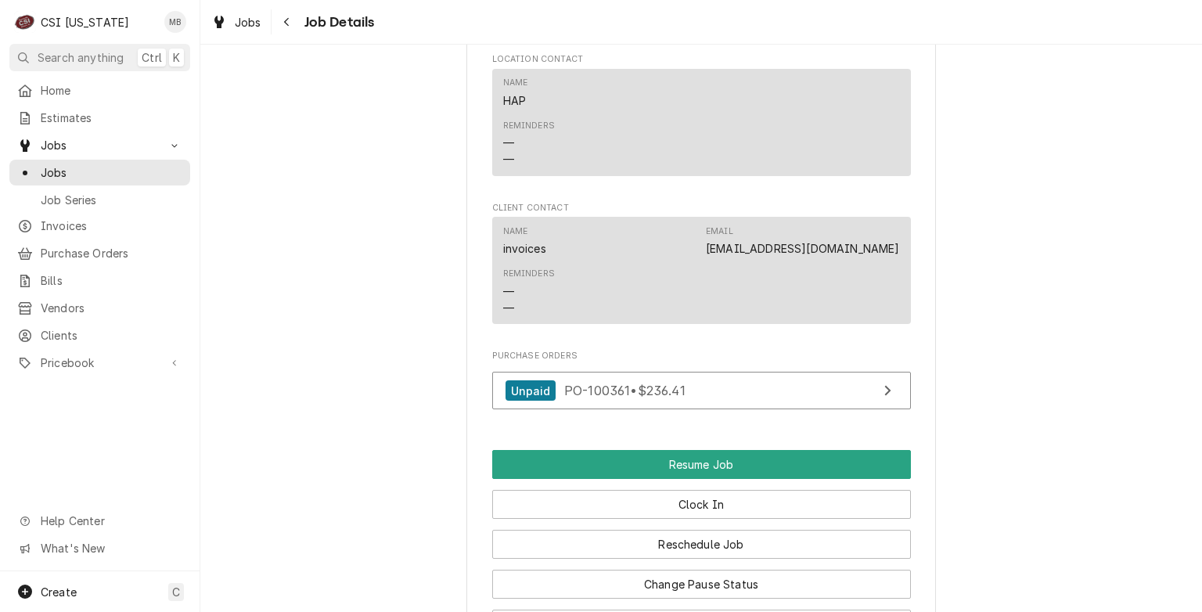
scroll to position [1659, 0]
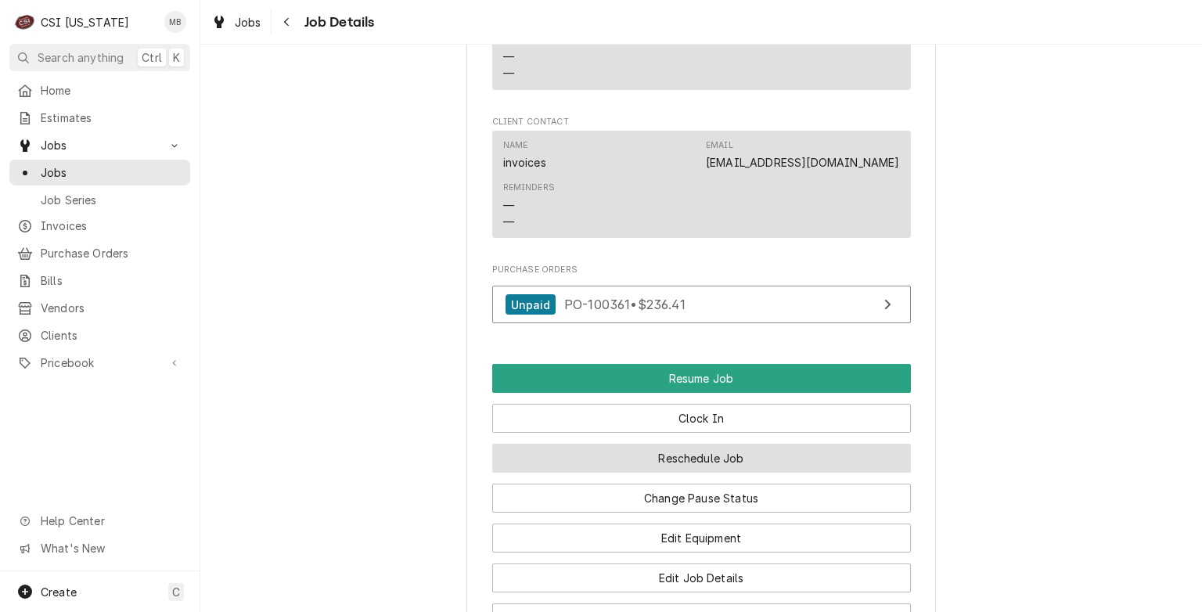
click at [665, 473] on button "Reschedule Job" at bounding box center [701, 458] width 419 height 29
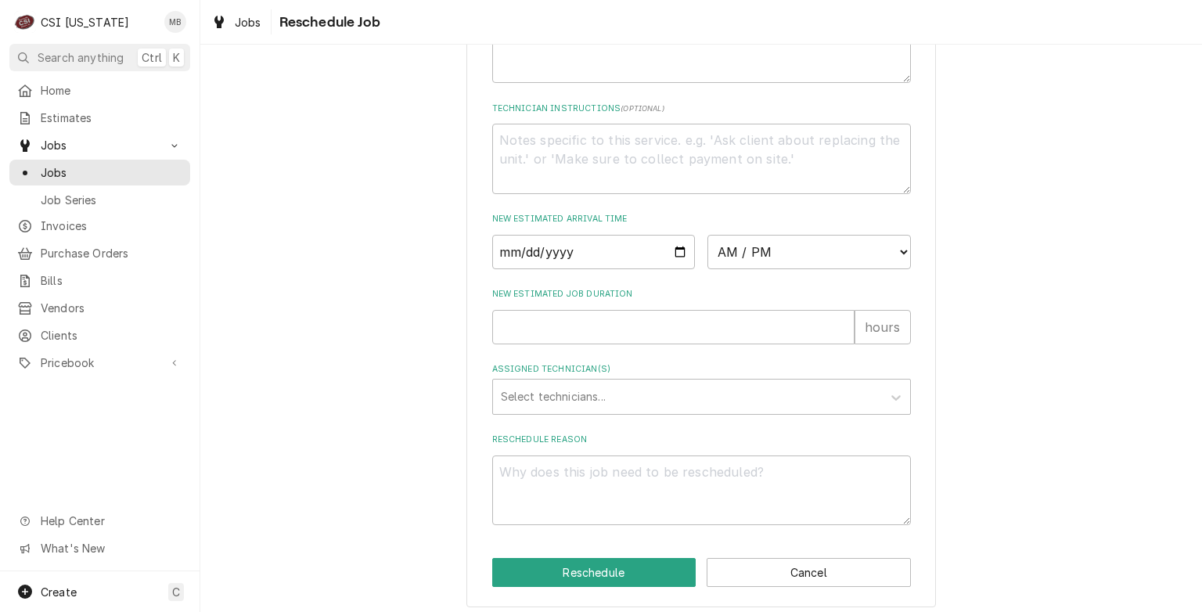
scroll to position [533, 0]
click at [670, 266] on input "Date" at bounding box center [593, 249] width 203 height 34
type textarea "x"
type input "[DATE]"
click at [755, 261] on select "AM / PM 6:00 AM 6:15 AM 6:30 AM 6:45 AM 7:00 AM 7:15 AM 7:30 AM 7:45 AM 8:00 AM…" at bounding box center [809, 249] width 203 height 34
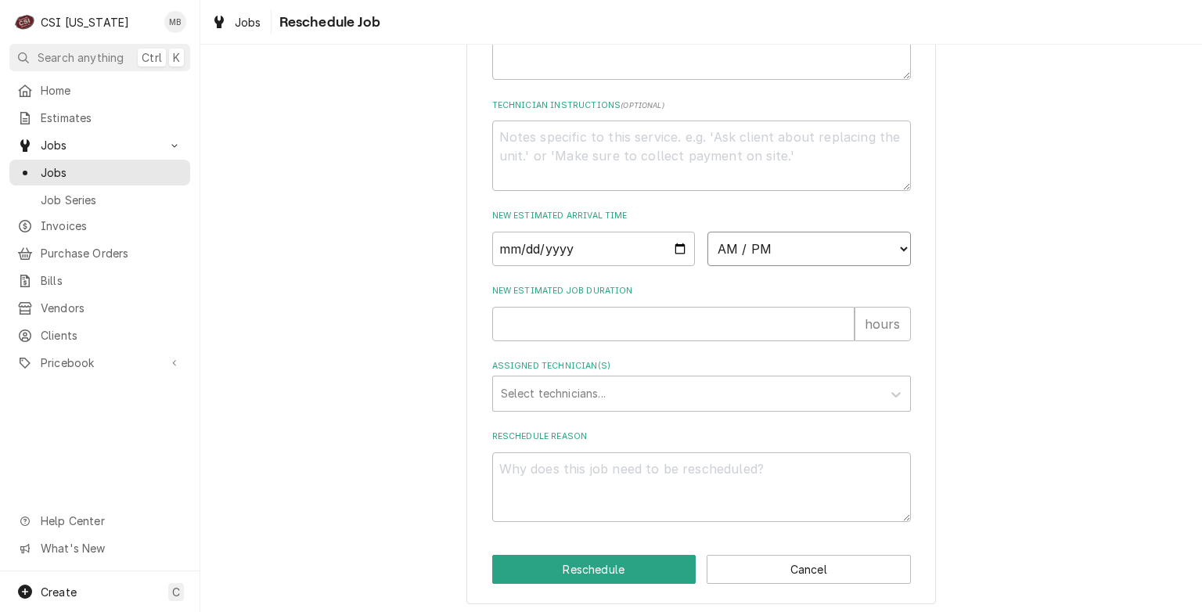
select select "11:00:00"
click at [708, 249] on select "AM / PM 6:00 AM 6:15 AM 6:30 AM 6:45 AM 7:00 AM 7:15 AM 7:30 AM 7:45 AM 8:00 AM…" at bounding box center [809, 249] width 203 height 34
click at [630, 341] on input "New Estimated Job Duration" at bounding box center [673, 324] width 362 height 34
click at [576, 341] on input "New Estimated Job Duration" at bounding box center [673, 324] width 362 height 34
type textarea "x"
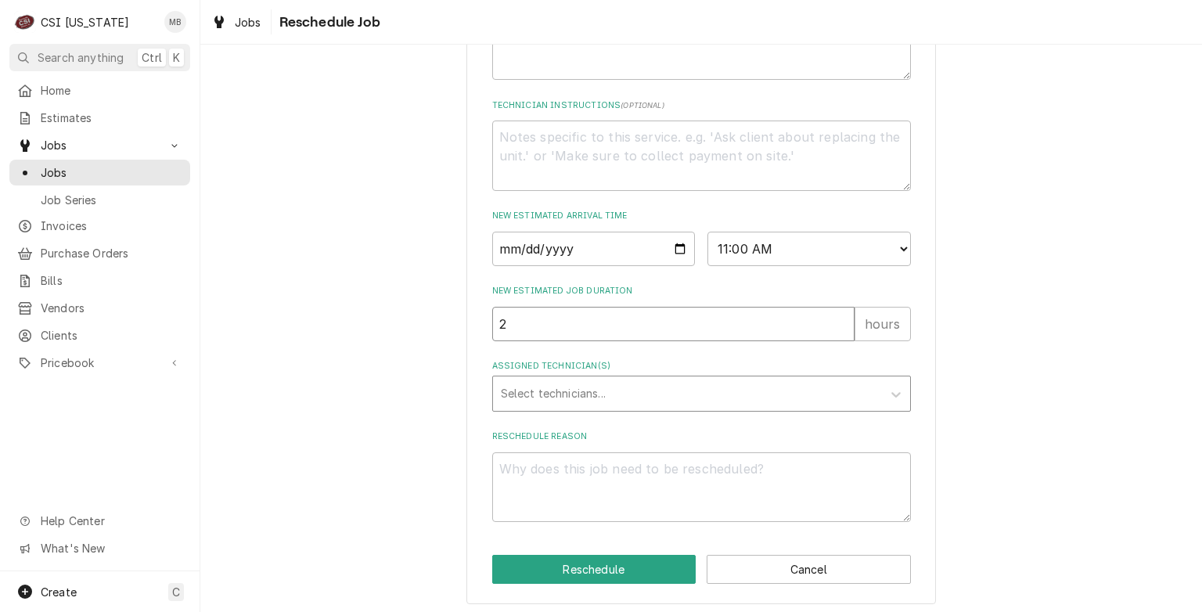
type input "2"
click at [549, 408] on div "Assigned Technician(s)" at bounding box center [687, 394] width 373 height 28
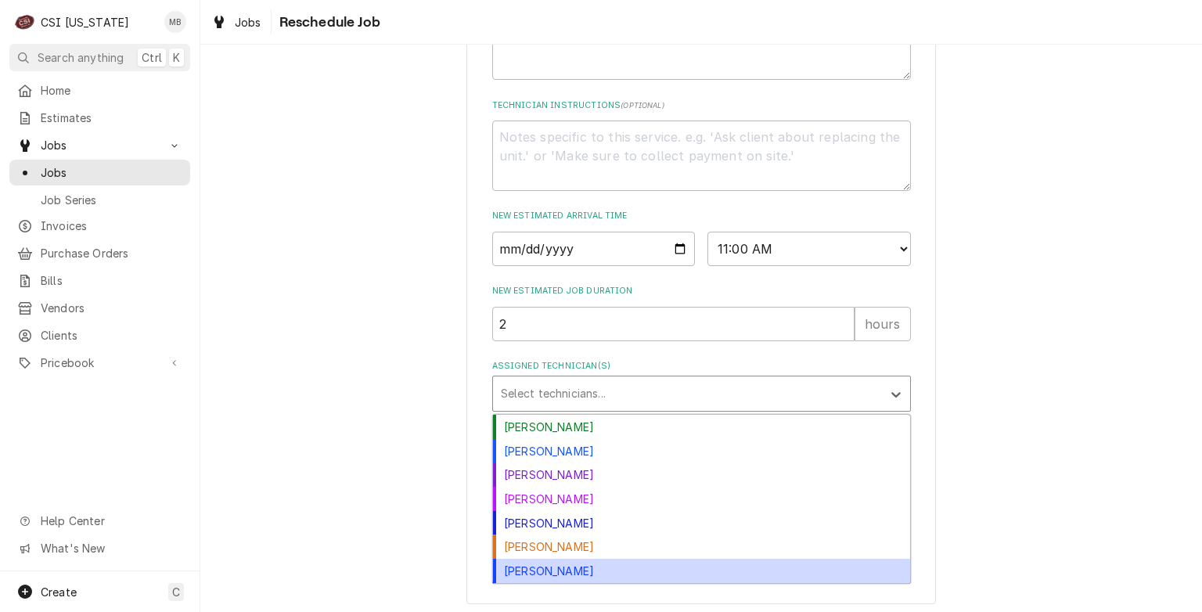
click at [538, 583] on div "[PERSON_NAME]" at bounding box center [701, 571] width 417 height 24
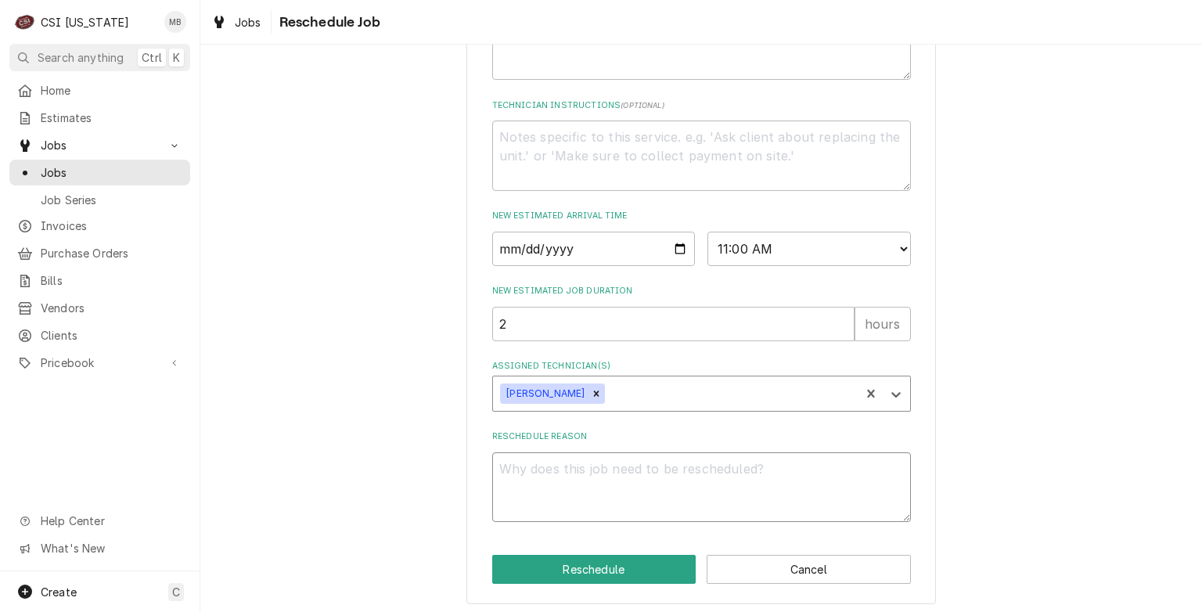
click at [510, 496] on textarea "Reschedule Reason" at bounding box center [701, 487] width 419 height 70
type textarea "x"
type textarea "P"
type textarea "x"
type textarea "PA"
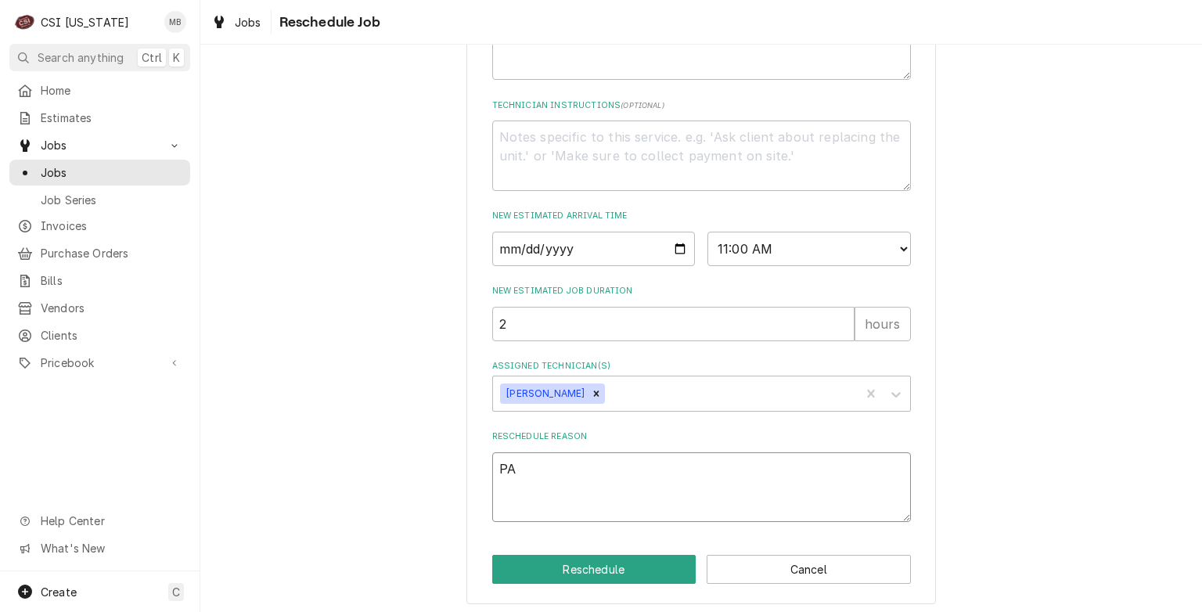
type textarea "x"
type textarea "PAR"
type textarea "x"
type textarea "PART"
type textarea "x"
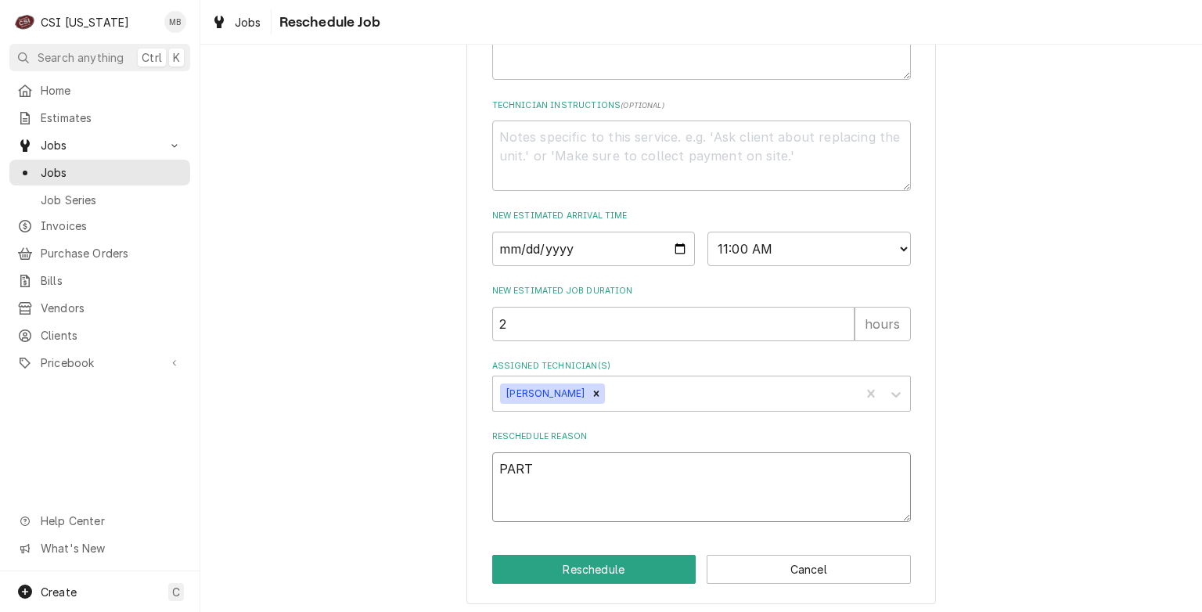
type textarea "PARTS"
type textarea "x"
type textarea "PARTS"
type textarea "x"
type textarea "PARTS A"
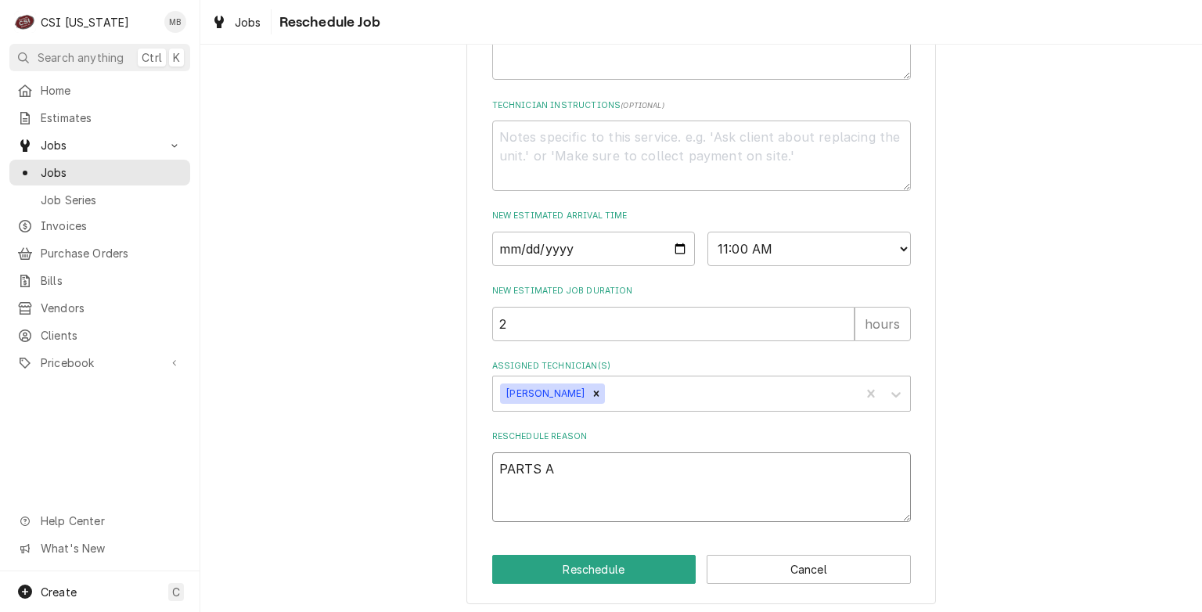
type textarea "x"
type textarea "PARTS AR"
type textarea "x"
type textarea "PARTS ARR"
type textarea "x"
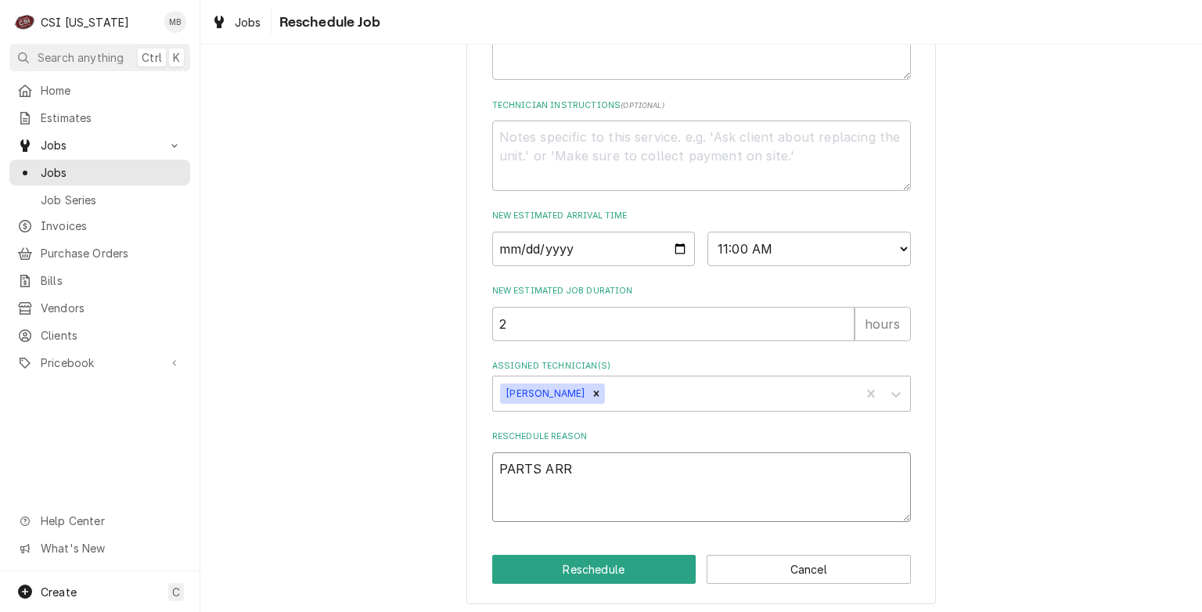
type textarea "PARTS ARRI"
type textarea "x"
type textarea "PARTS ARRIV"
type textarea "x"
type textarea "PARTS ARRIVE"
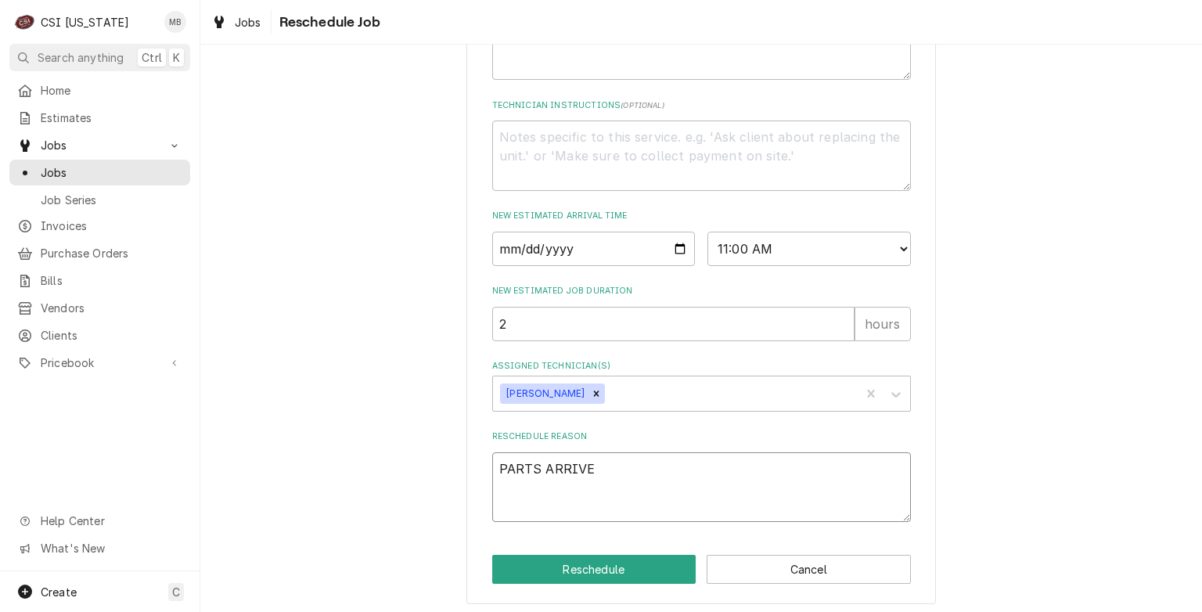
type textarea "x"
type textarea "PARTS ARRIVED"
click at [546, 584] on button "Reschedule" at bounding box center [594, 569] width 204 height 29
type textarea "x"
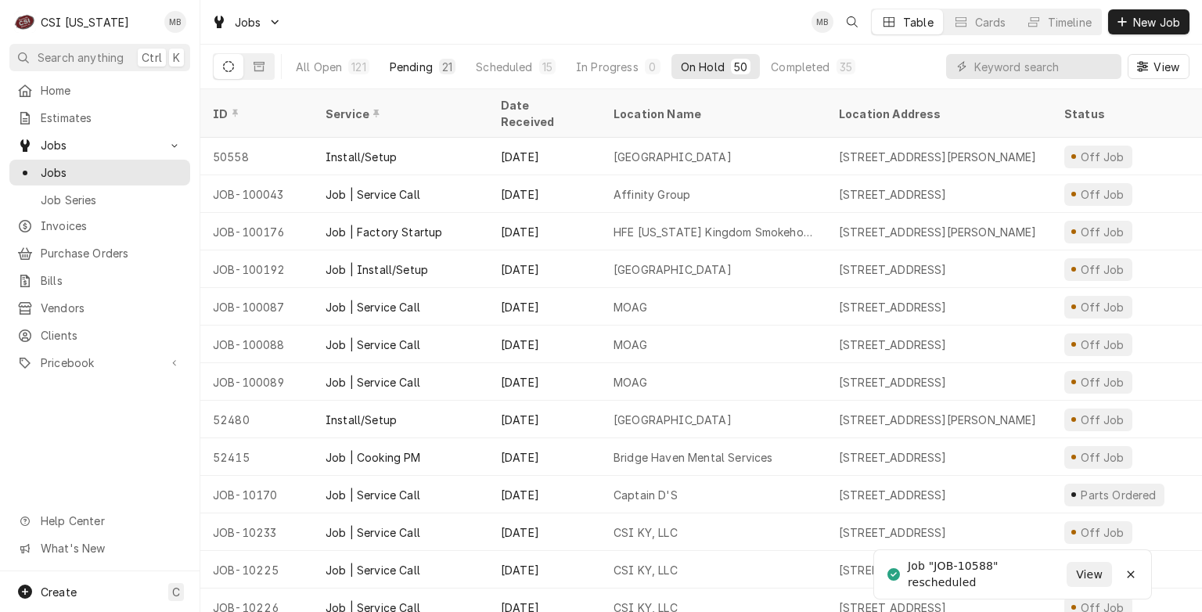
click at [412, 70] on div "Pending" at bounding box center [411, 67] width 43 height 16
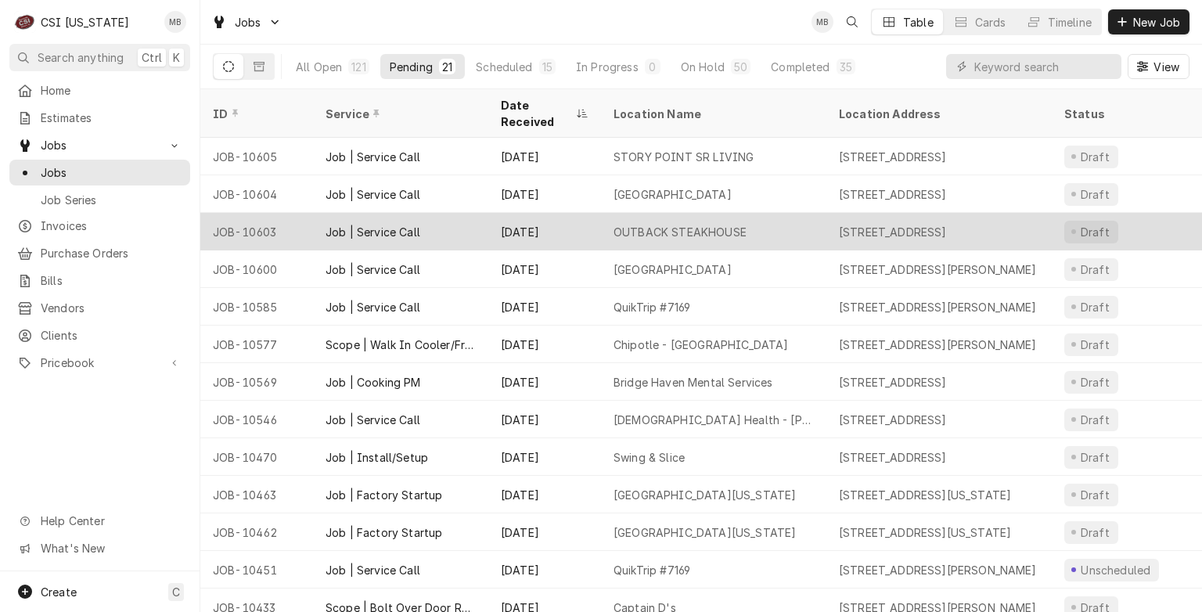
click at [495, 213] on div "Sep 11" at bounding box center [544, 232] width 113 height 38
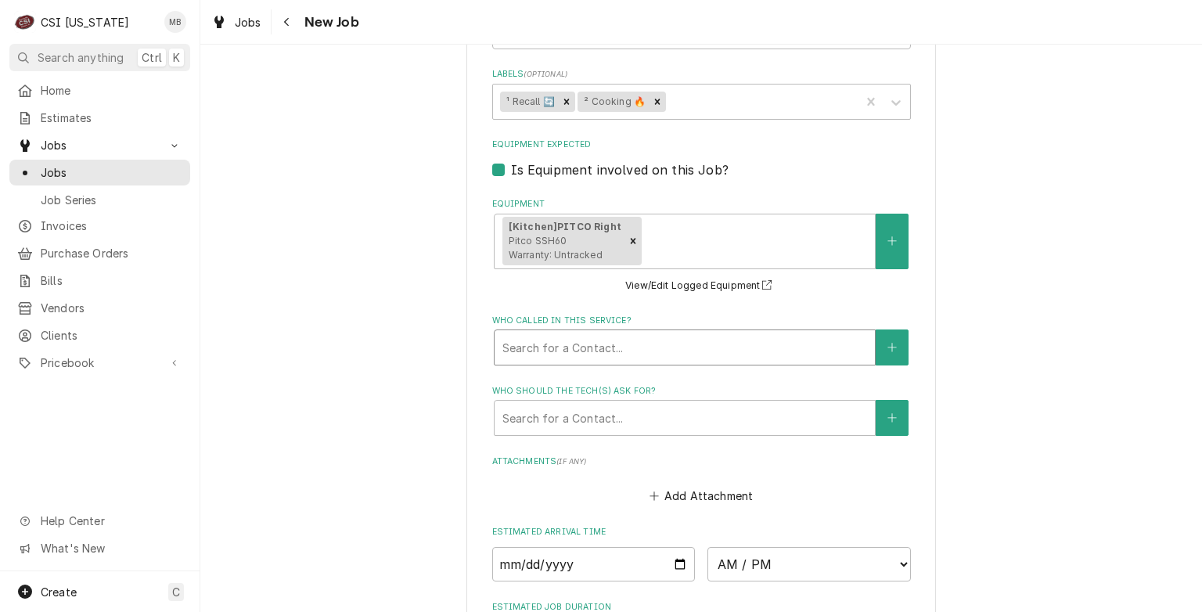
scroll to position [1559, 0]
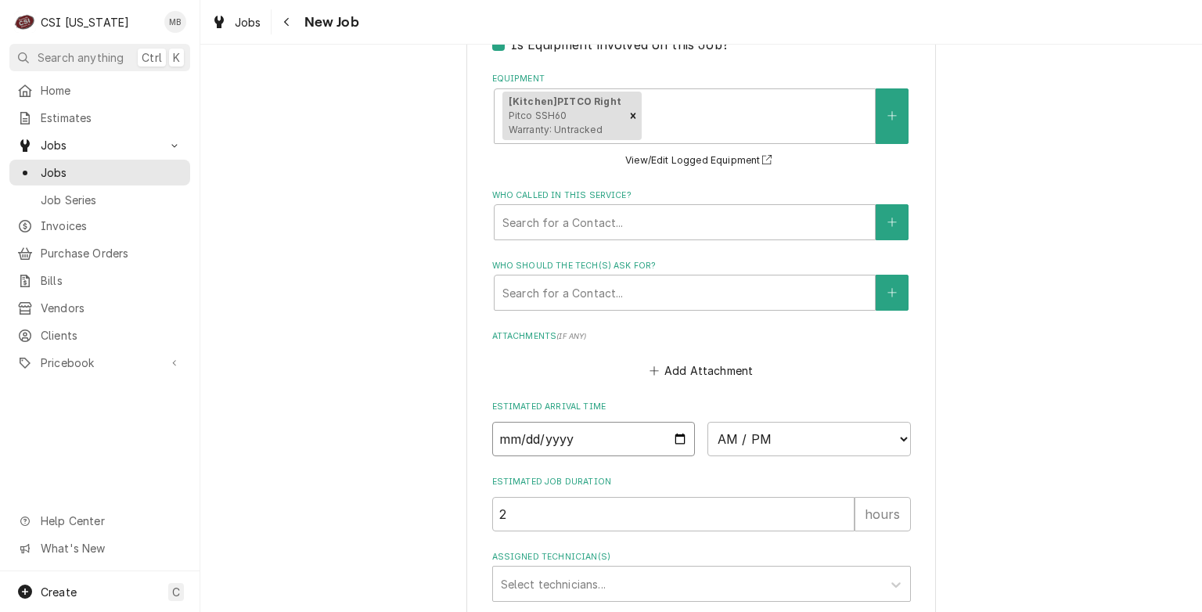
click at [674, 422] on input "Date" at bounding box center [593, 439] width 203 height 34
type textarea "x"
type input "[DATE]"
type textarea "x"
click at [848, 427] on select "AM / PM 6:00 AM 6:15 AM 6:30 AM 6:45 AM 7:00 AM 7:15 AM 7:30 AM 7:45 AM 8:00 AM…" at bounding box center [809, 439] width 203 height 34
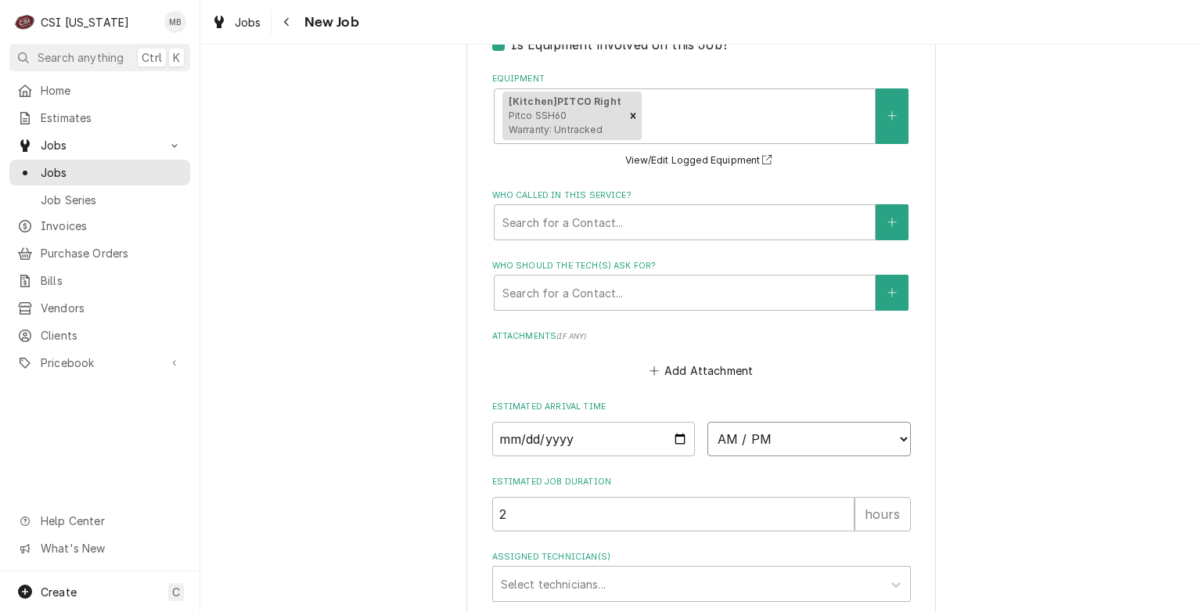
select select "11:00:00"
click at [708, 422] on select "AM / PM 6:00 AM 6:15 AM 6:30 AM 6:45 AM 7:00 AM 7:15 AM 7:30 AM 7:45 AM 8:00 AM…" at bounding box center [809, 439] width 203 height 34
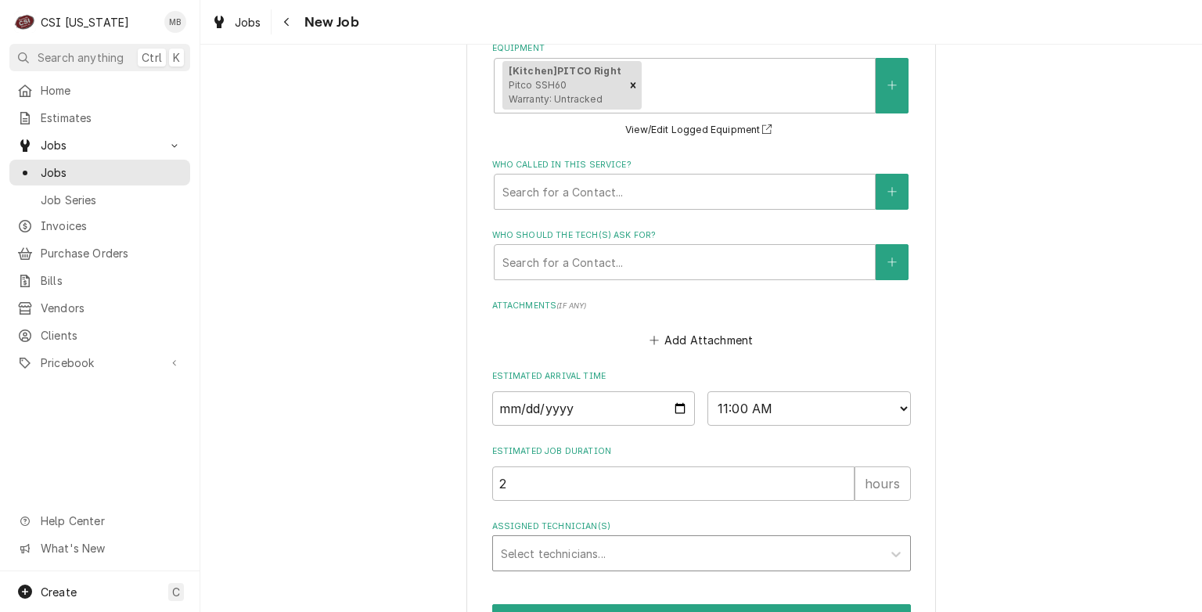
click at [615, 539] on div "Assigned Technician(s)" at bounding box center [687, 553] width 373 height 28
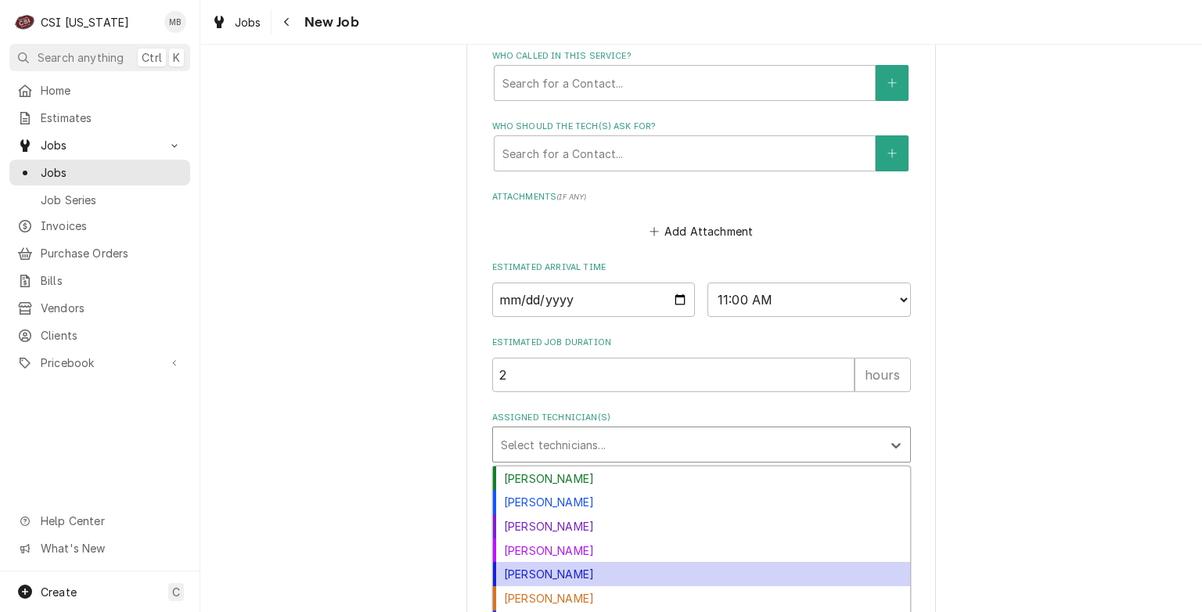
click at [517, 562] on div "[PERSON_NAME]" at bounding box center [701, 574] width 417 height 24
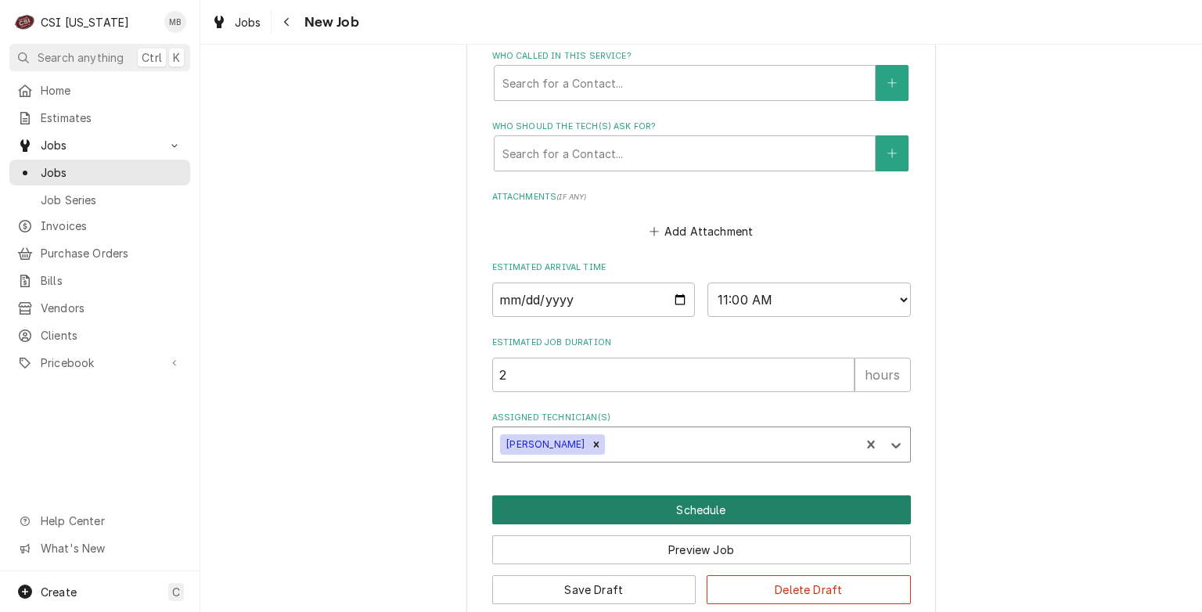
click at [664, 495] on button "Schedule" at bounding box center [701, 509] width 419 height 29
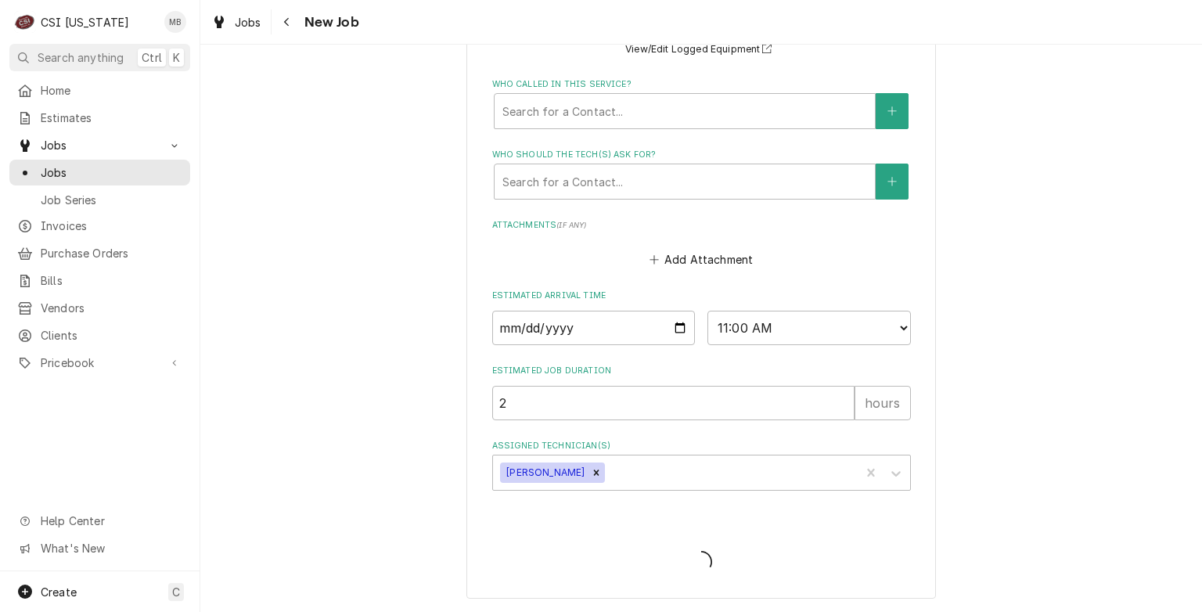
scroll to position [1646, 0]
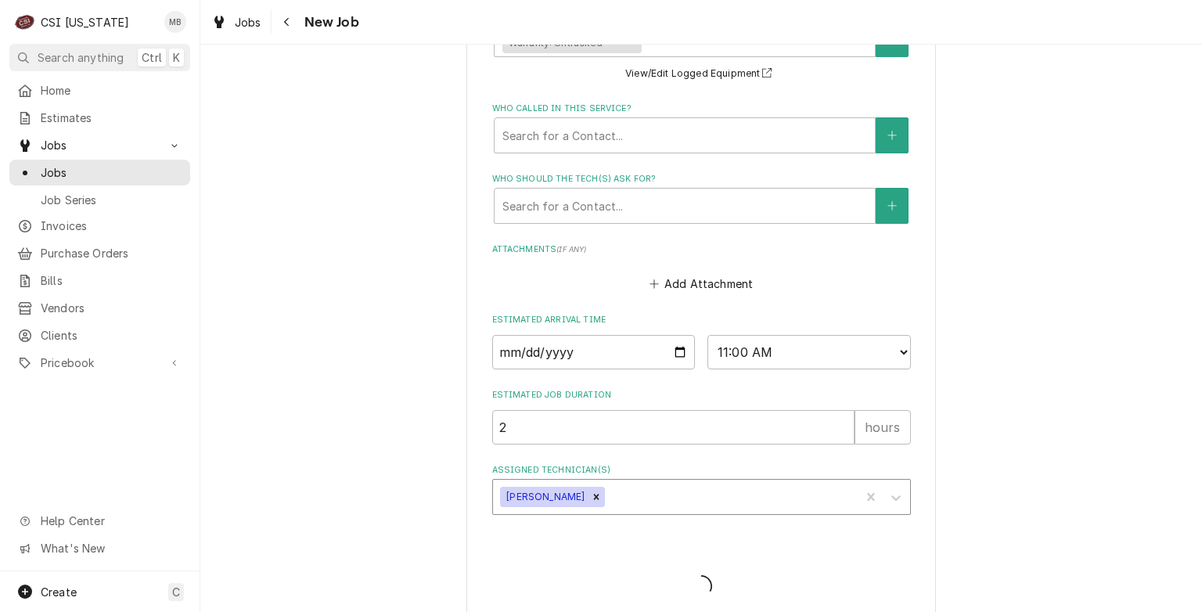
type textarea "x"
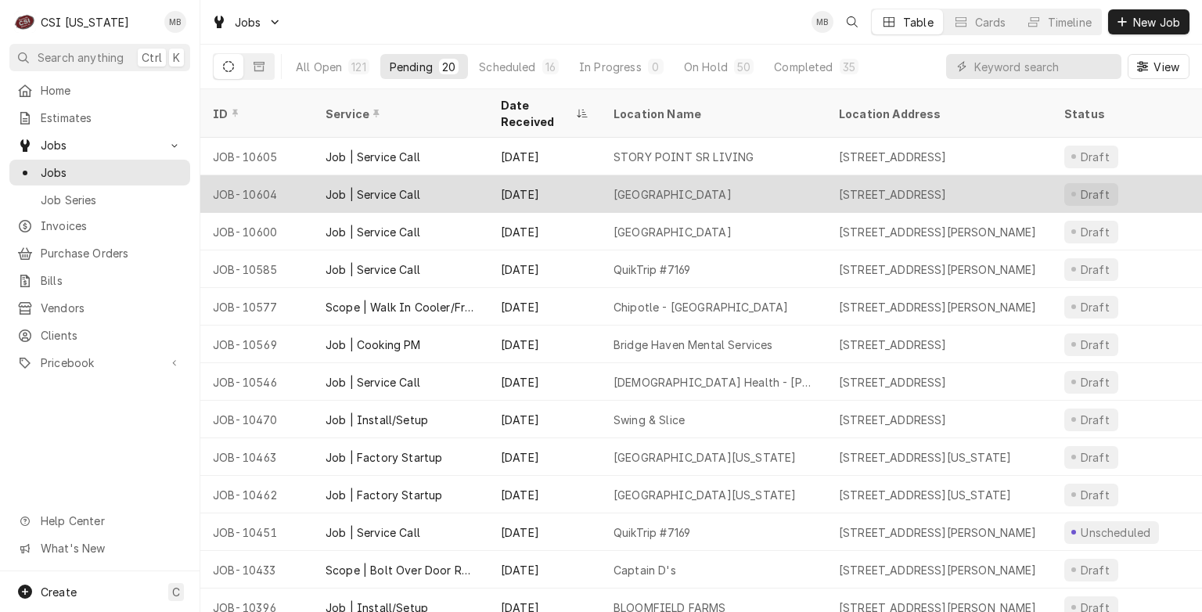
click at [578, 178] on div "[DATE]" at bounding box center [544, 194] width 113 height 38
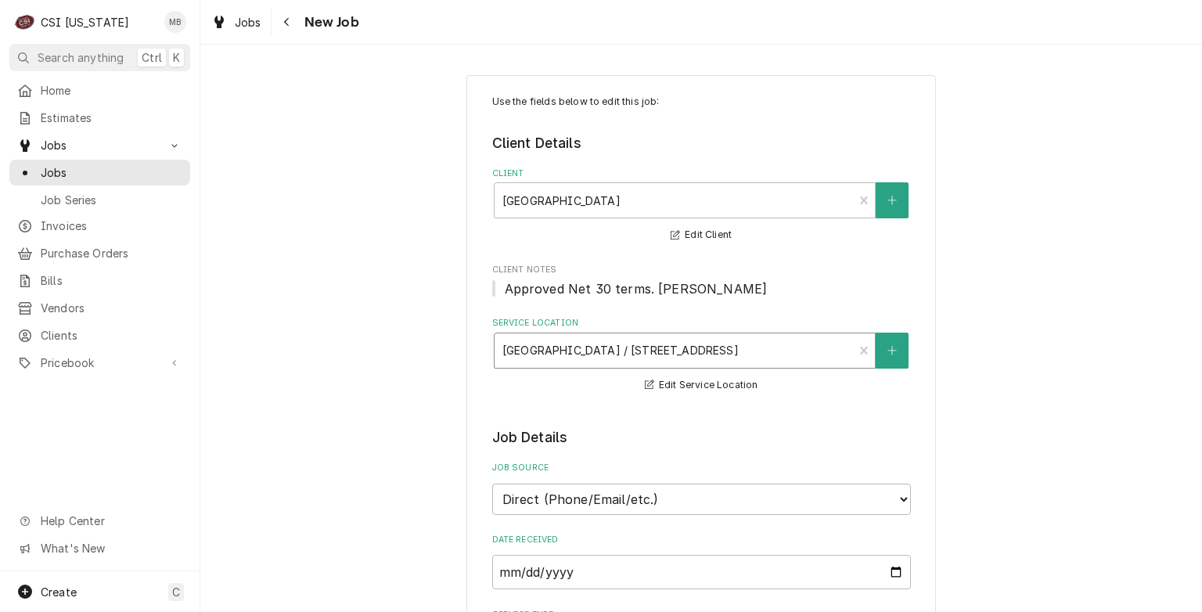
type textarea "x"
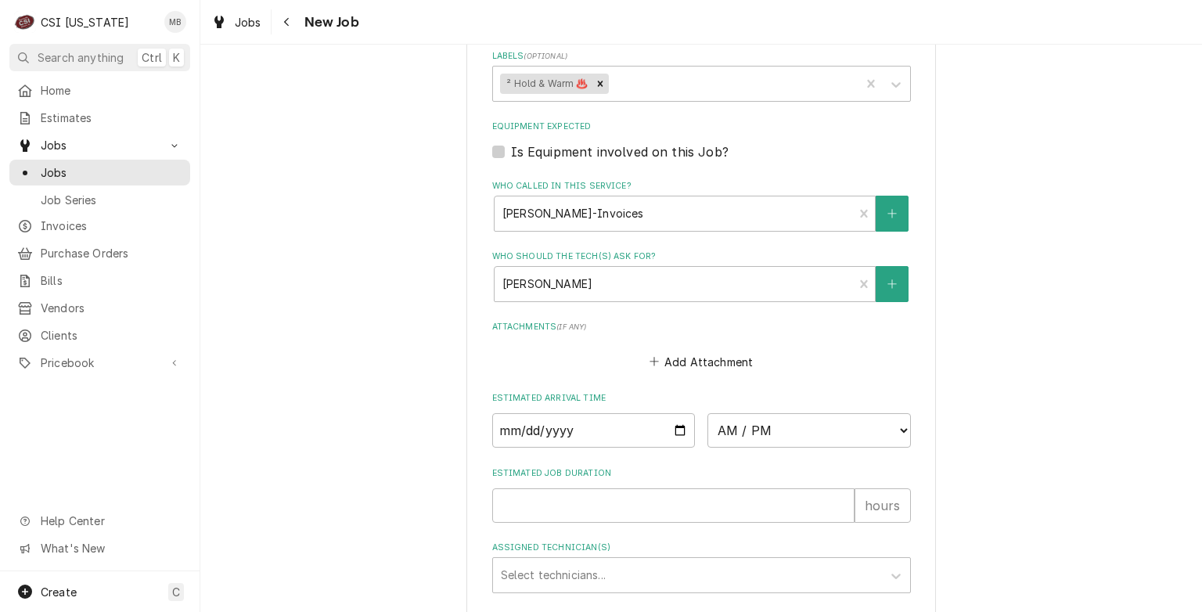
scroll to position [1063, 0]
click at [678, 424] on input "Date" at bounding box center [593, 429] width 203 height 34
type input "2025-09-15"
type textarea "x"
click at [759, 424] on select "AM / PM 6:00 AM 6:15 AM 6:30 AM 6:45 AM 7:00 AM 7:15 AM 7:30 AM 7:45 AM 8:00 AM…" at bounding box center [809, 429] width 203 height 34
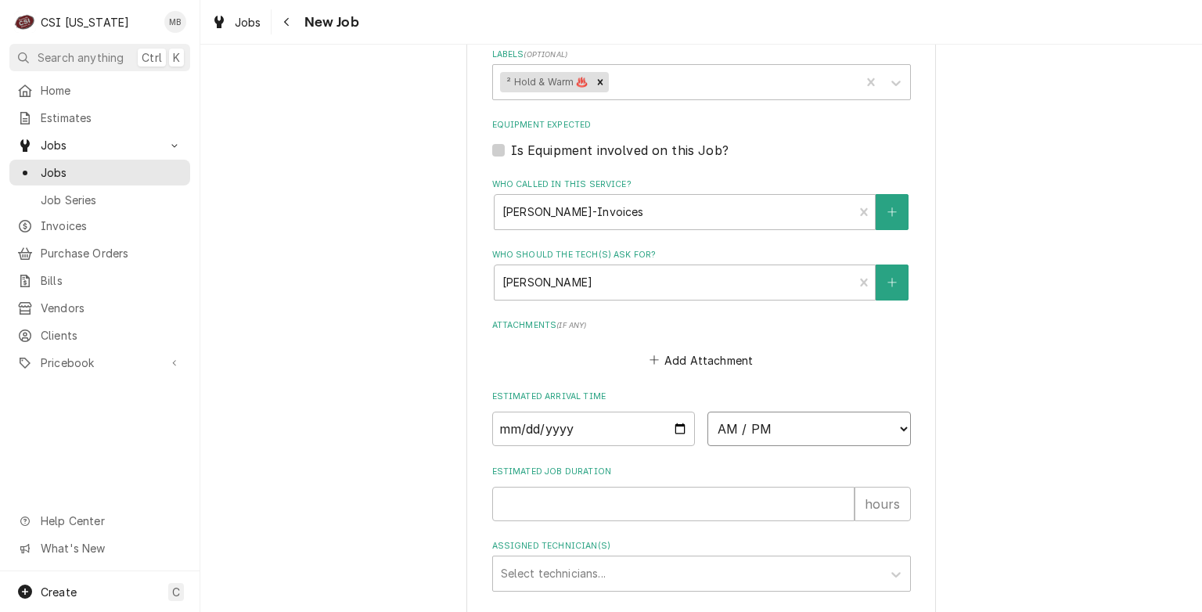
select select "13:00:00"
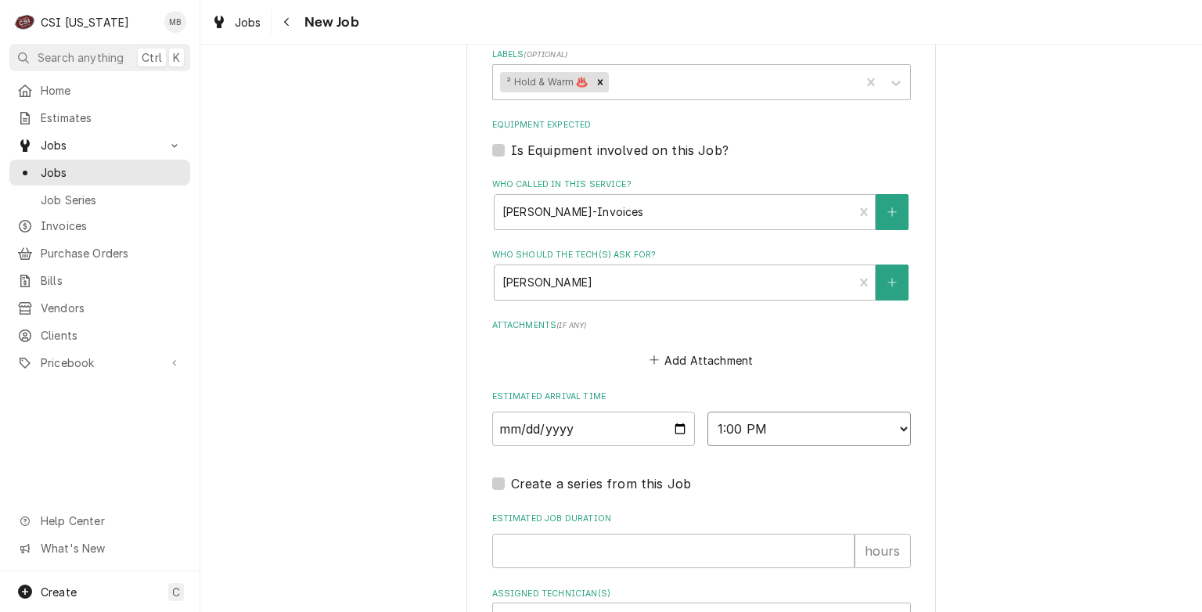
scroll to position [1142, 0]
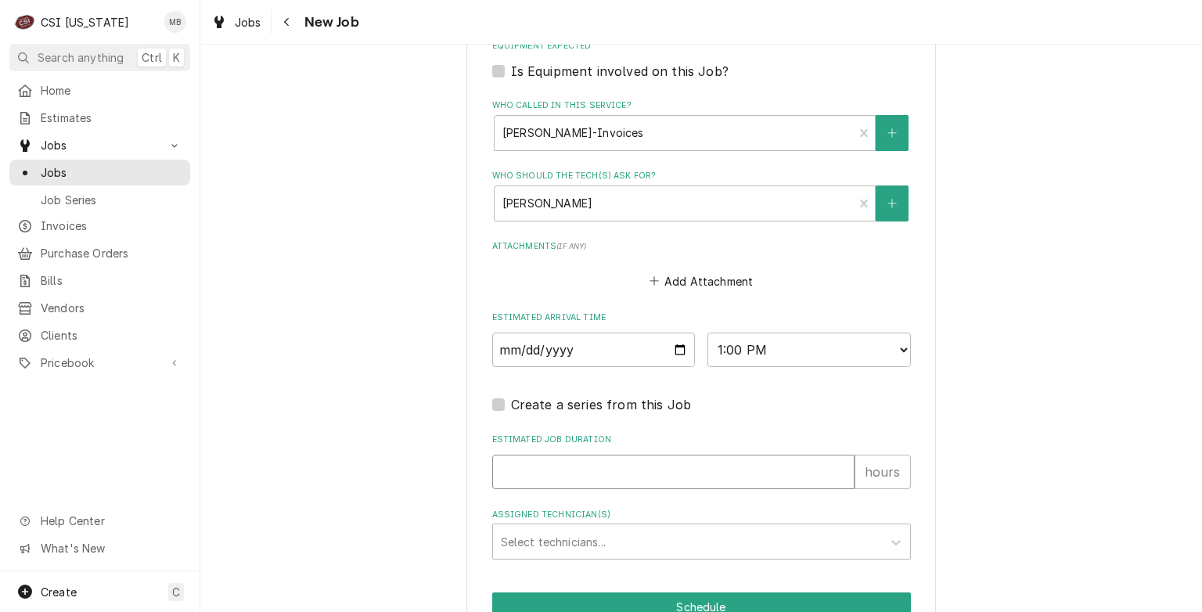
click at [614, 466] on input "Estimated Job Duration" at bounding box center [673, 472] width 362 height 34
type textarea "x"
type input "2"
type textarea "x"
type input "2"
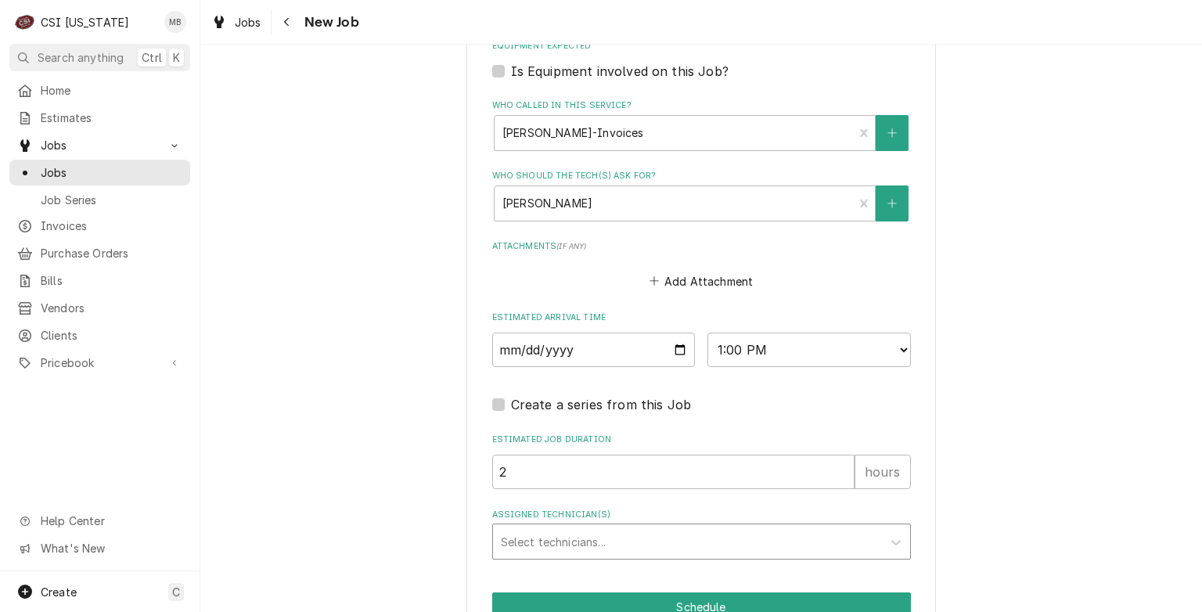
click at [645, 548] on div "Assigned Technician(s)" at bounding box center [687, 542] width 373 height 28
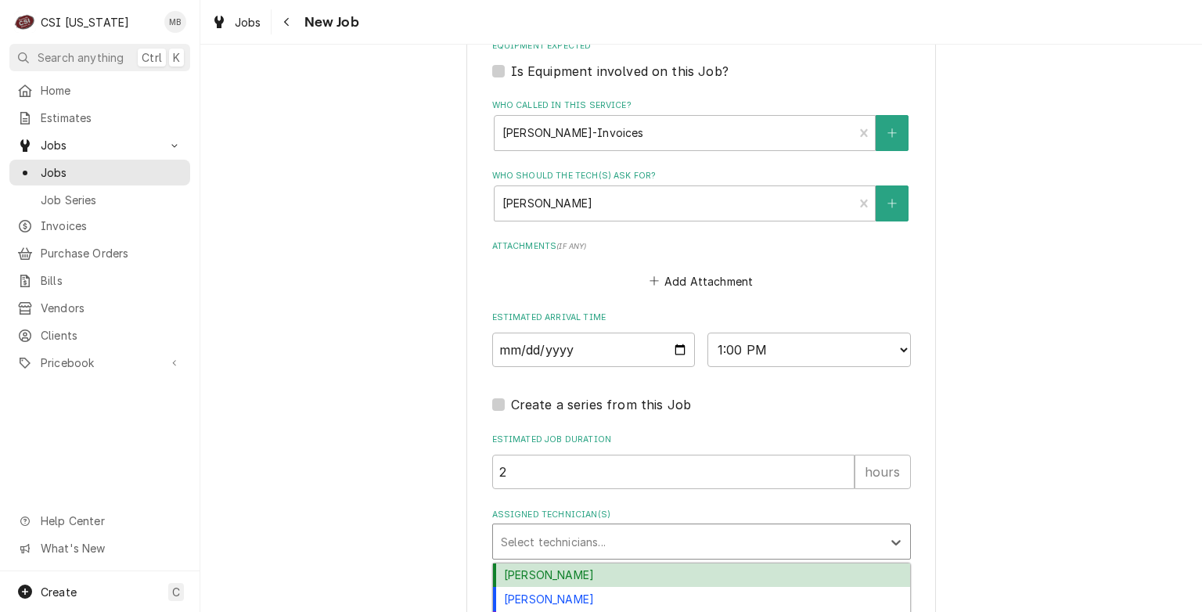
scroll to position [1259, 0]
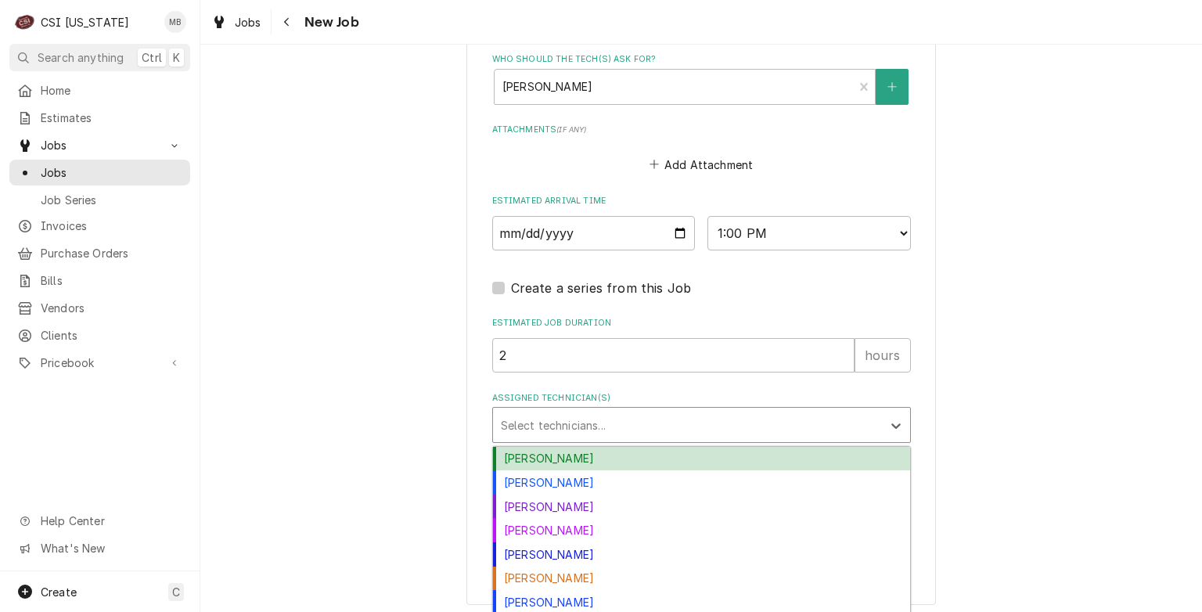
click at [517, 463] on div "Bryant Jolley" at bounding box center [701, 459] width 417 height 24
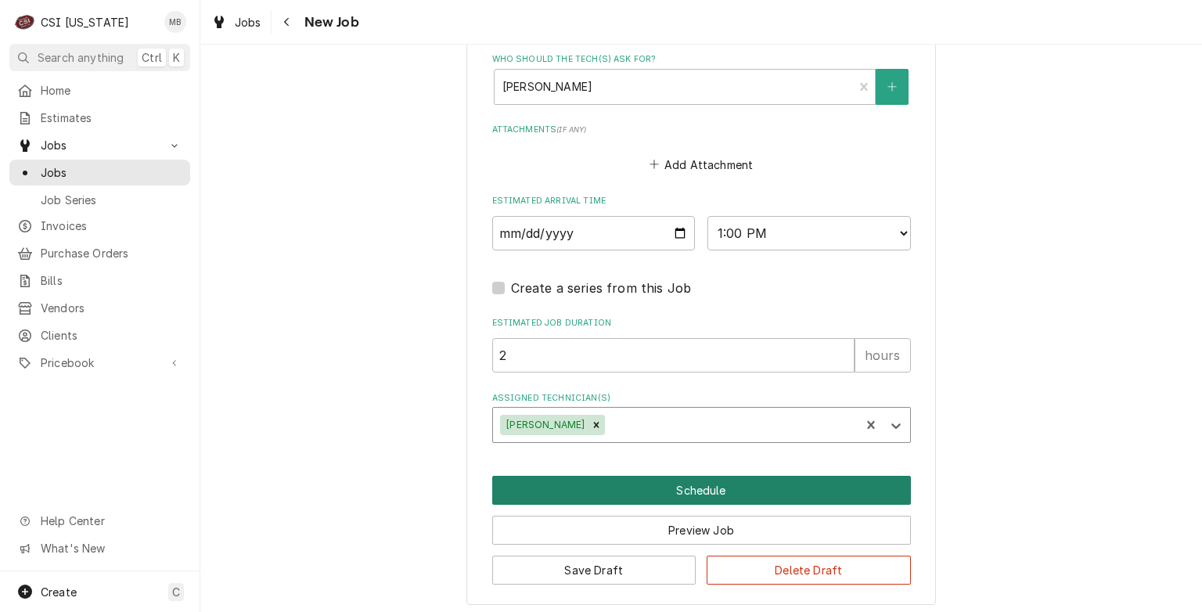
click at [579, 482] on button "Schedule" at bounding box center [701, 490] width 419 height 29
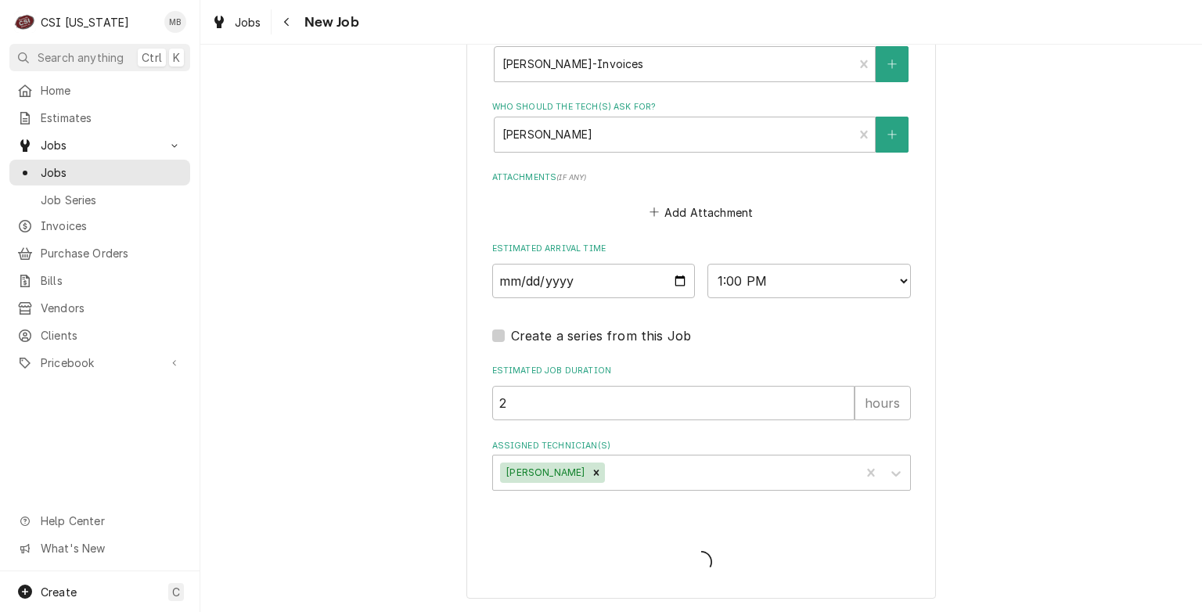
scroll to position [1205, 0]
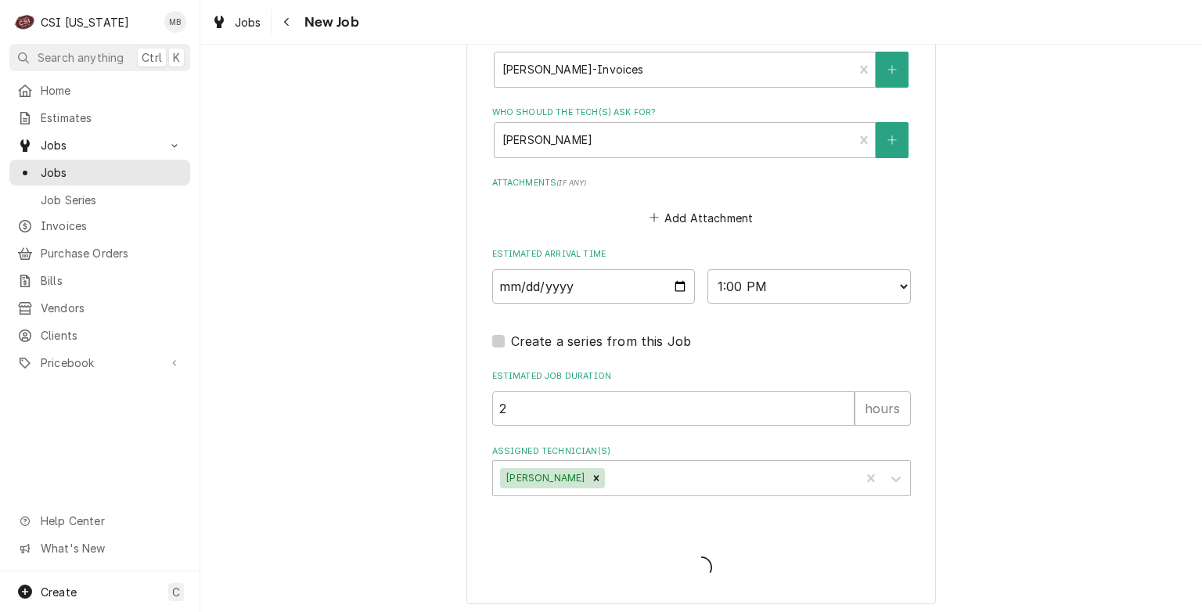
type textarea "x"
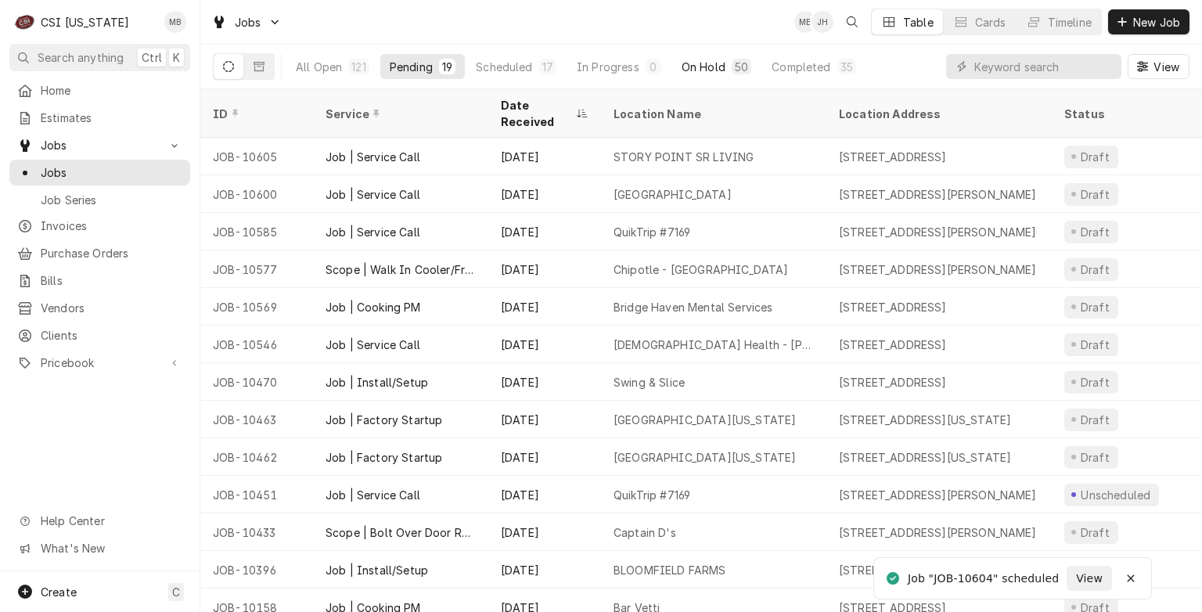
click at [708, 59] on div "On Hold" at bounding box center [704, 67] width 44 height 16
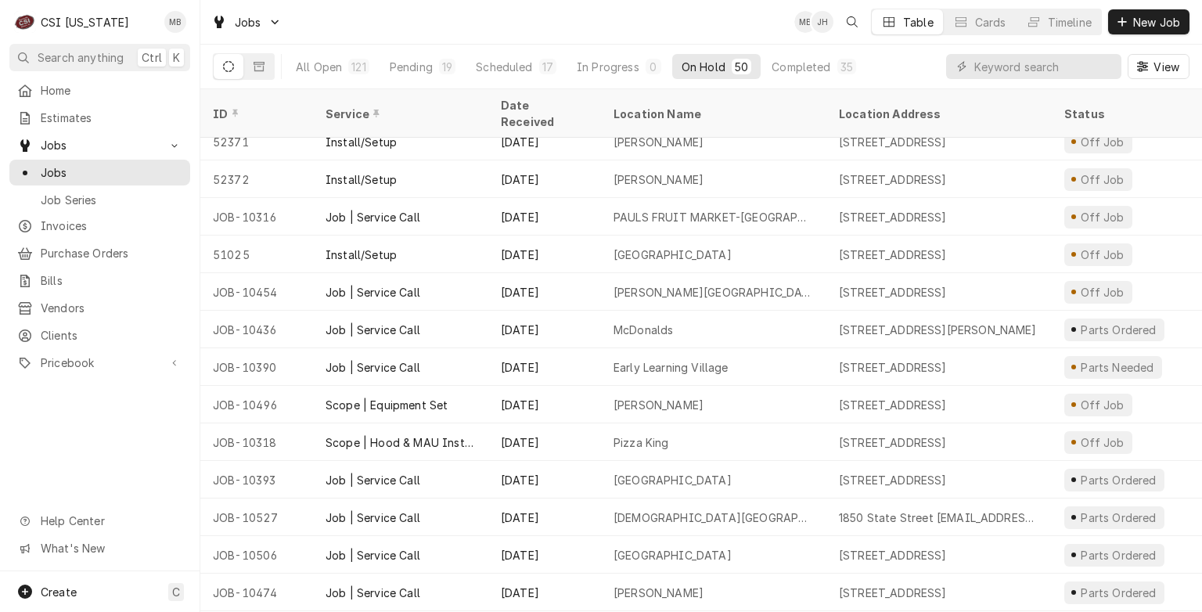
scroll to position [736, 0]
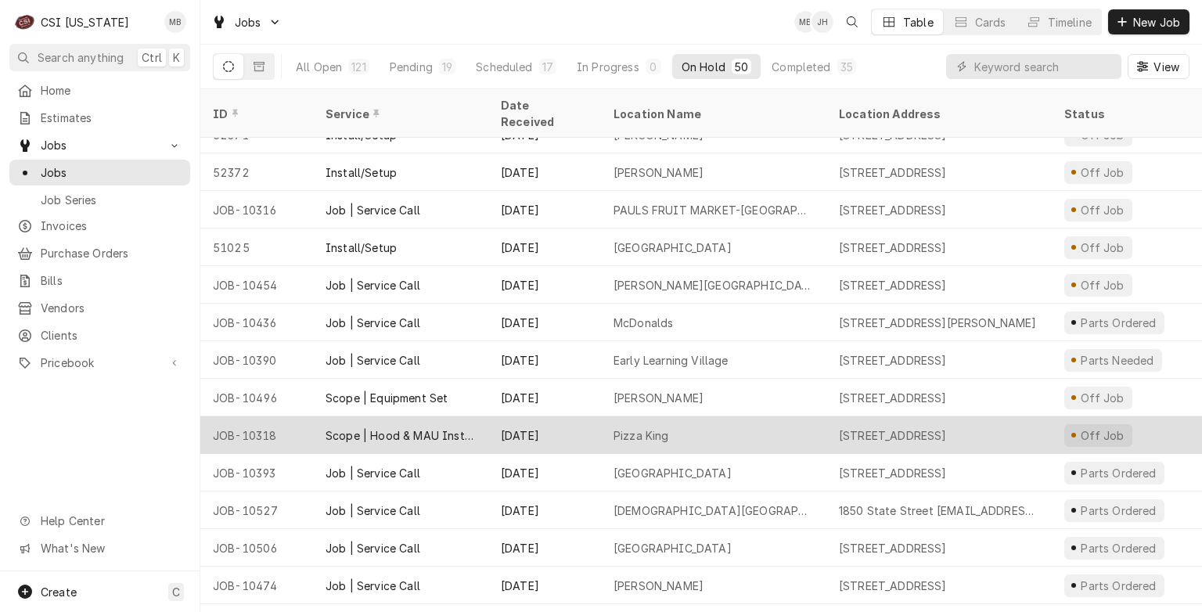
click at [553, 416] on div "[DATE]" at bounding box center [544, 435] width 113 height 38
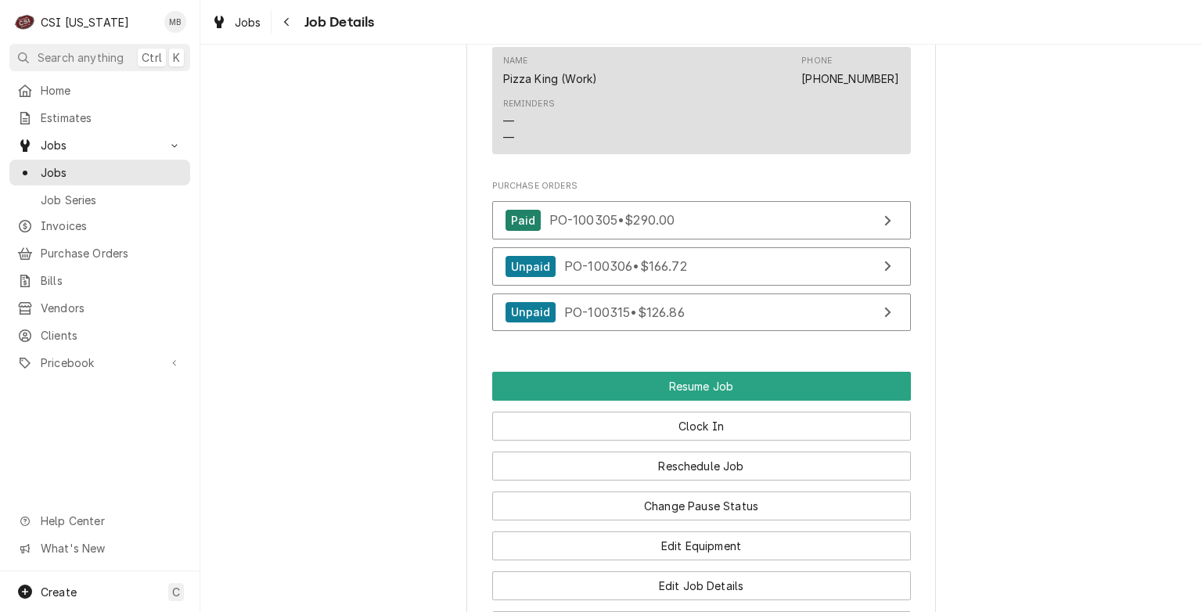
scroll to position [1561, 0]
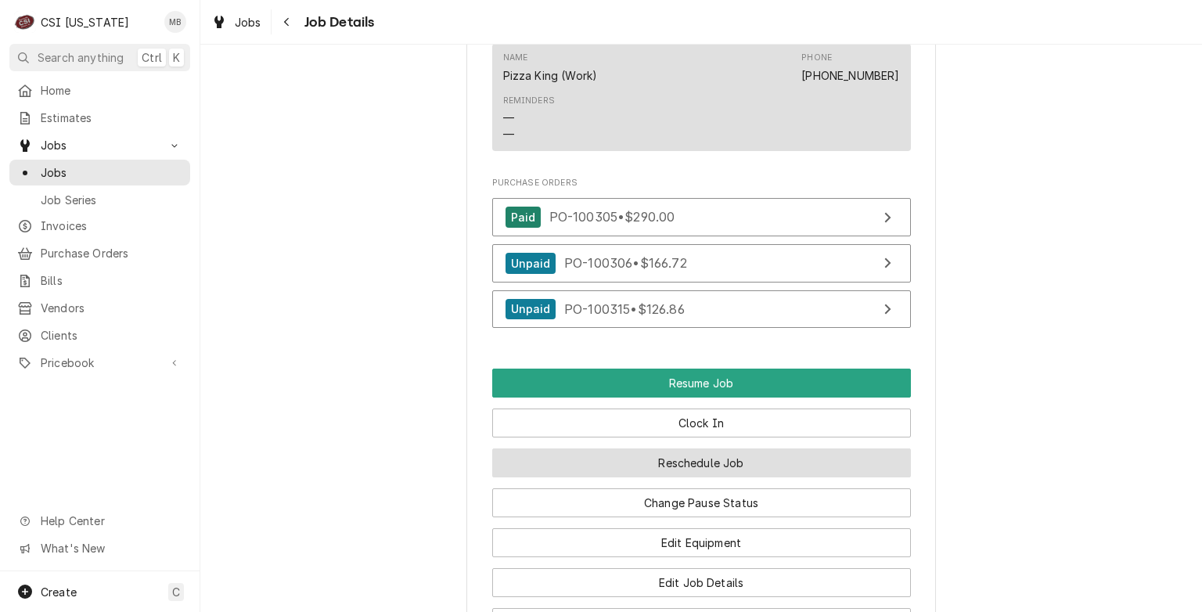
click at [689, 474] on button "Reschedule Job" at bounding box center [701, 462] width 419 height 29
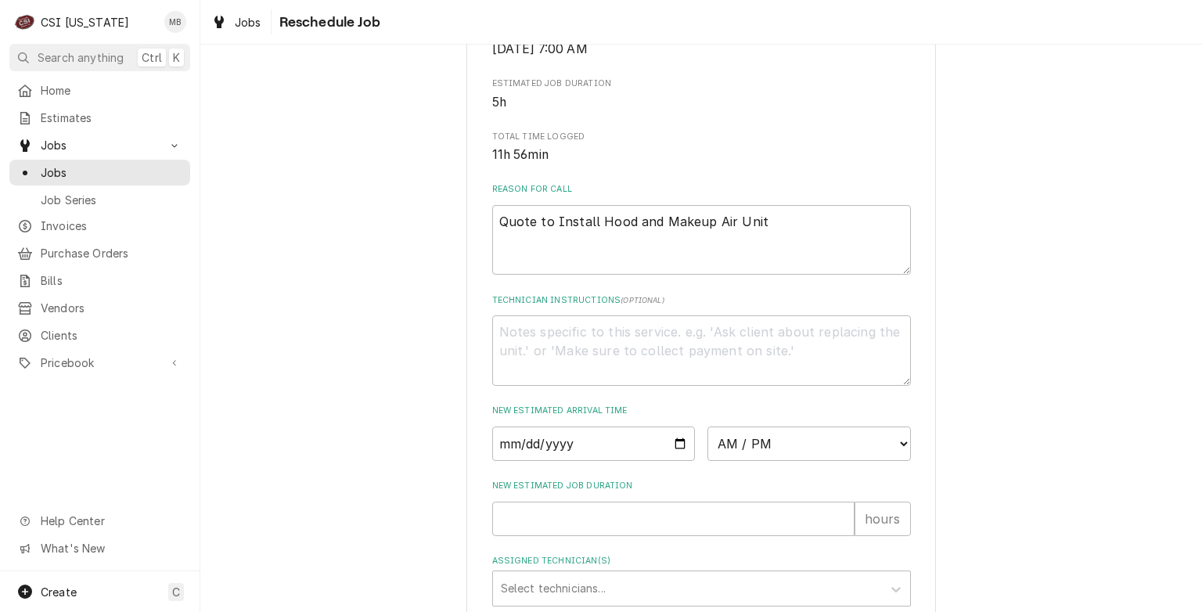
scroll to position [339, 0]
click at [679, 460] on input "Date" at bounding box center [593, 443] width 203 height 34
type input "[DATE]"
type textarea "x"
click at [867, 460] on select "AM / PM 6:00 AM 6:15 AM 6:30 AM 6:45 AM 7:00 AM 7:15 AM 7:30 AM 7:45 AM 8:00 AM…" at bounding box center [809, 443] width 203 height 34
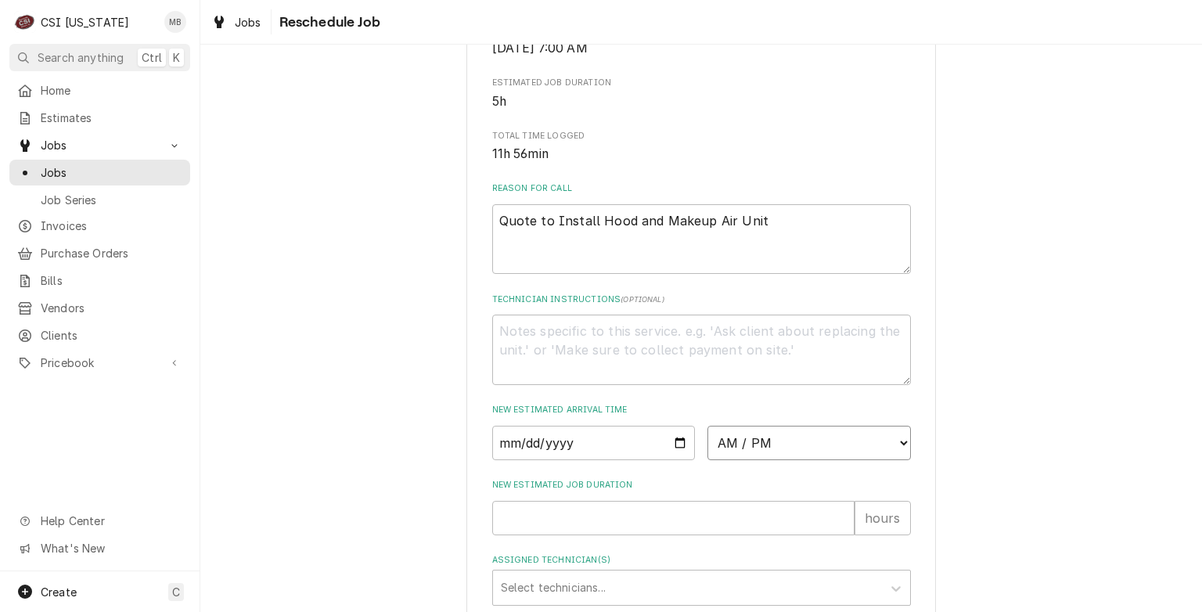
select select "07:00:00"
click at [708, 443] on select "AM / PM 6:00 AM 6:15 AM 6:30 AM 6:45 AM 7:00 AM 7:15 AM 7:30 AM 7:45 AM 8:00 AM…" at bounding box center [809, 443] width 203 height 34
click at [610, 530] on input "New Estimated Job Duration" at bounding box center [673, 518] width 362 height 34
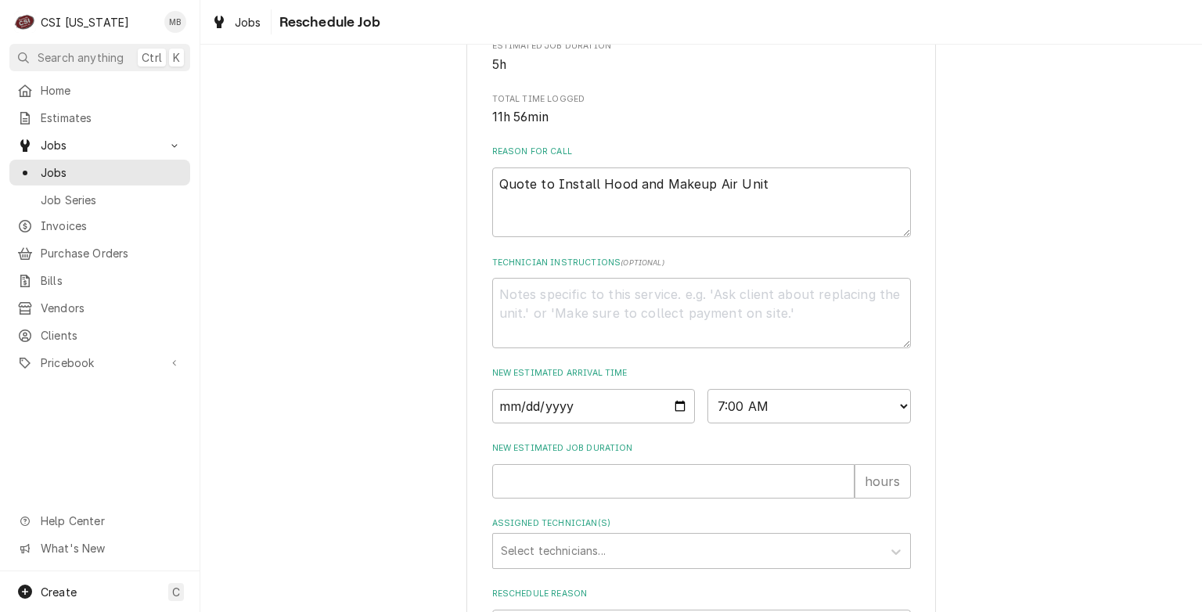
scroll to position [376, 0]
click at [492, 498] on input "New Estimated Job Duration" at bounding box center [673, 480] width 362 height 34
type textarea "x"
type input "8"
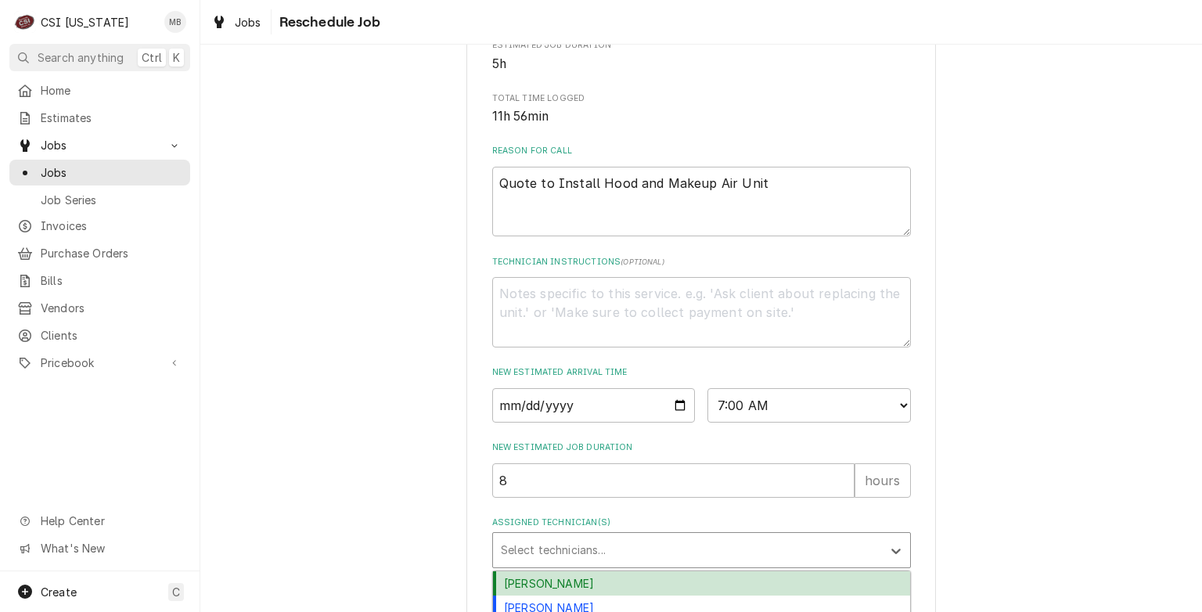
click at [538, 564] on div "Assigned Technician(s)" at bounding box center [687, 550] width 373 height 28
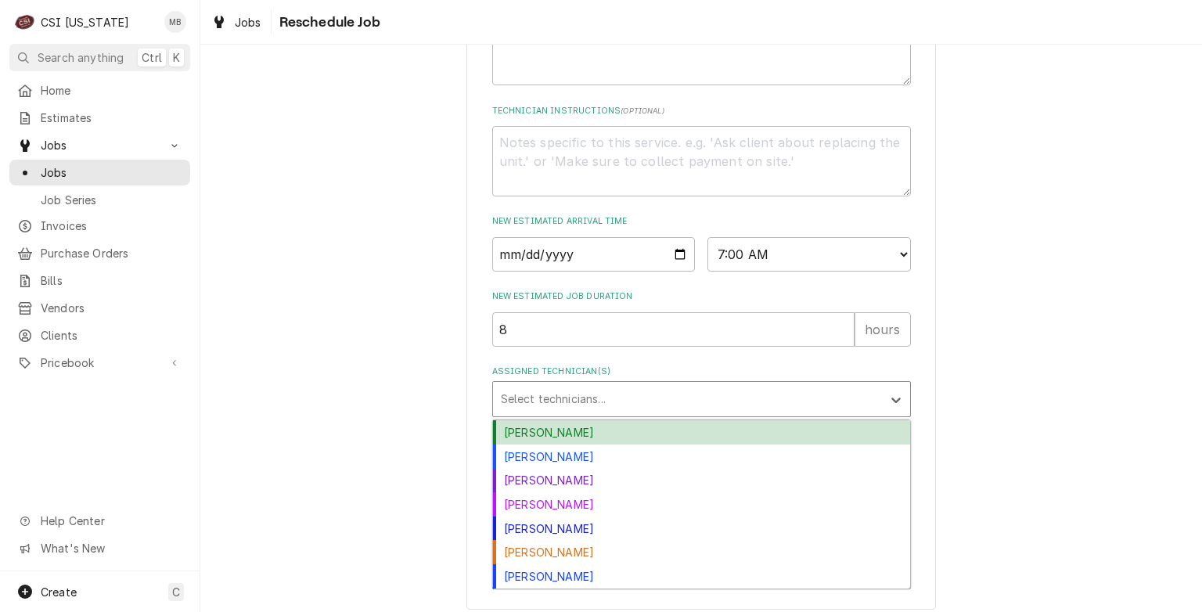
scroll to position [538, 0]
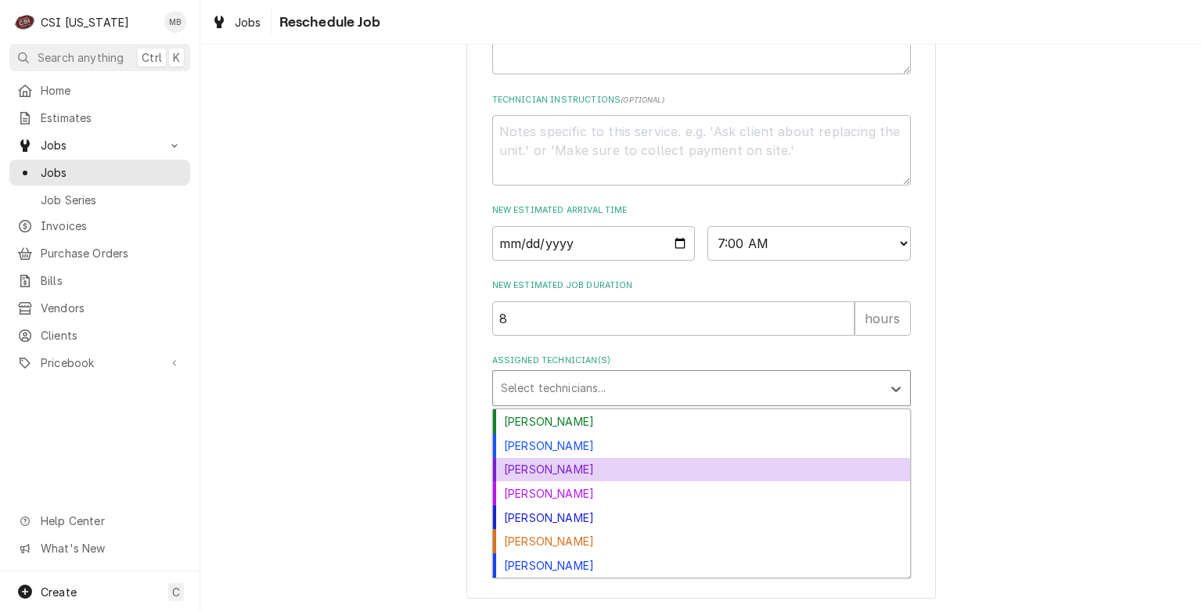
click at [536, 482] on div "[PERSON_NAME]" at bounding box center [701, 470] width 417 height 24
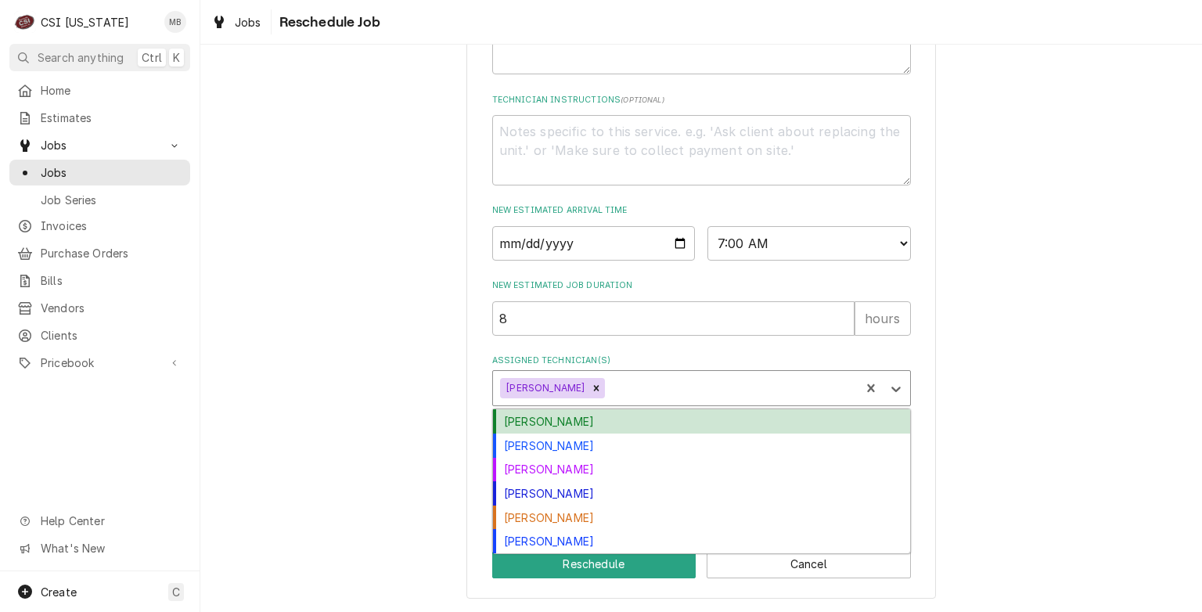
click at [608, 399] on div "Assigned Technician(s)" at bounding box center [730, 388] width 244 height 28
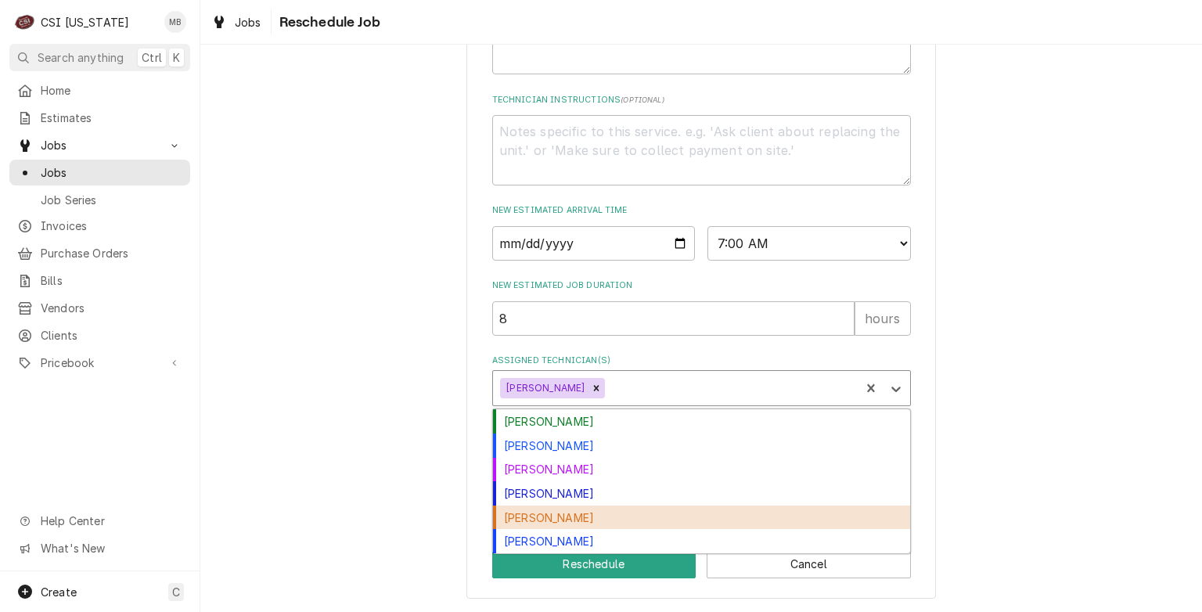
click at [560, 530] on div "[PERSON_NAME]" at bounding box center [701, 518] width 417 height 24
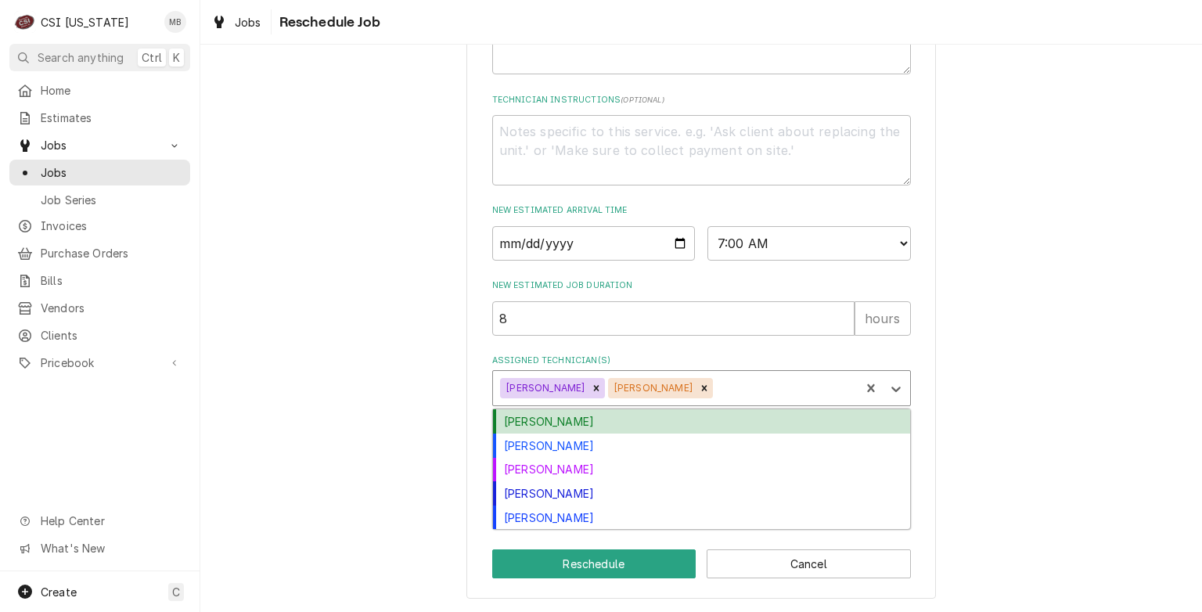
click at [716, 400] on div "Assigned Technician(s)" at bounding box center [784, 388] width 137 height 28
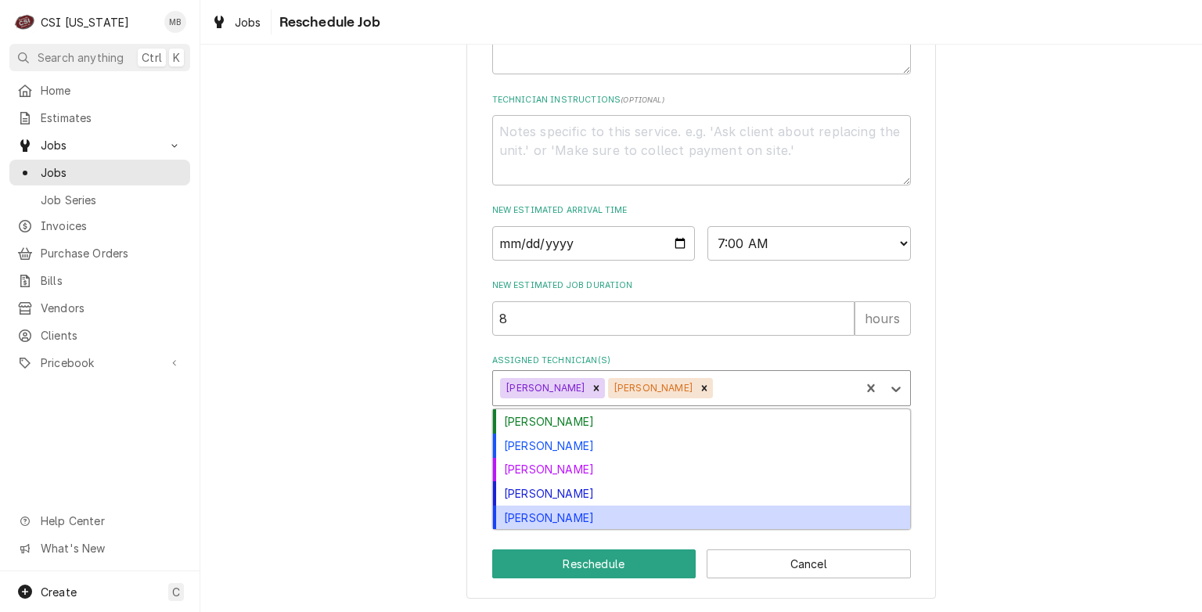
click at [573, 530] on div "[PERSON_NAME]" at bounding box center [701, 518] width 417 height 24
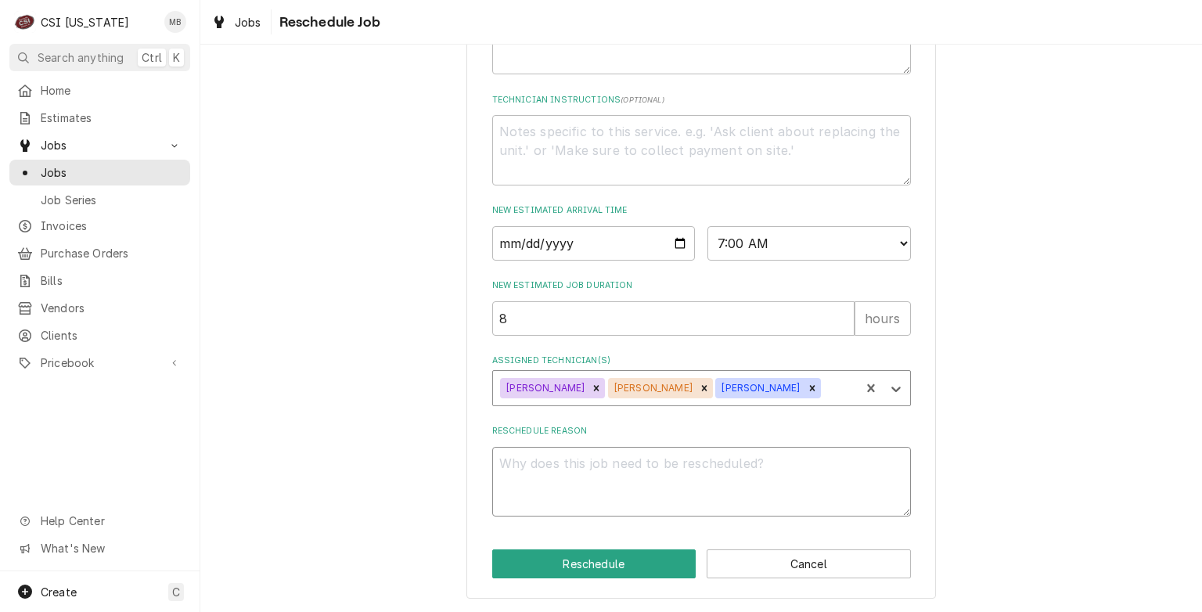
click at [562, 489] on textarea "Reschedule Reason" at bounding box center [701, 482] width 419 height 70
type textarea "x"
type textarea "D"
type textarea "x"
type textarea "DU"
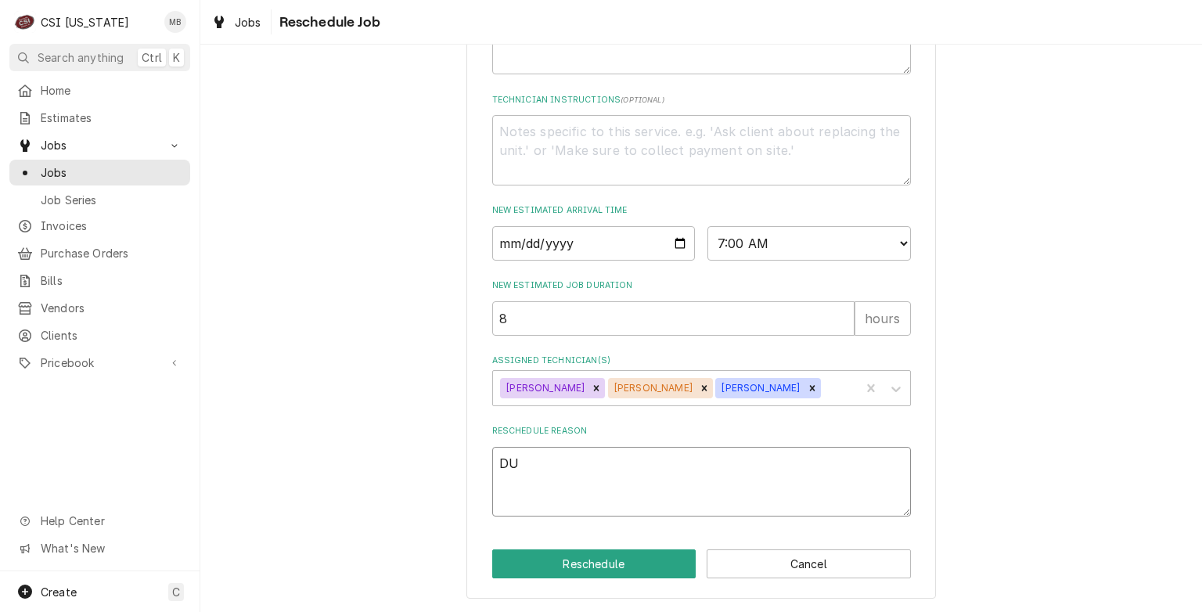
type textarea "x"
type textarea "DUS"
type textarea "x"
type textarea "DU"
type textarea "x"
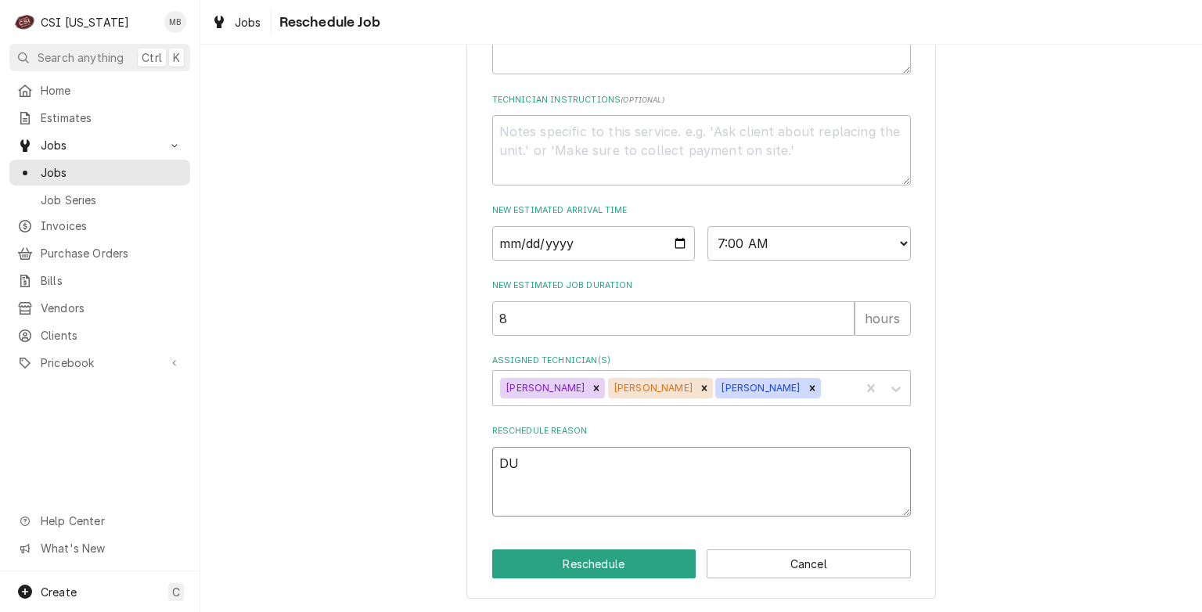
type textarea "DUC"
type textarea "x"
type textarea "DUCT"
type textarea "x"
type textarea "DUCT"
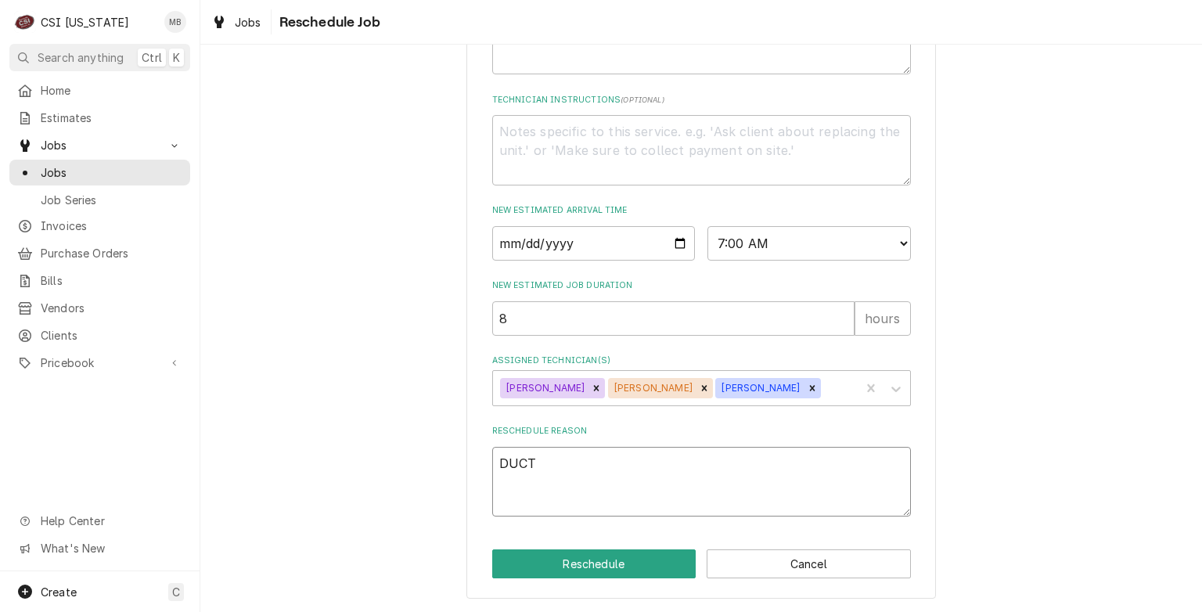
type textarea "x"
type textarea "DUCT W"
type textarea "x"
type textarea "DUCT WO"
type textarea "x"
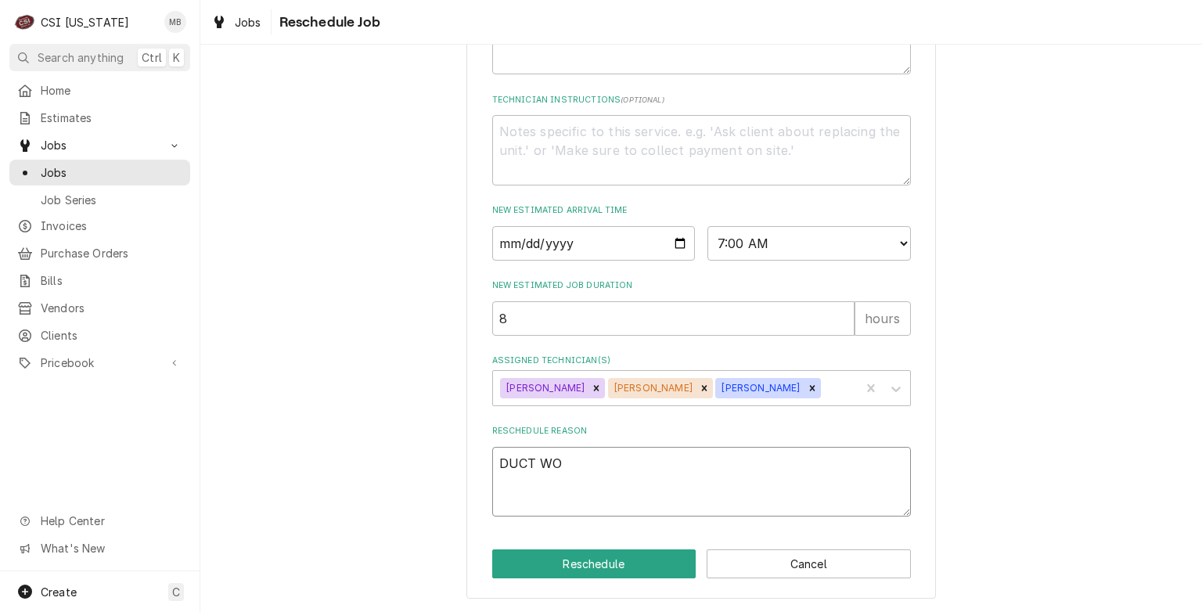
type textarea "DUCT WOR"
type textarea "x"
type textarea "DUCT WORK"
click at [582, 576] on button "Reschedule" at bounding box center [594, 563] width 204 height 29
type textarea "x"
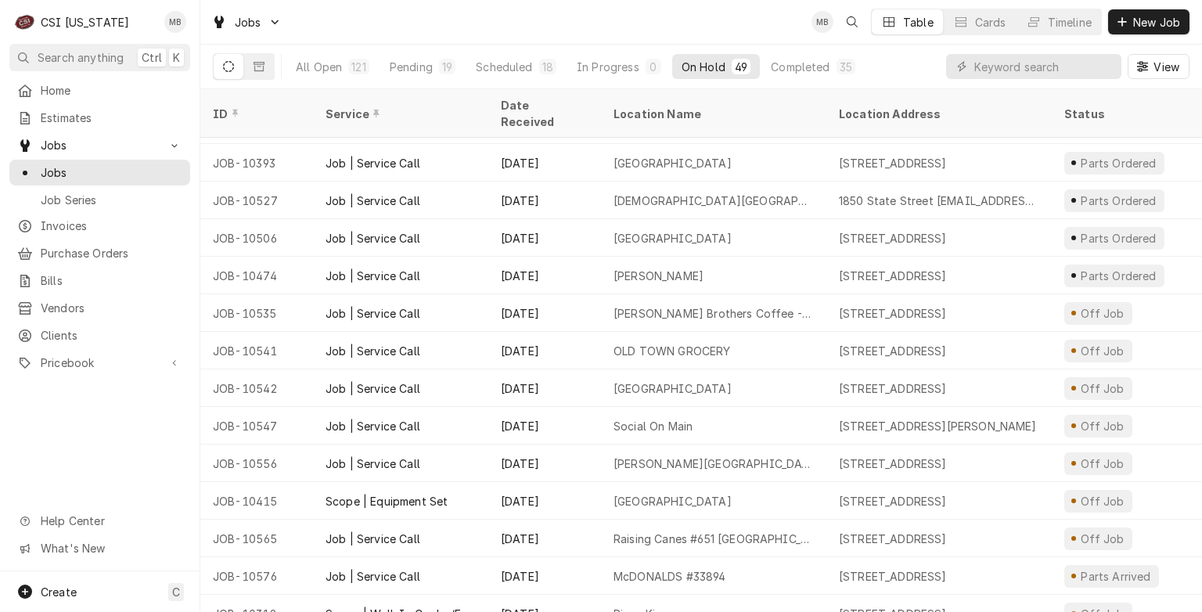
scroll to position [1033, 0]
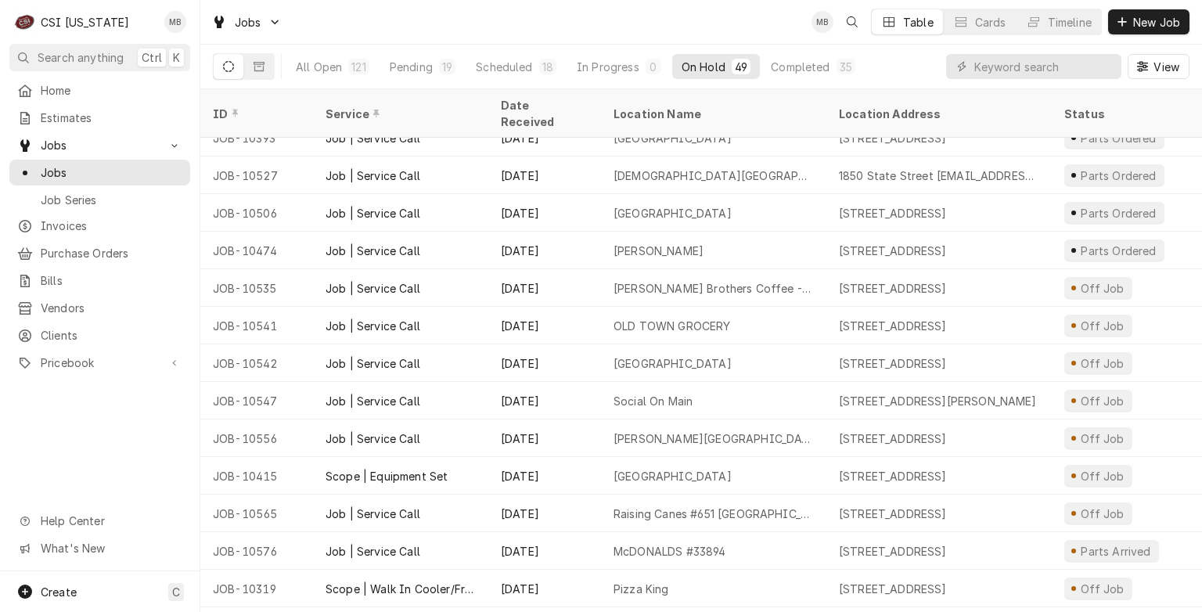
click at [585, 570] on div "[DATE]" at bounding box center [544, 589] width 113 height 38
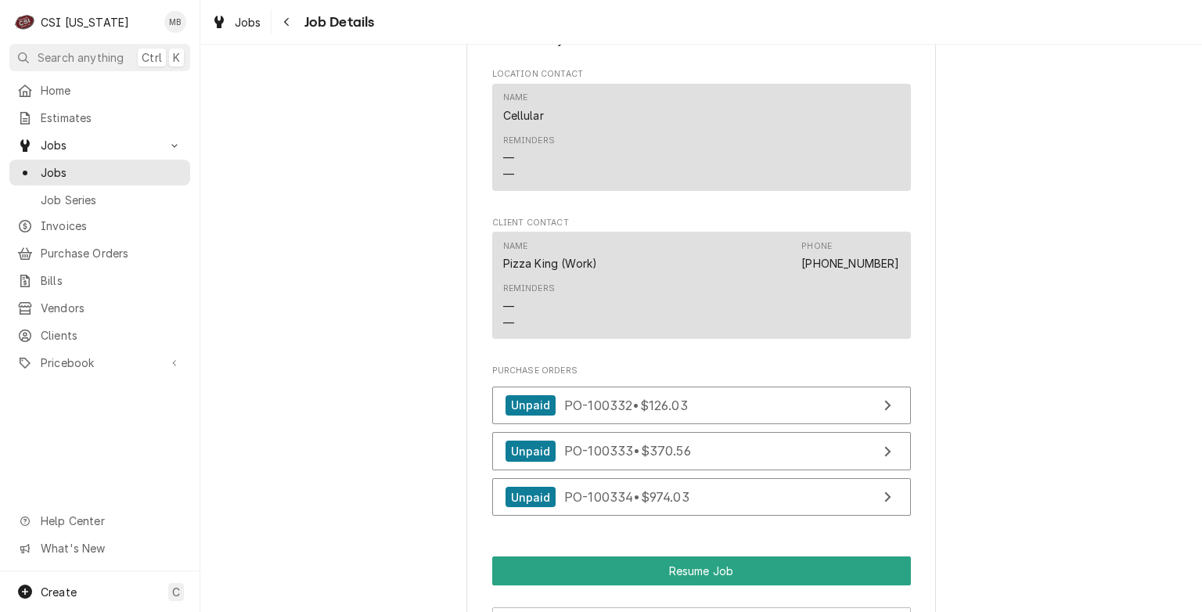
scroll to position [1448, 0]
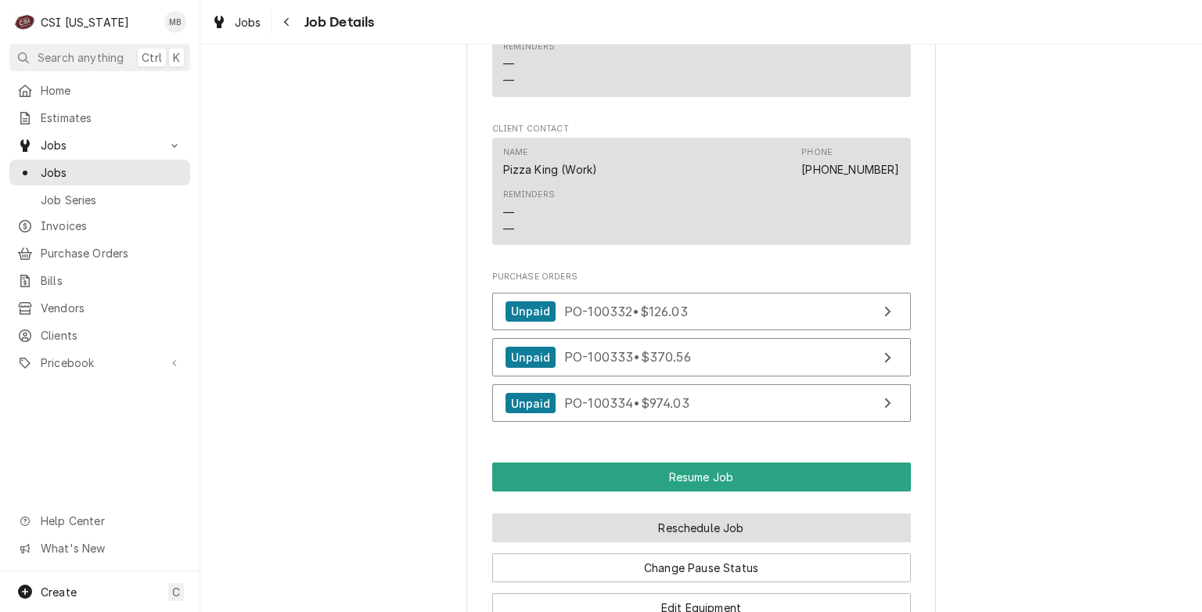
click at [731, 534] on button "Reschedule Job" at bounding box center [701, 527] width 419 height 29
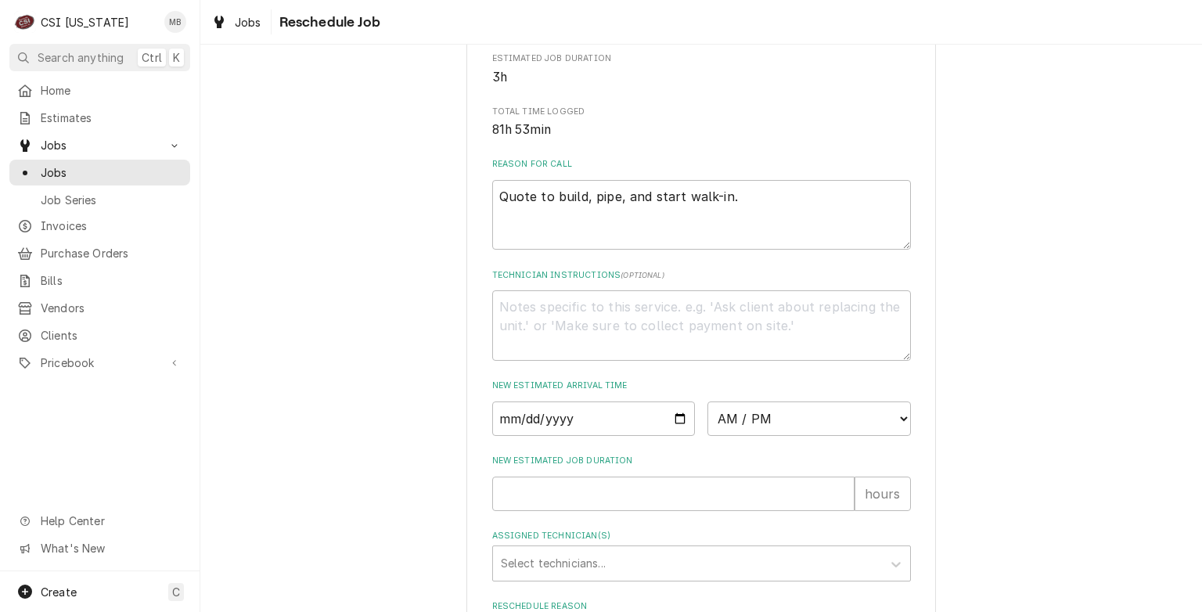
scroll to position [379, 0]
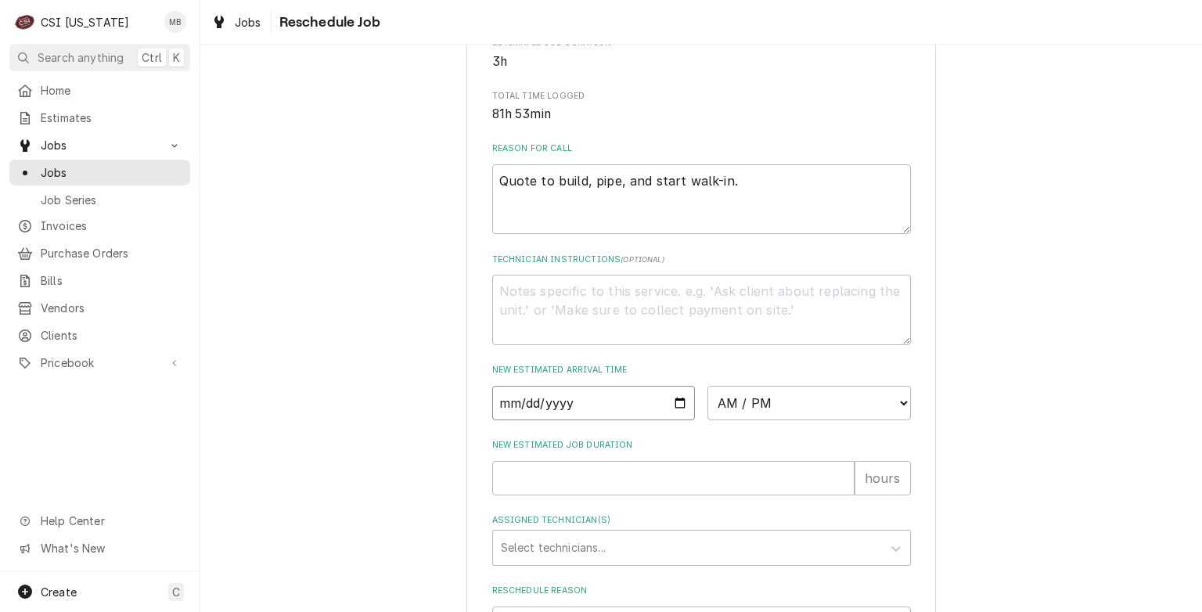
click at [672, 419] on input "Date" at bounding box center [593, 403] width 203 height 34
type input "2025-09-08"
type textarea "x"
click at [675, 416] on input "2025-09-08" at bounding box center [593, 403] width 203 height 34
type input "2025-09-15"
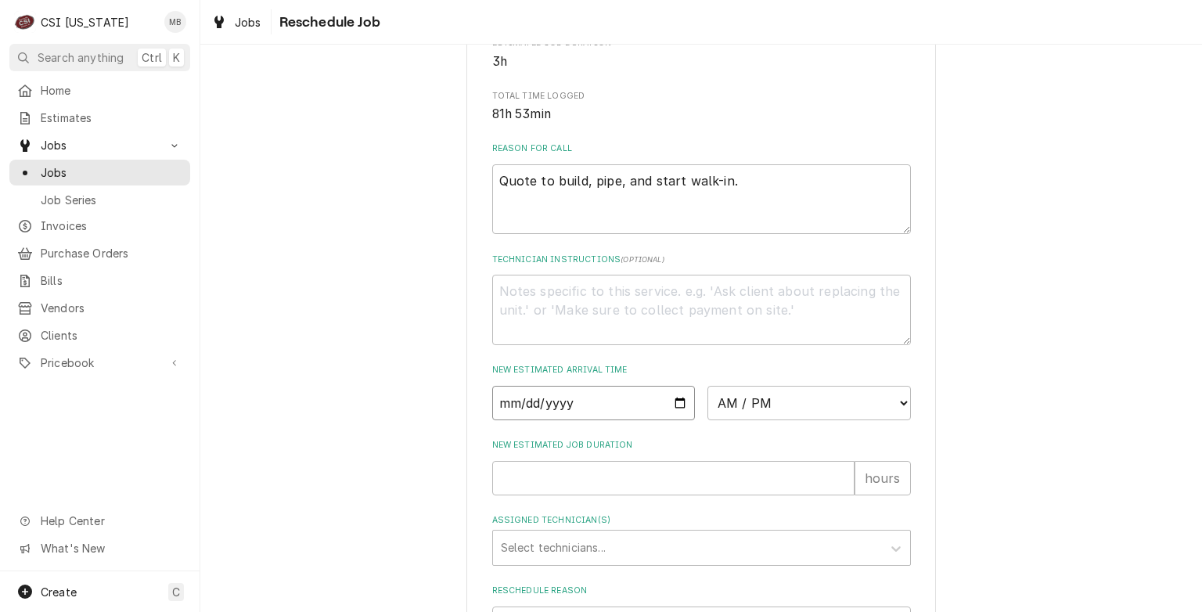
type textarea "x"
click at [859, 420] on select "AM / PM 6:00 AM 6:15 AM 6:30 AM 6:45 AM 7:00 AM 7:15 AM 7:30 AM 7:45 AM 8:00 AM…" at bounding box center [809, 403] width 203 height 34
select select "12:00:00"
click at [708, 404] on select "AM / PM 6:00 AM 6:15 AM 6:30 AM 6:45 AM 7:00 AM 7:15 AM 7:30 AM 7:45 AM 8:00 AM…" at bounding box center [809, 403] width 203 height 34
click at [636, 495] on input "New Estimated Job Duration" at bounding box center [673, 478] width 362 height 34
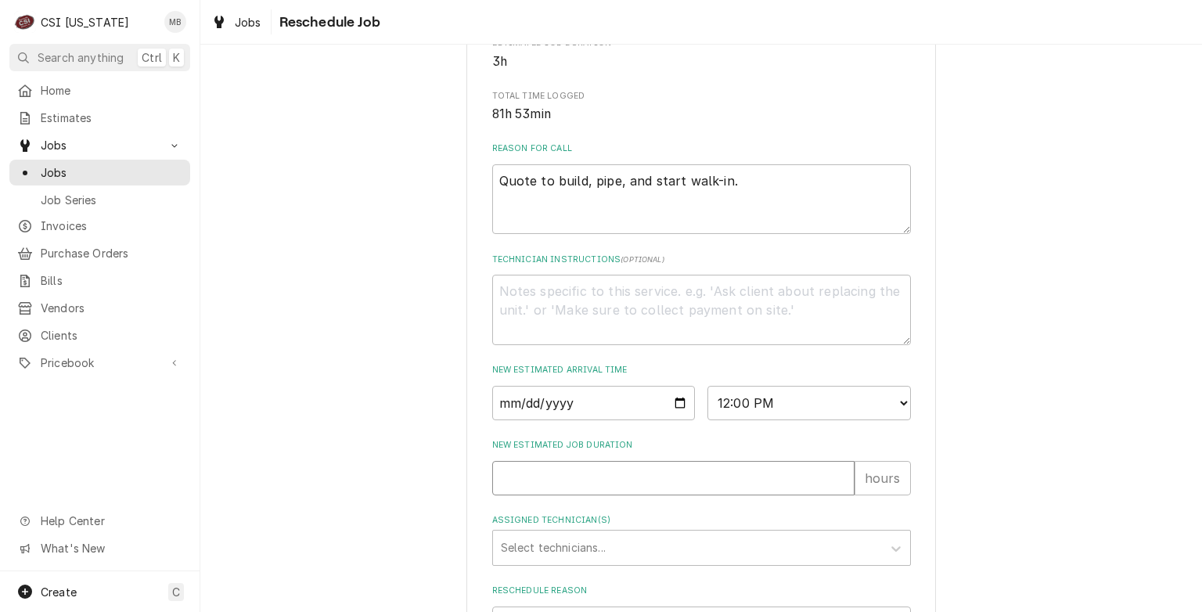
type textarea "x"
type input "4"
click at [615, 562] on div "Assigned Technician(s)" at bounding box center [687, 548] width 373 height 28
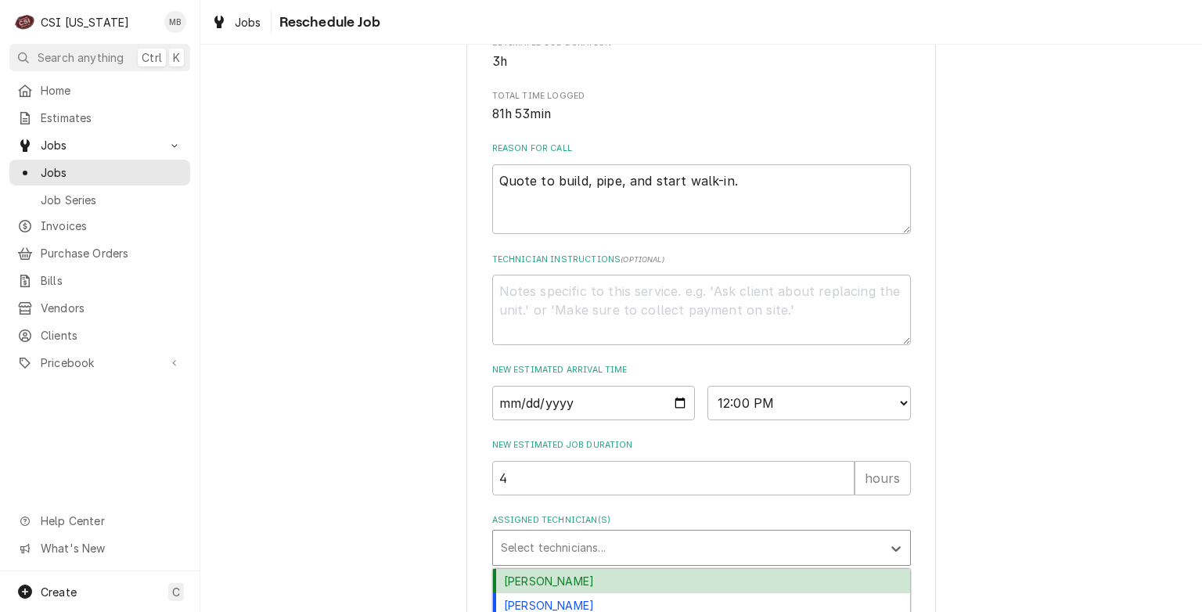
scroll to position [495, 0]
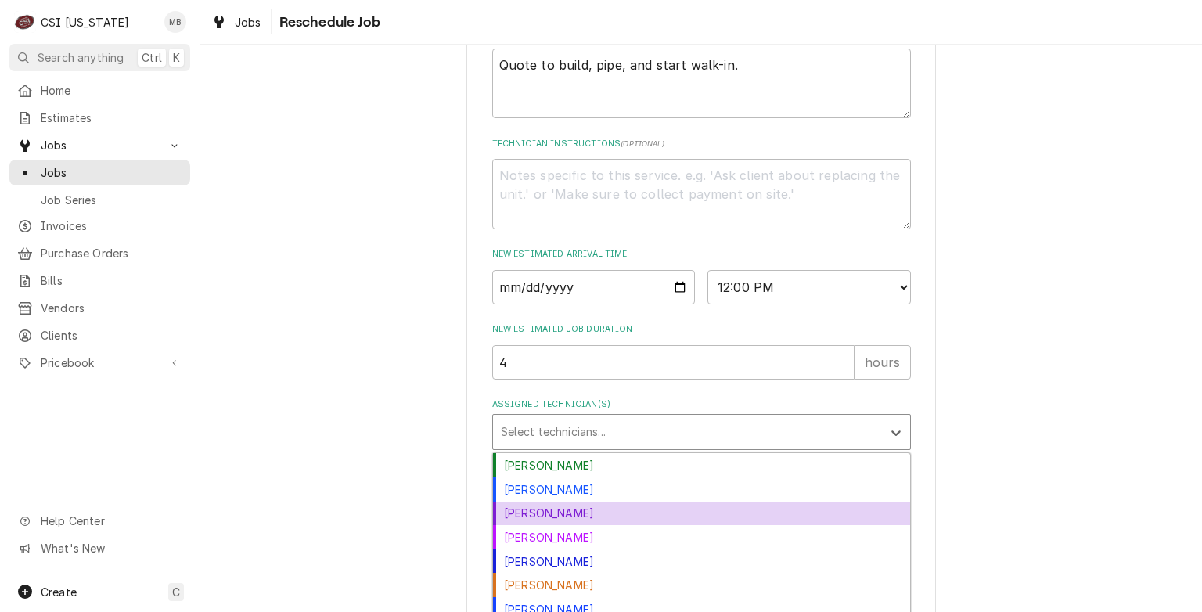
click at [533, 526] on div "Jay Maiden" at bounding box center [701, 514] width 417 height 24
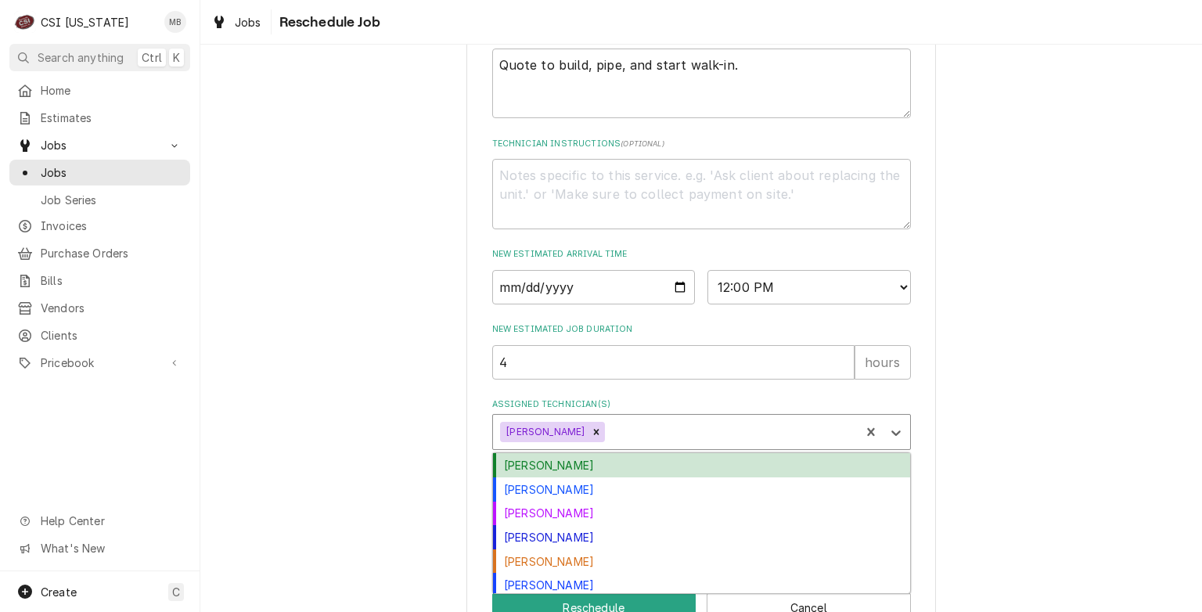
click at [617, 440] on div "Assigned Technician(s)" at bounding box center [730, 432] width 244 height 28
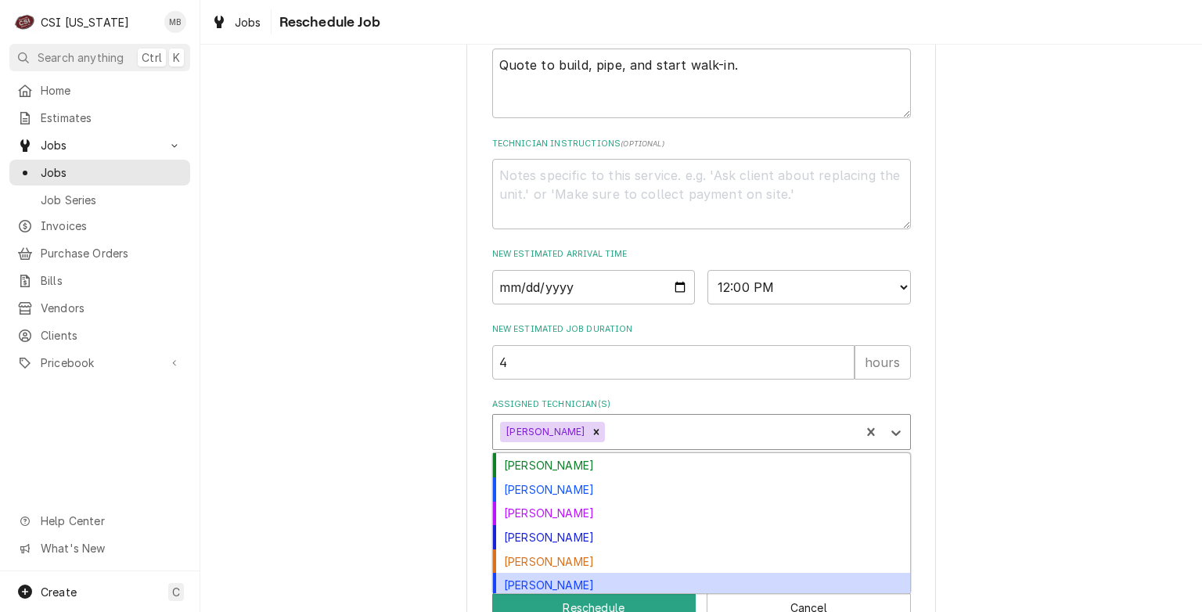
scroll to position [4, 0]
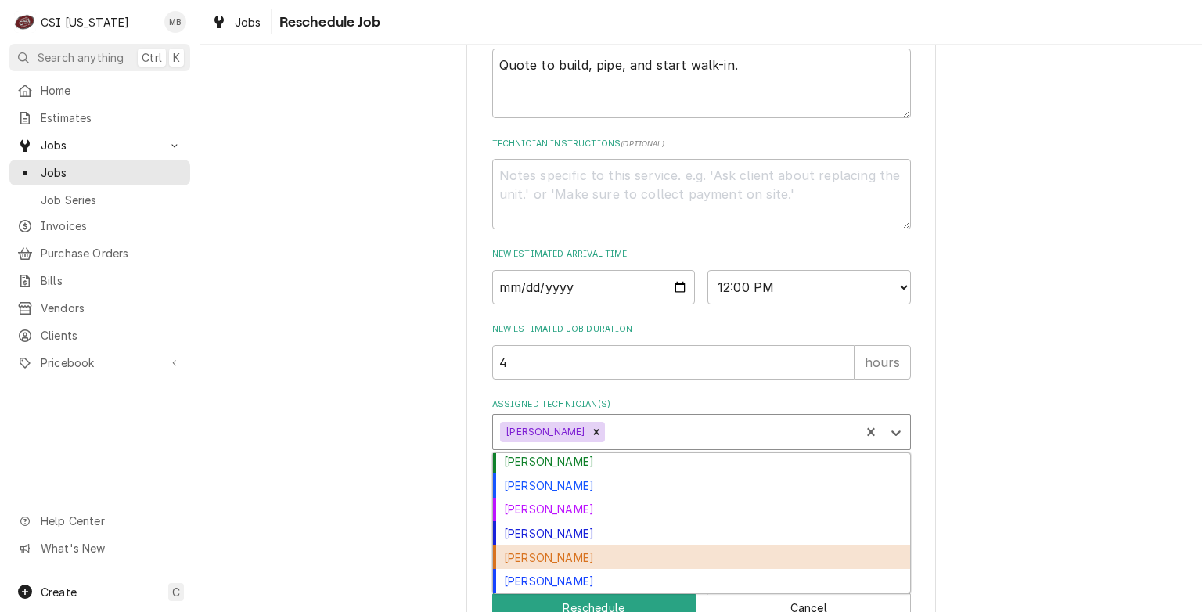
click at [567, 563] on div "Jesus Salas" at bounding box center [701, 558] width 417 height 24
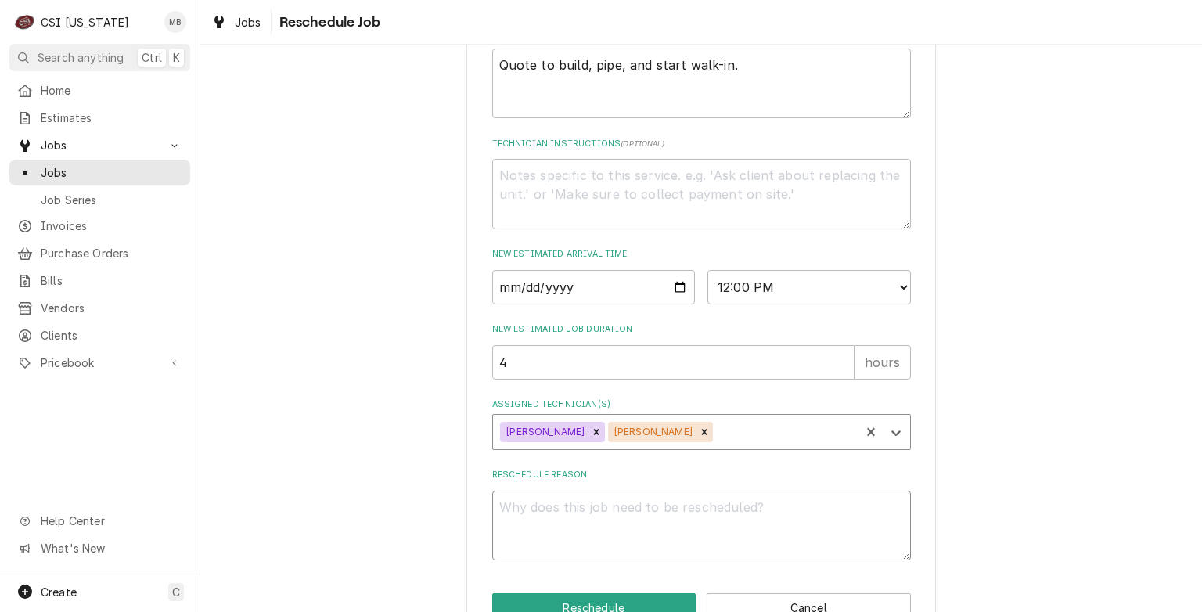
click at [570, 531] on textarea "Reschedule Reason" at bounding box center [701, 526] width 419 height 70
type textarea "x"
type textarea "F"
type textarea "x"
type textarea "FI"
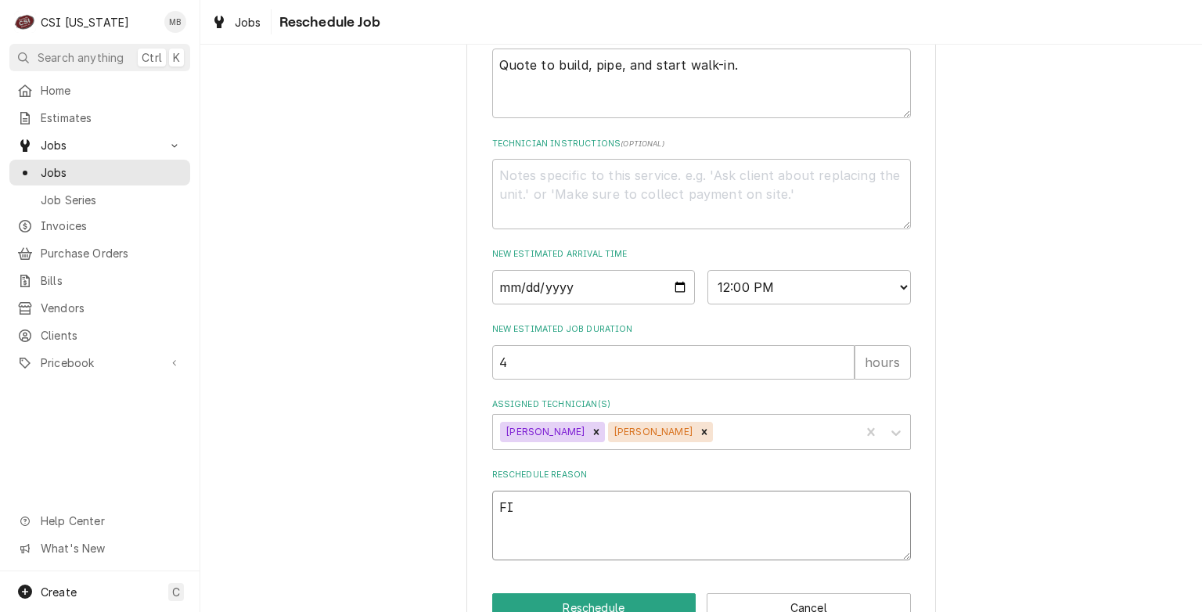
type textarea "x"
type textarea "FIN"
type textarea "x"
type textarea "FINI"
type textarea "x"
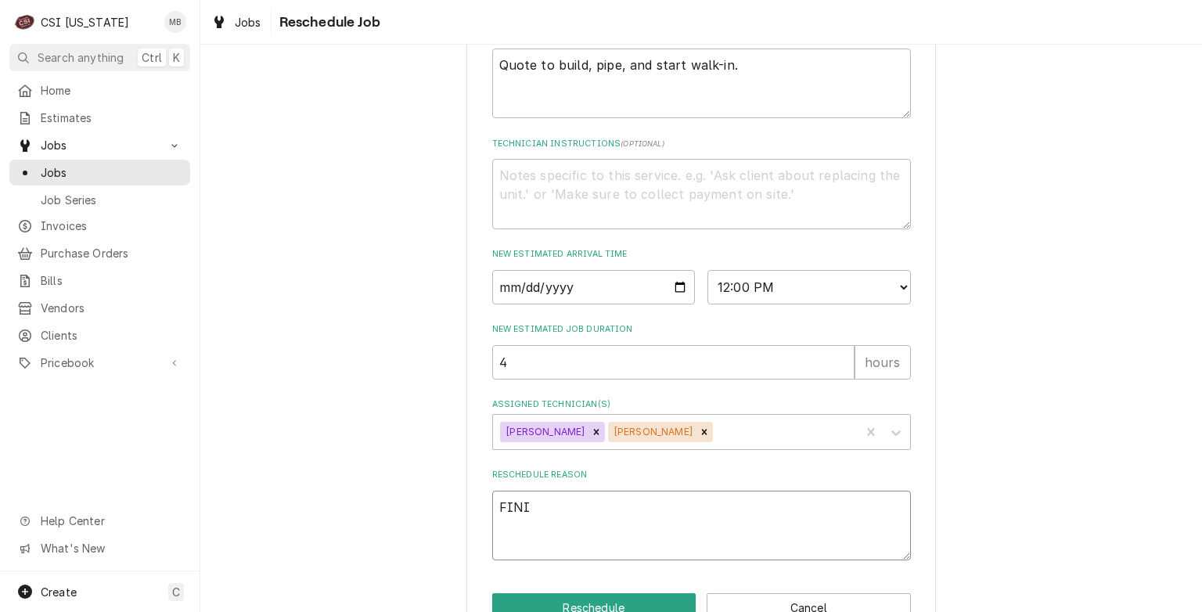
type textarea "FINIS"
type textarea "x"
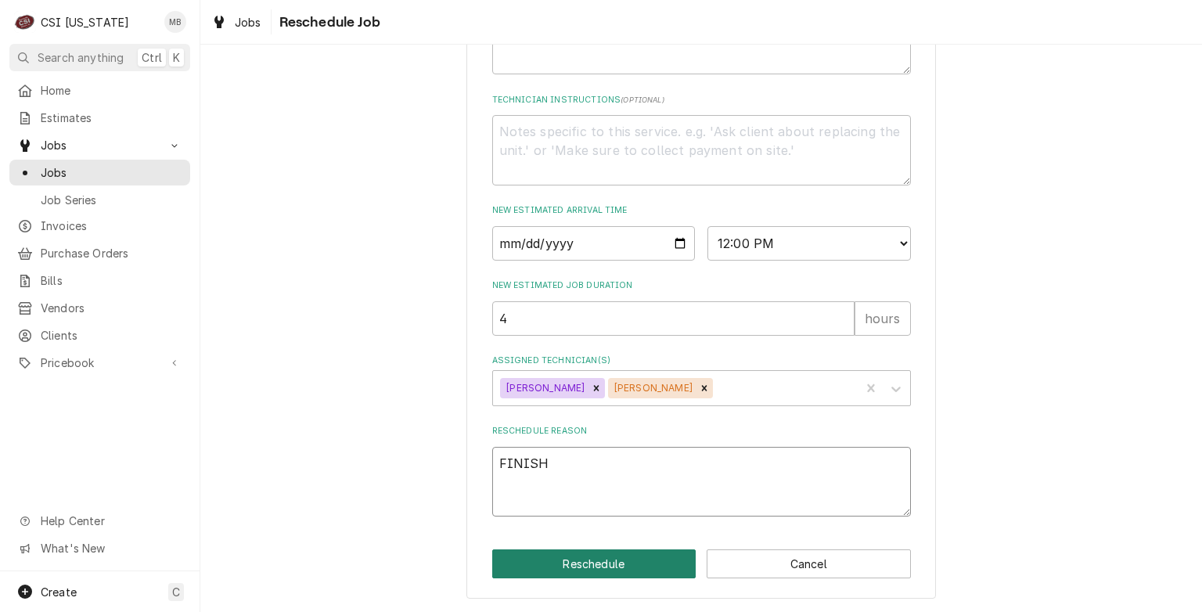
type textarea "FINISH"
click at [562, 556] on button "Reschedule" at bounding box center [594, 563] width 204 height 29
type textarea "x"
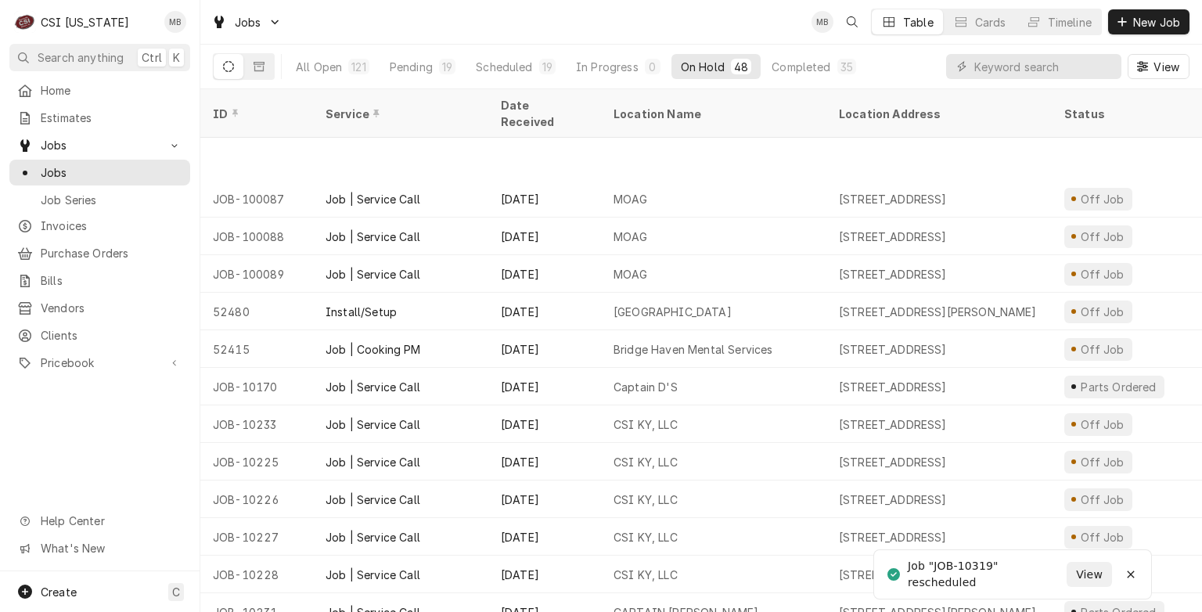
scroll to position [235, 0]
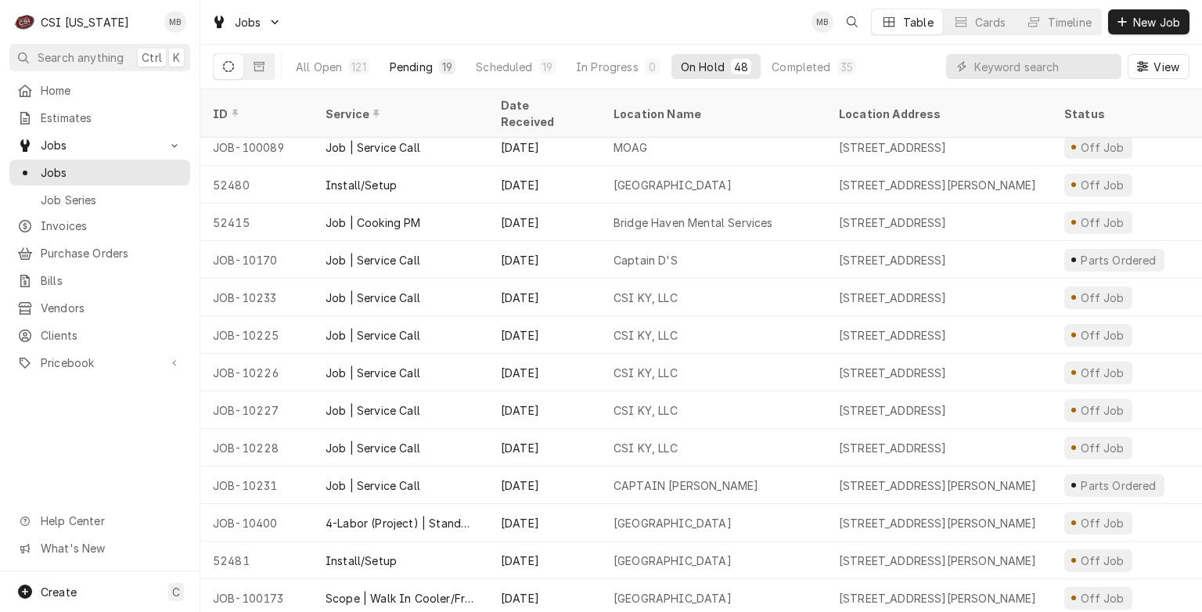
click at [419, 67] on div "Pending" at bounding box center [411, 67] width 43 height 16
